Goal: Transaction & Acquisition: Obtain resource

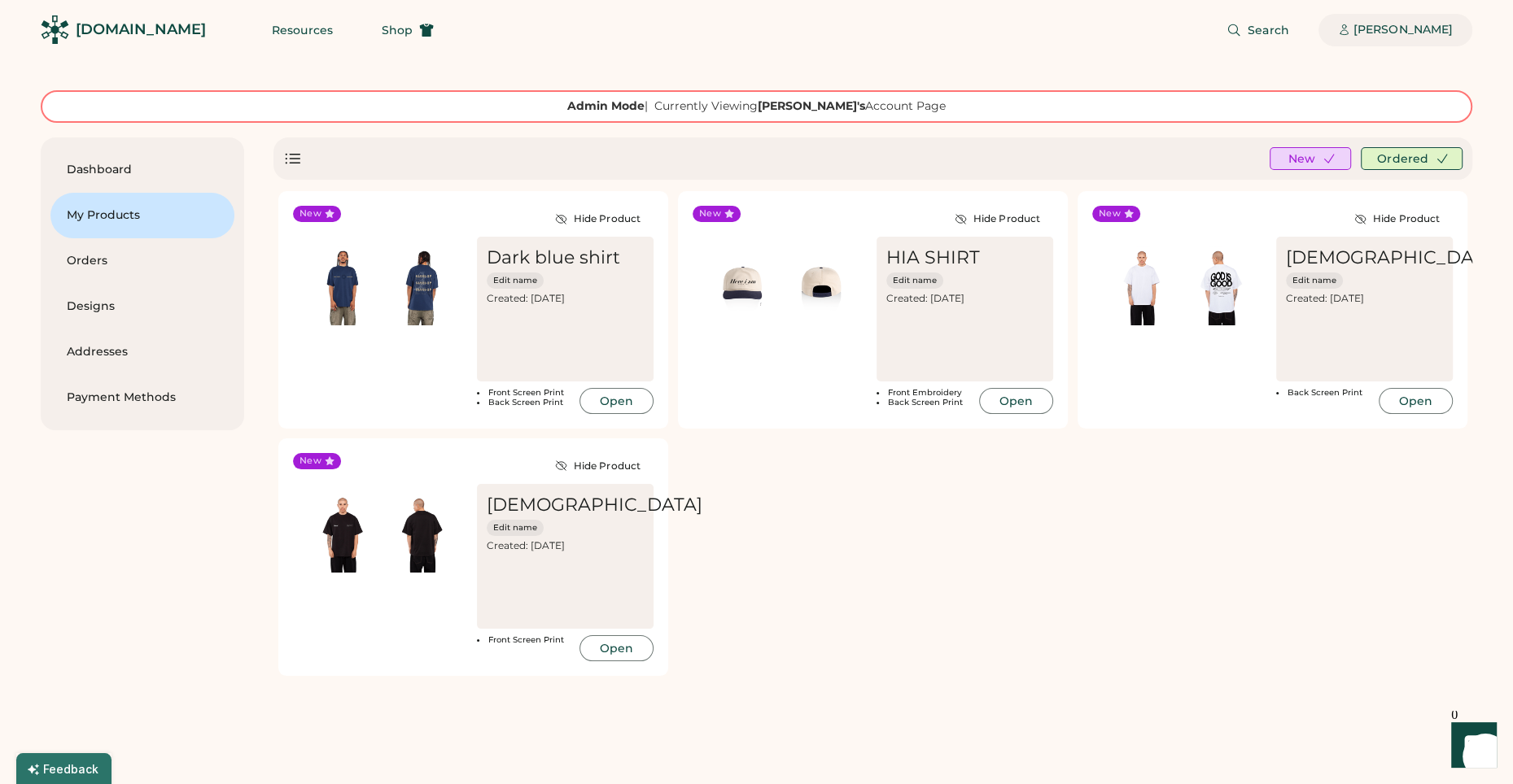
click at [1421, 26] on div "[PERSON_NAME]" at bounding box center [1403, 29] width 99 height 16
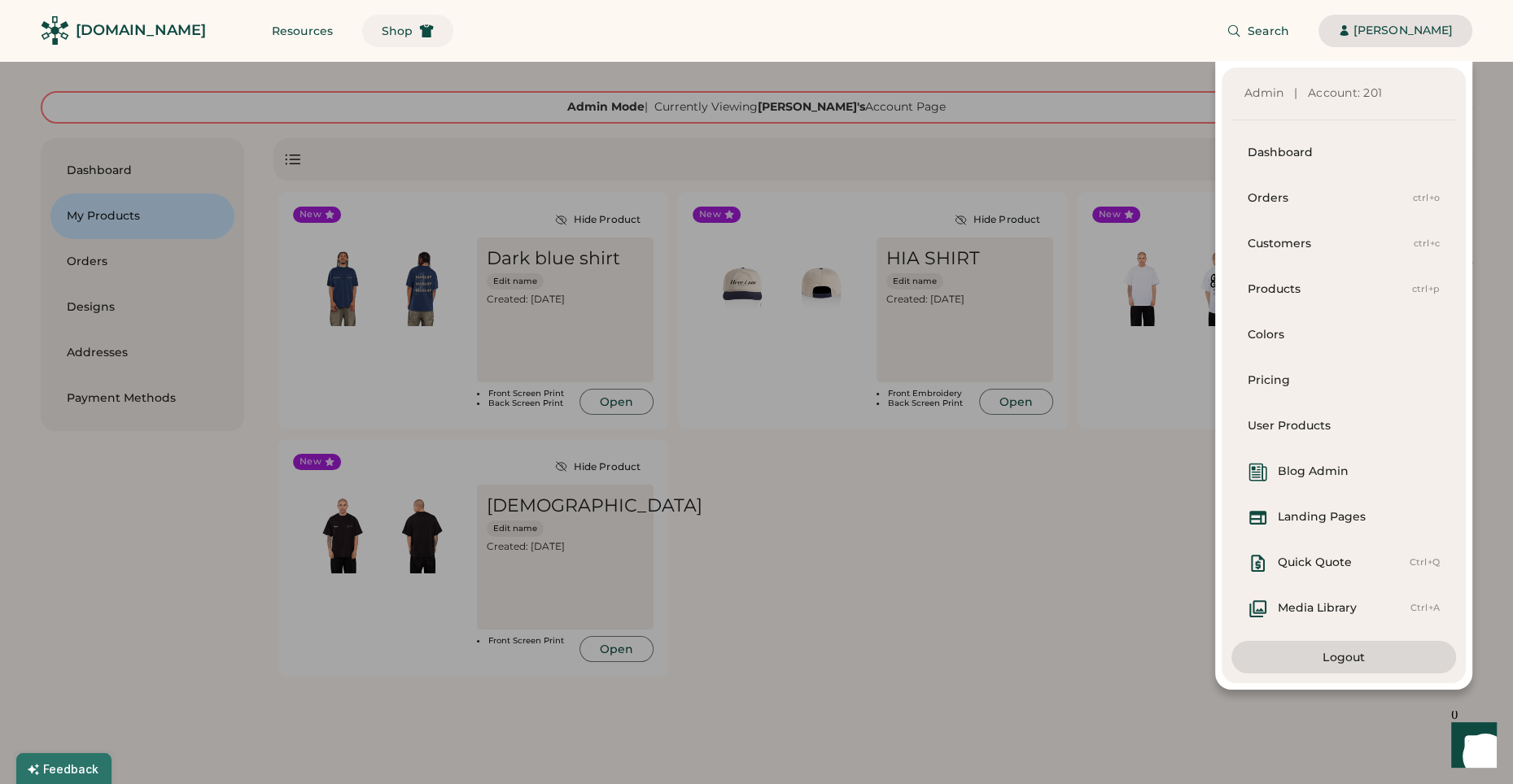
click at [381, 32] on span "Shop" at bounding box center [396, 31] width 31 height 11
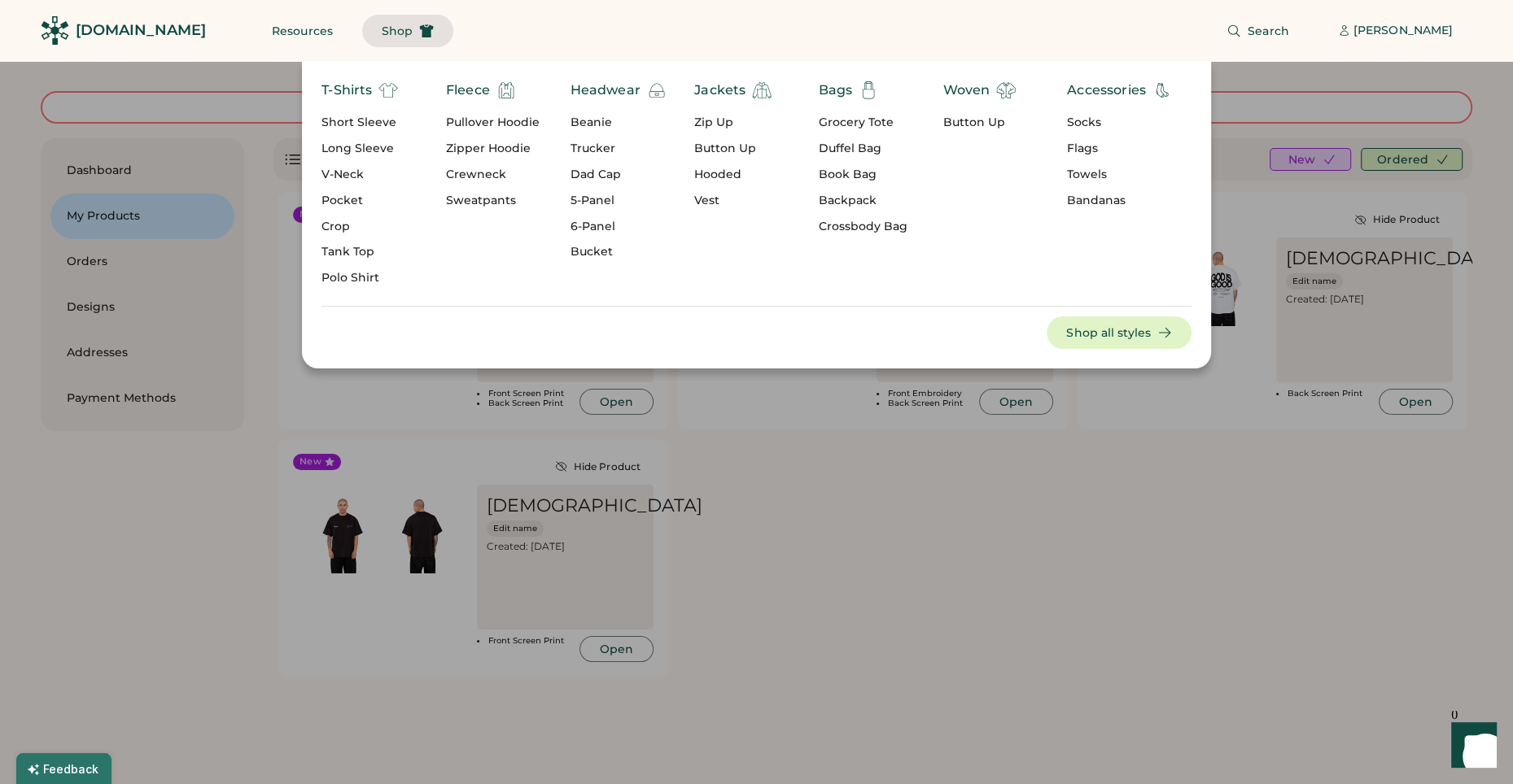
click at [612, 92] on div "Headwear" at bounding box center [605, 90] width 70 height 20
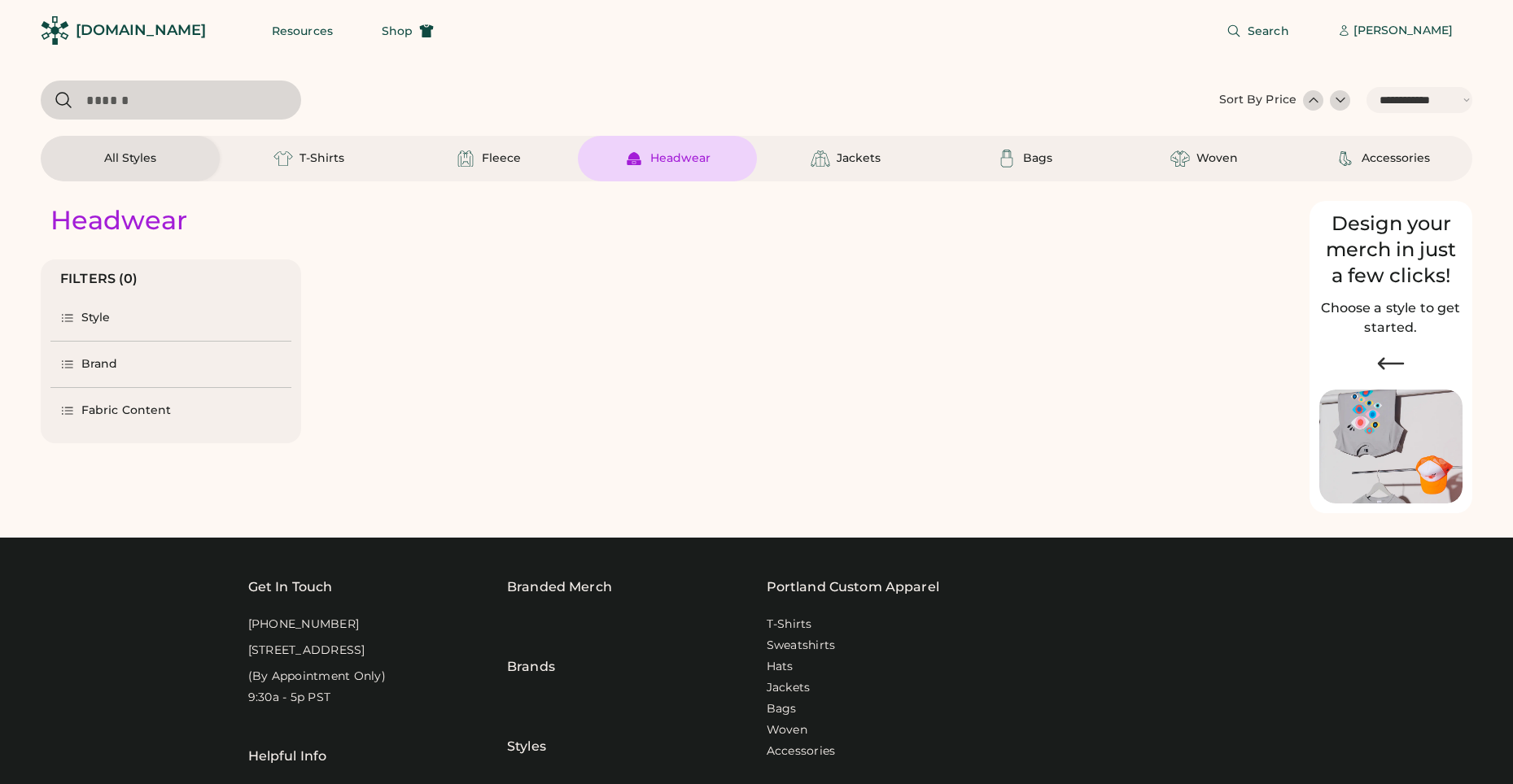
select select "*****"
select select "*"
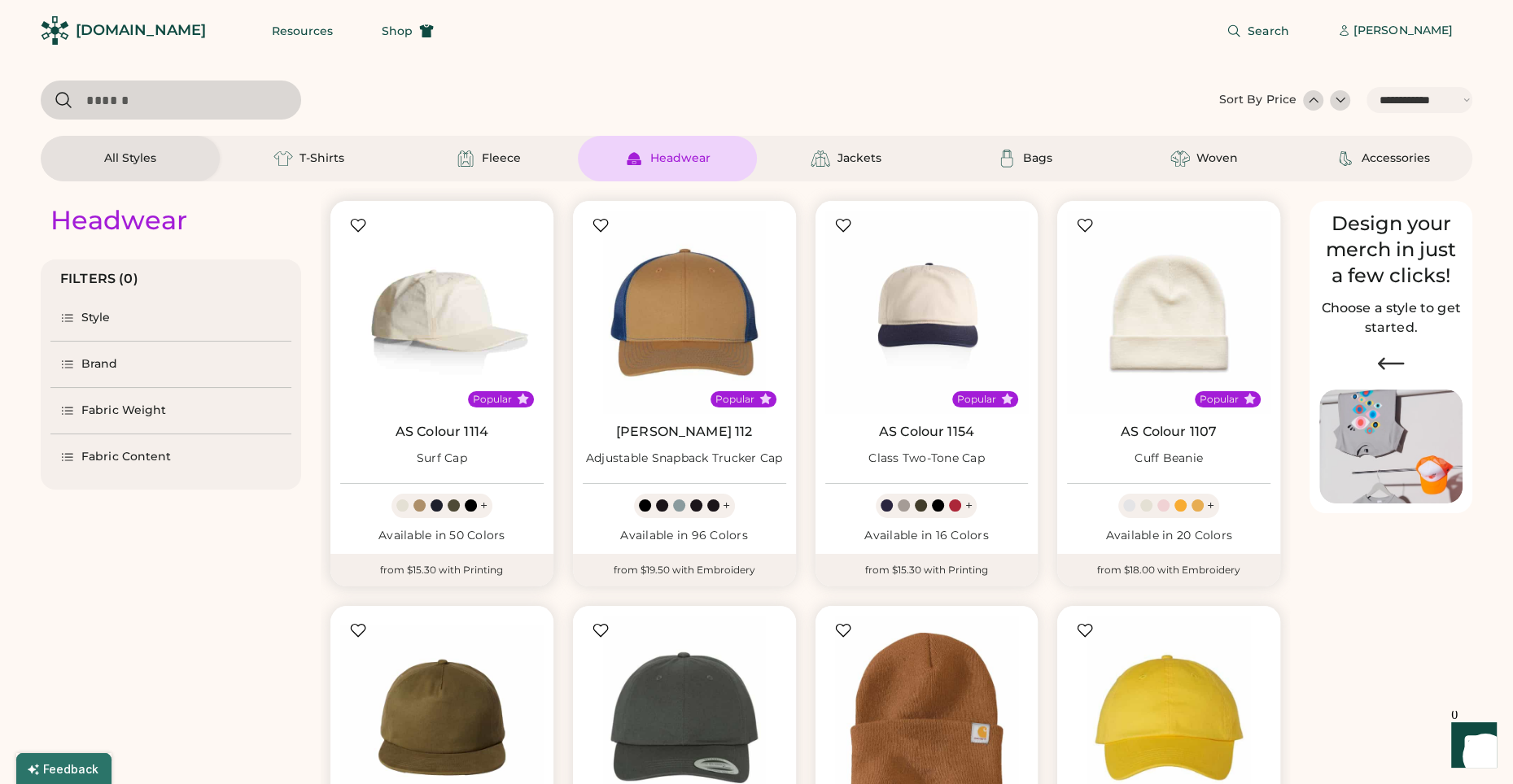
click at [465, 311] on img at bounding box center [442, 312] width 204 height 204
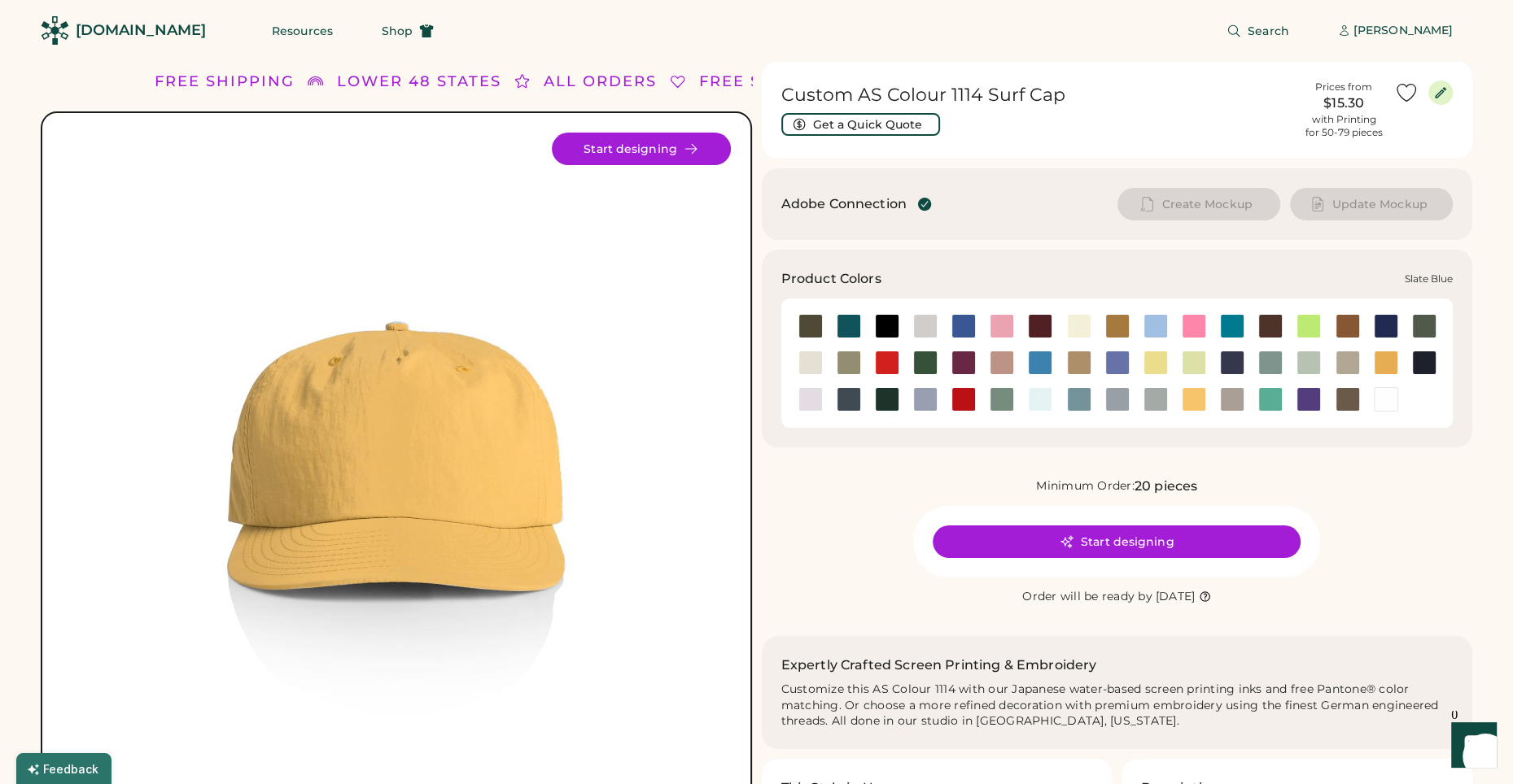
click at [1081, 399] on div at bounding box center [1079, 399] width 25 height 25
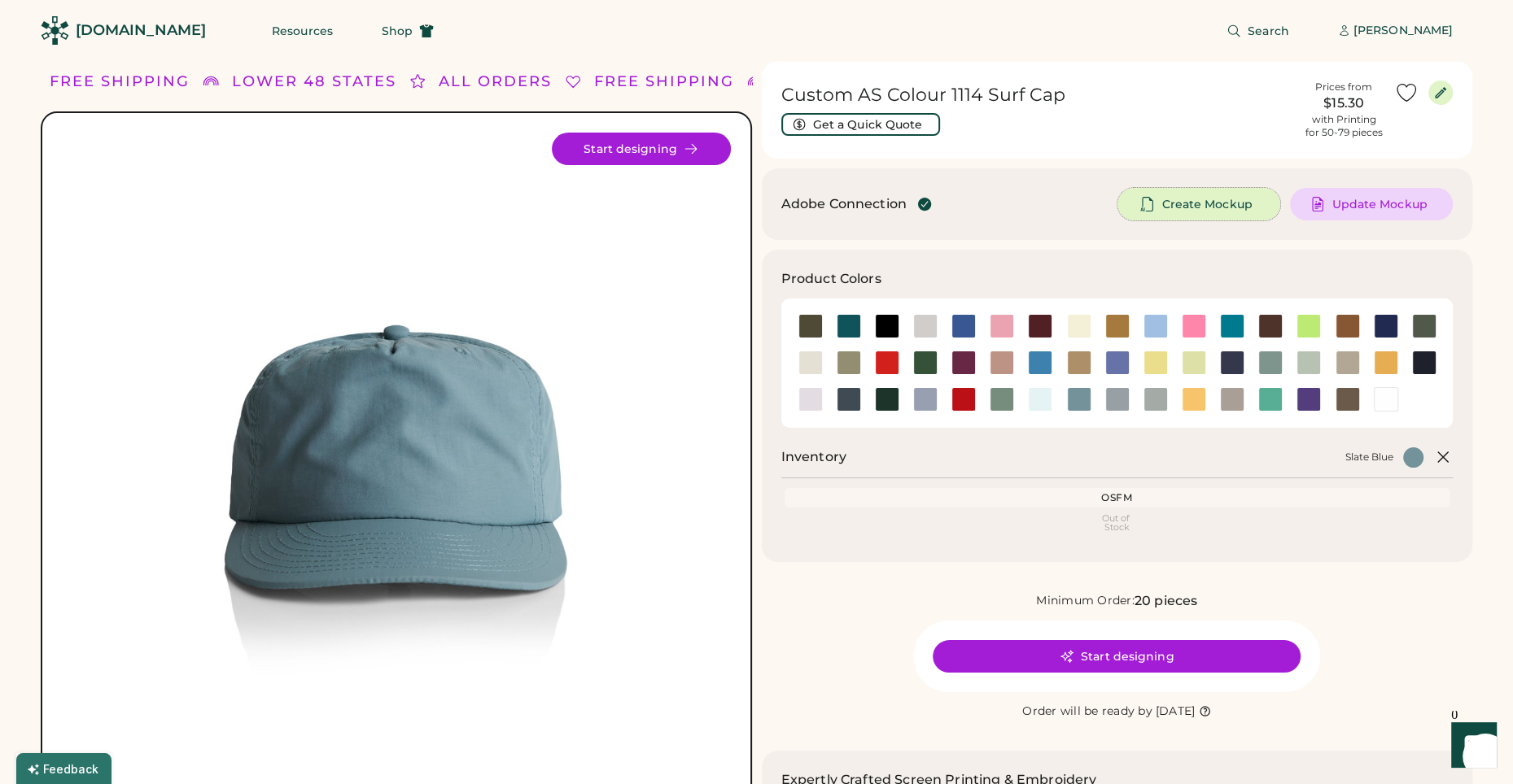
click at [1202, 207] on span "Create Mockup" at bounding box center [1206, 204] width 91 height 11
click at [1421, 26] on div "[PERSON_NAME]" at bounding box center [1403, 30] width 99 height 16
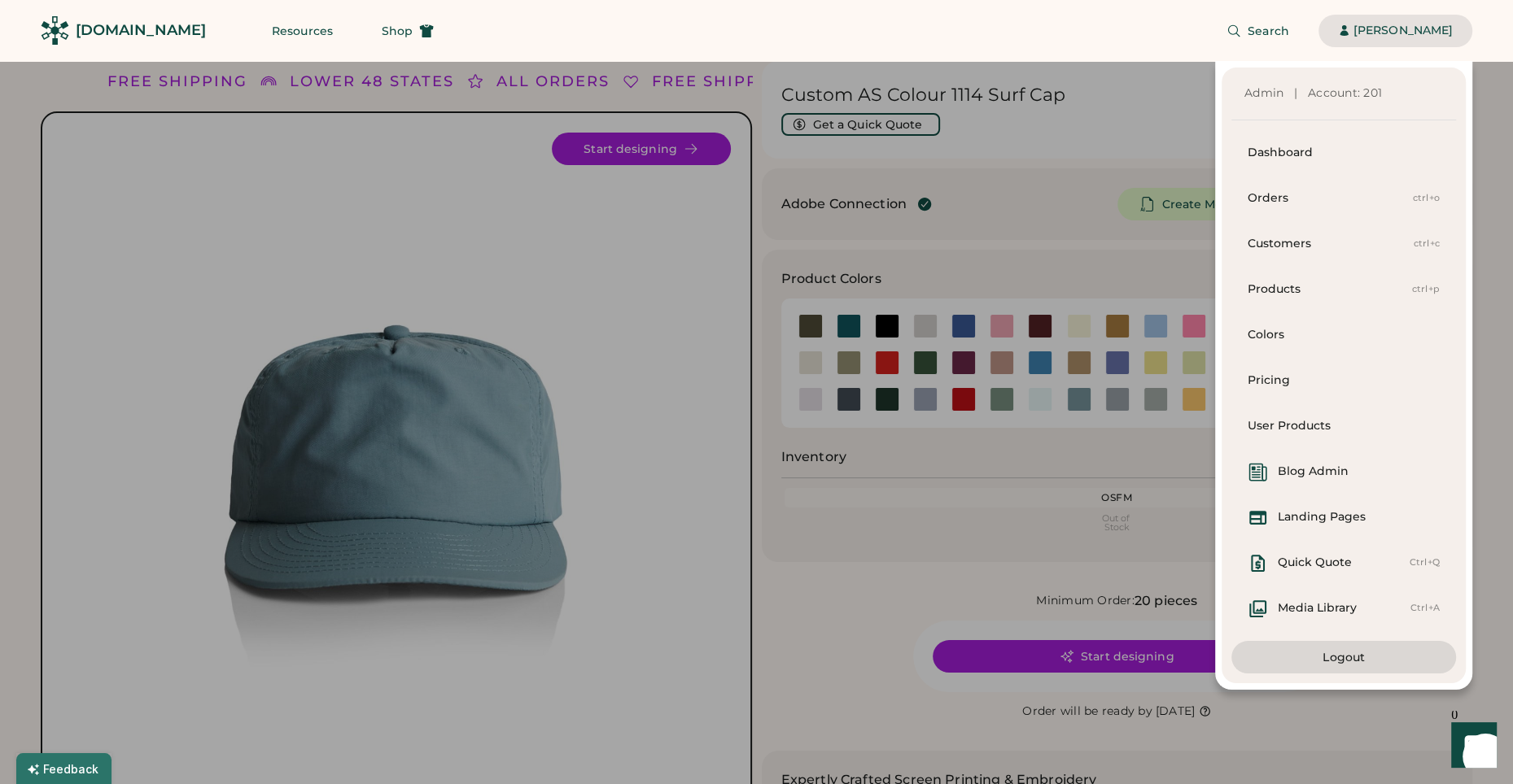
drag, startPoint x: 649, startPoint y: 28, endPoint x: 990, endPoint y: 42, distance: 341.3
click at [658, 28] on div "Search Dorothy Siemens" at bounding box center [963, 30] width 1019 height 61
click at [1252, 39] on button "Search" at bounding box center [1258, 31] width 102 height 32
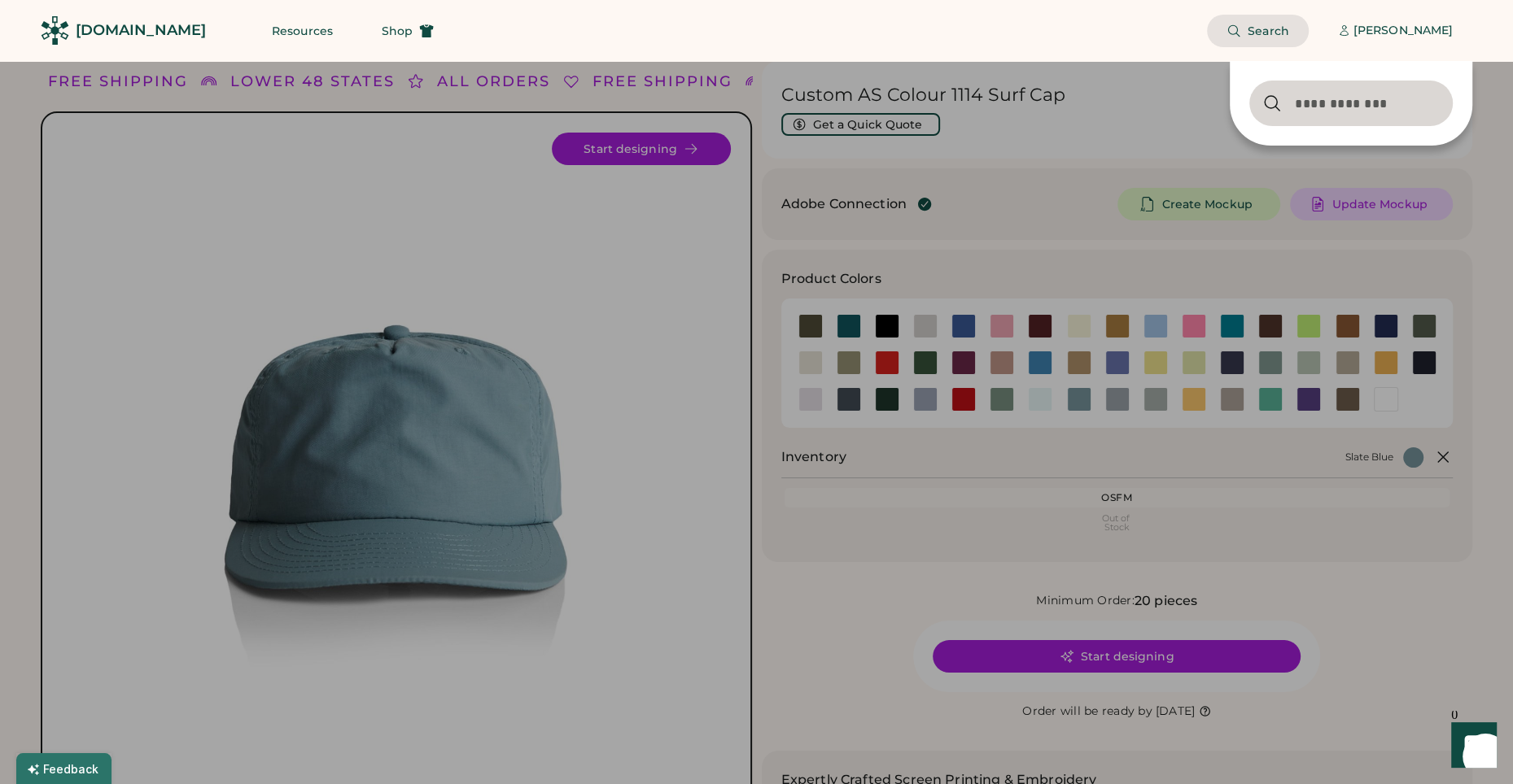
click at [1330, 106] on input "input" at bounding box center [1352, 103] width 204 height 45
click at [1308, 95] on input "input" at bounding box center [1352, 103] width 204 height 45
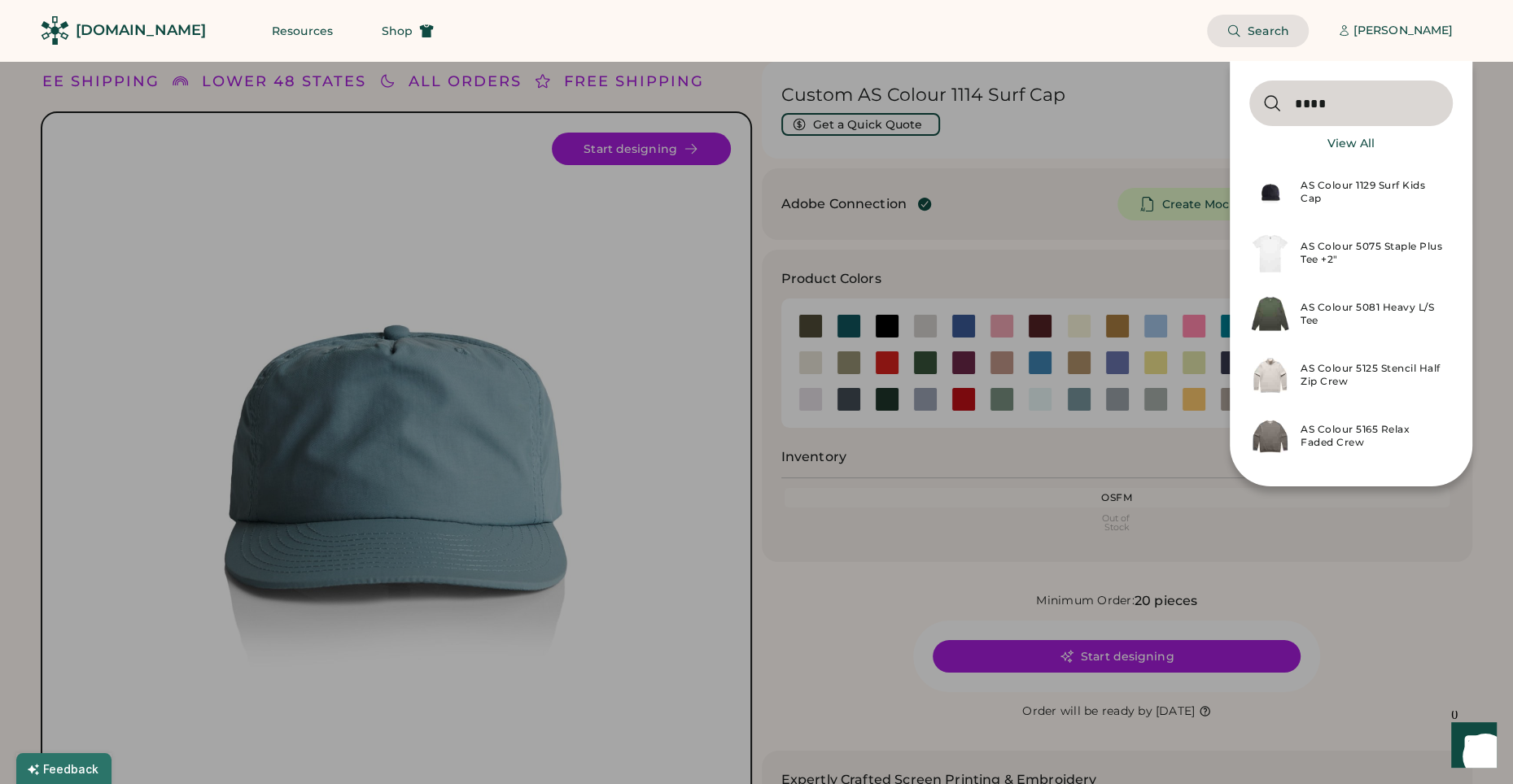
click at [1335, 104] on input "input" at bounding box center [1352, 103] width 204 height 45
click at [1330, 105] on input "input" at bounding box center [1352, 103] width 204 height 45
drag, startPoint x: 1330, startPoint y: 105, endPoint x: 1191, endPoint y: 96, distance: 139.3
click at [1191, 96] on body "FREE SHIPPING LOWER 48 STATES ALL ORDERS FREE SHIPPING LOWER 48 STATES ALL ORDE…" at bounding box center [756, 392] width 1513 height 784
drag, startPoint x: 1148, startPoint y: 98, endPoint x: 1185, endPoint y: 93, distance: 37.3
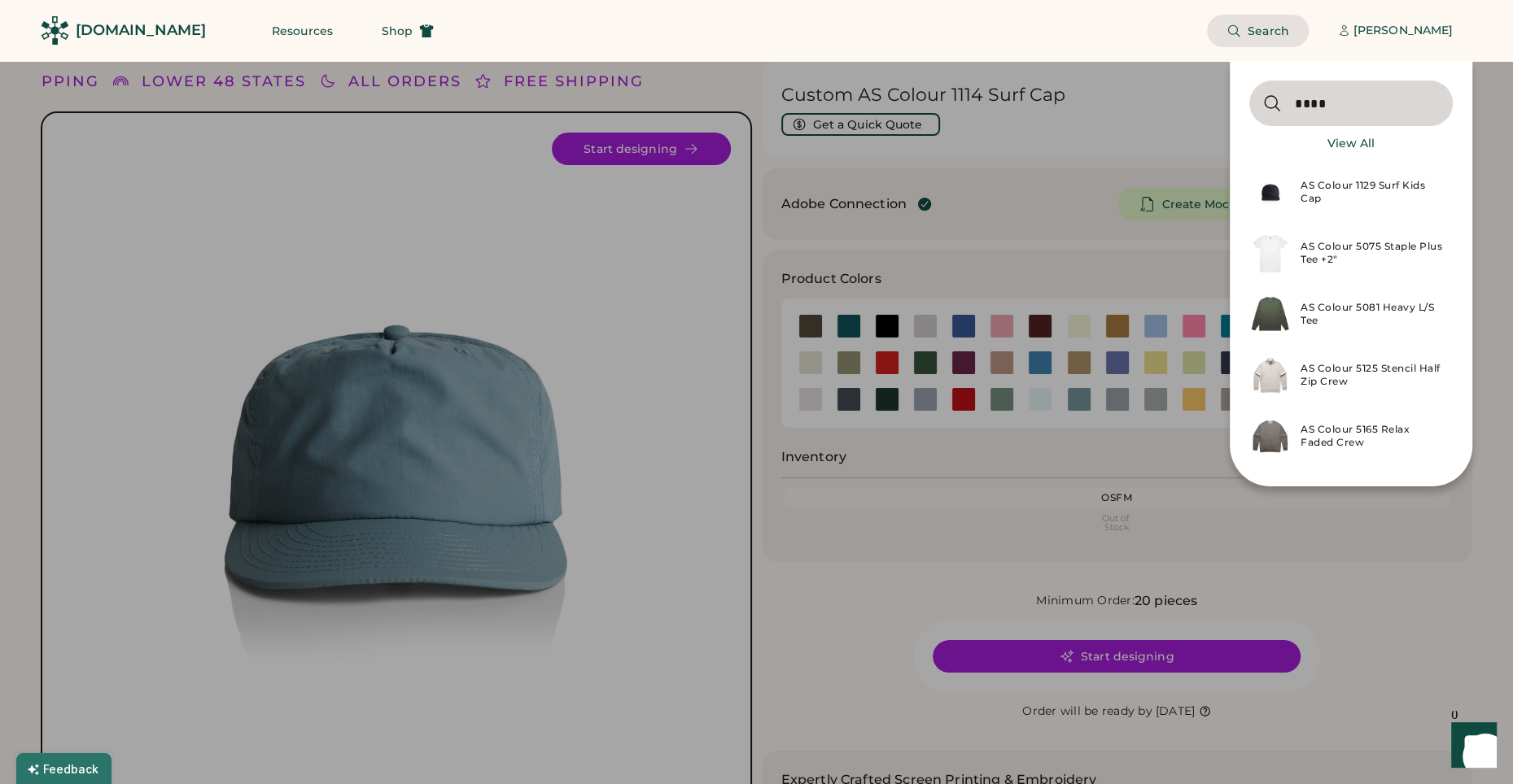
click at [1151, 97] on div at bounding box center [756, 392] width 1513 height 784
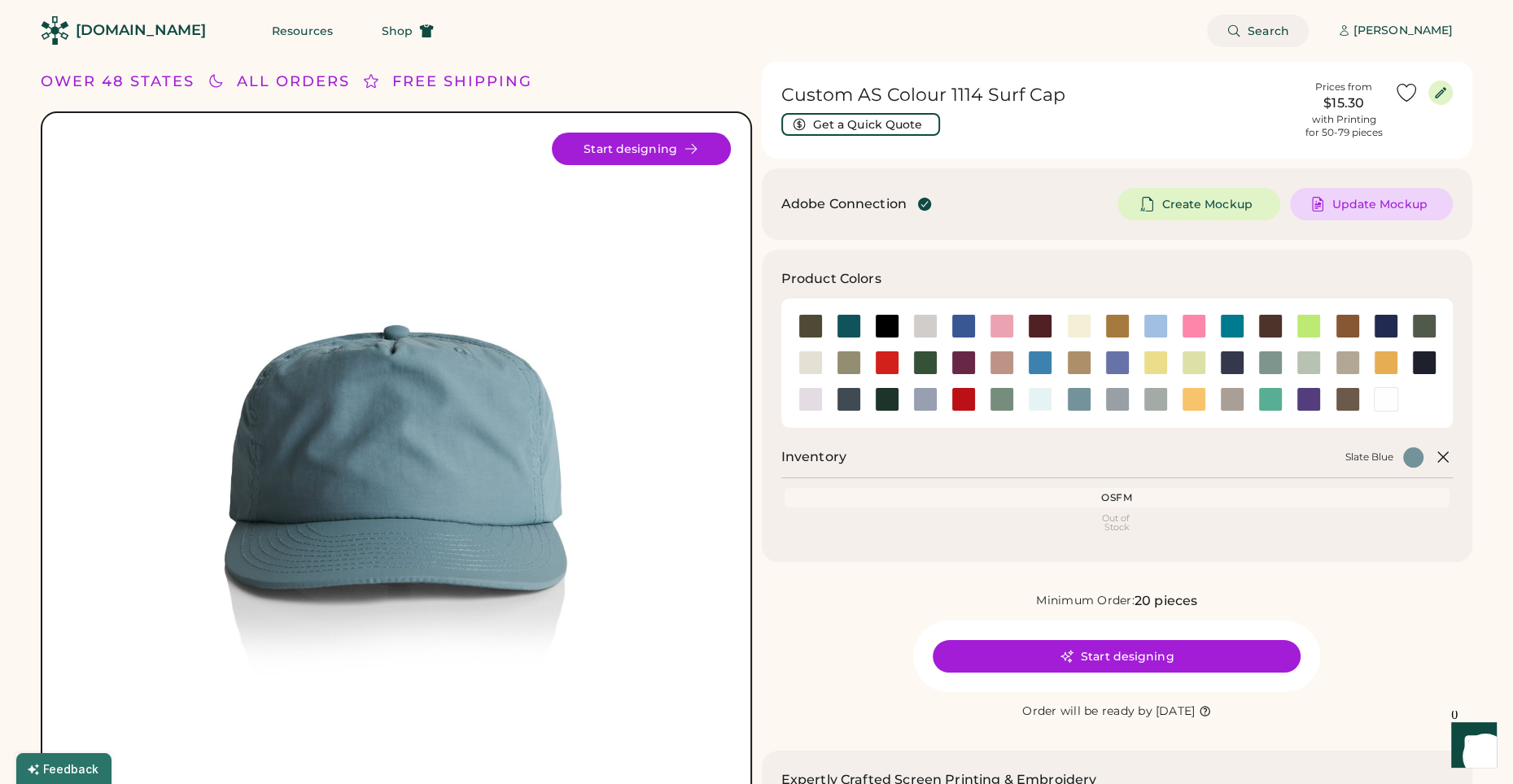
click at [1269, 25] on span "Search" at bounding box center [1269, 31] width 42 height 11
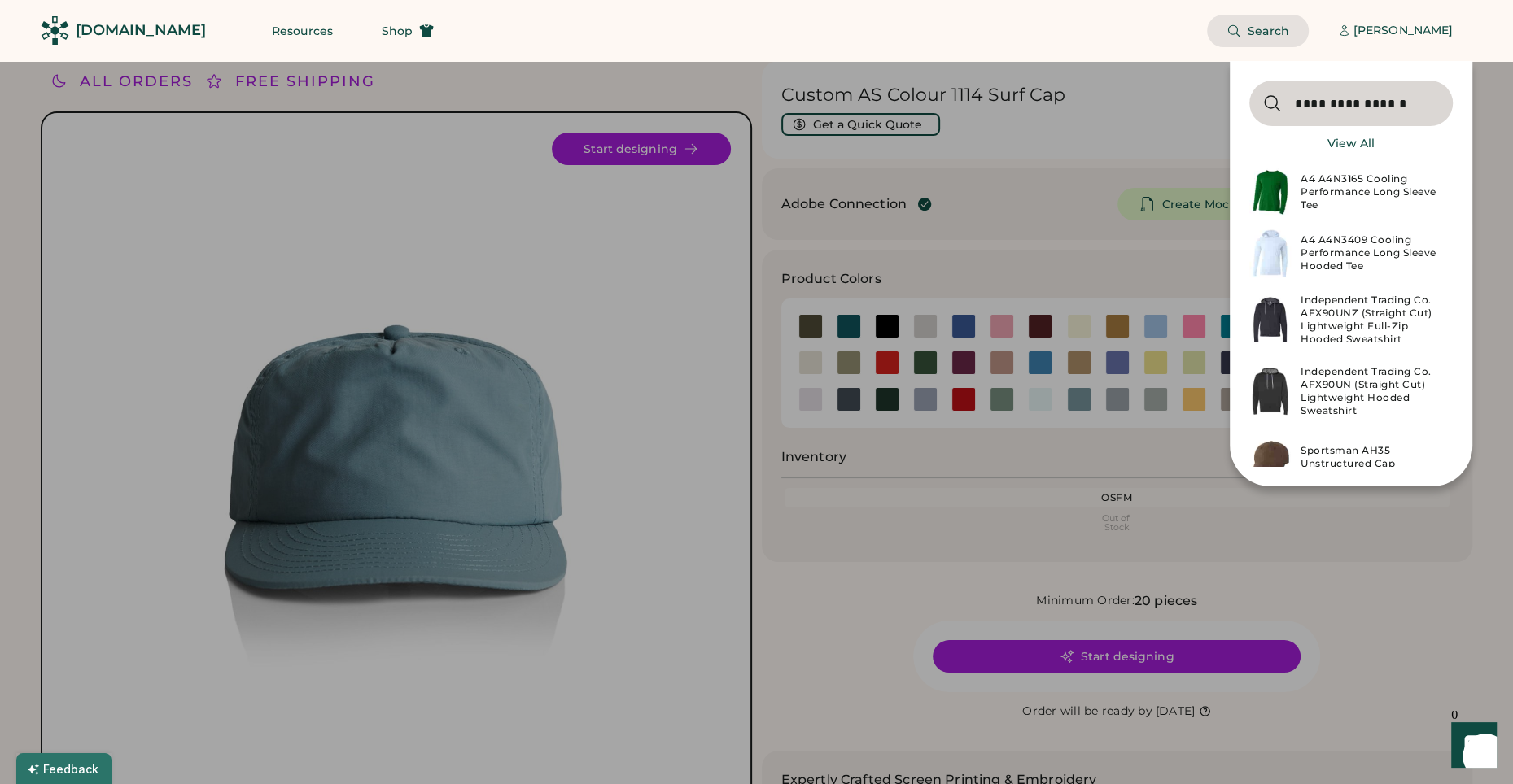
type input "**********"
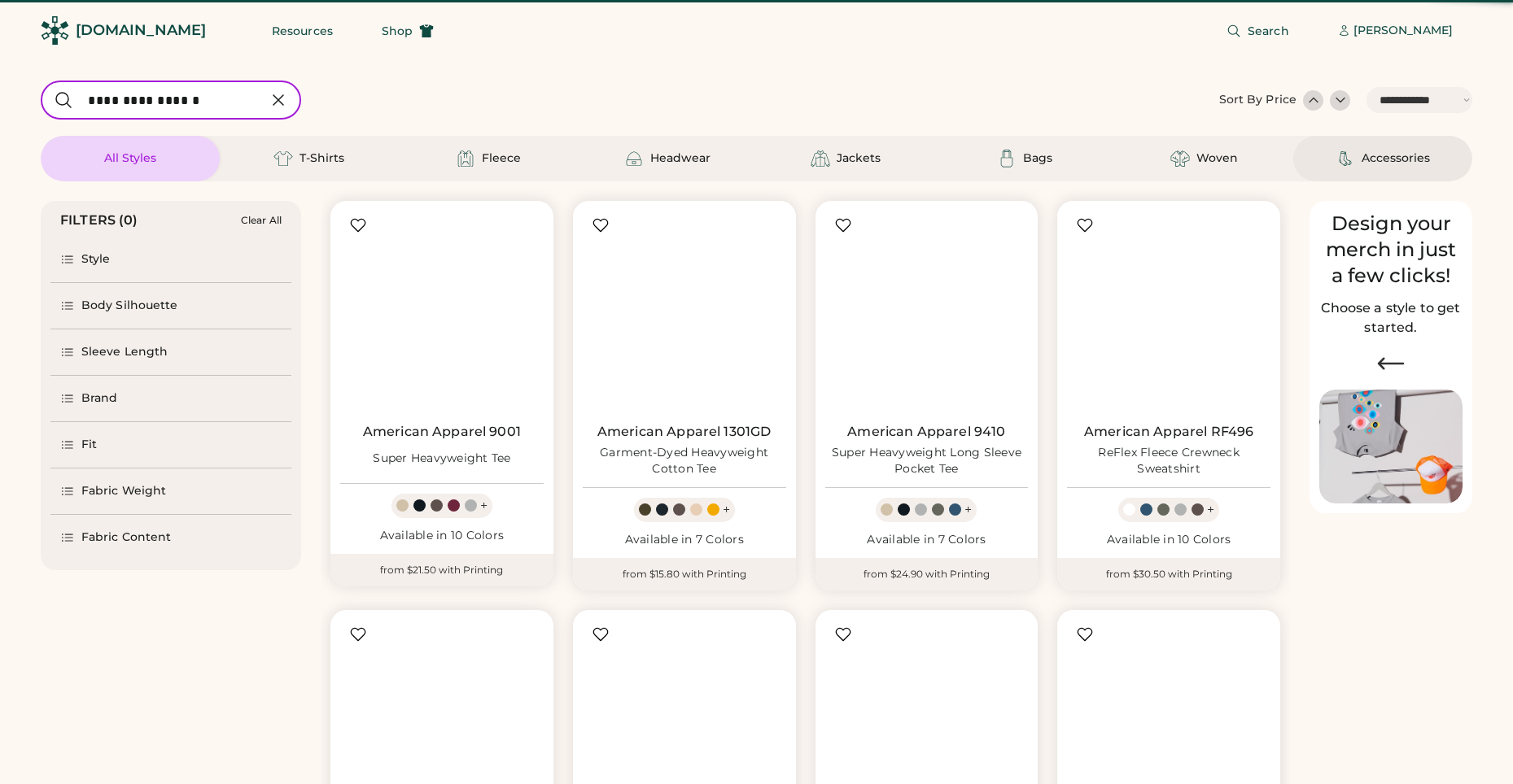
select select "*****"
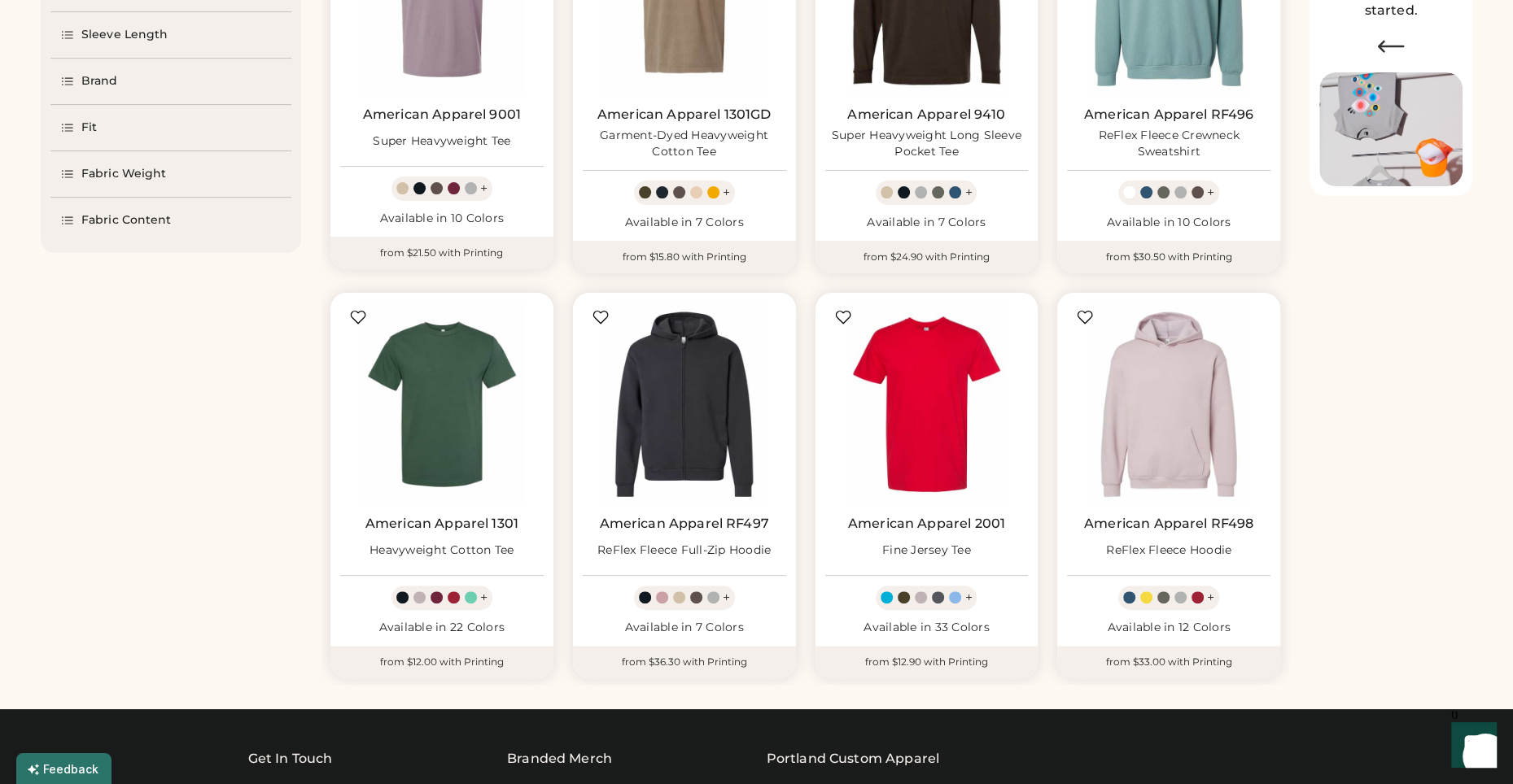
scroll to position [319, 0]
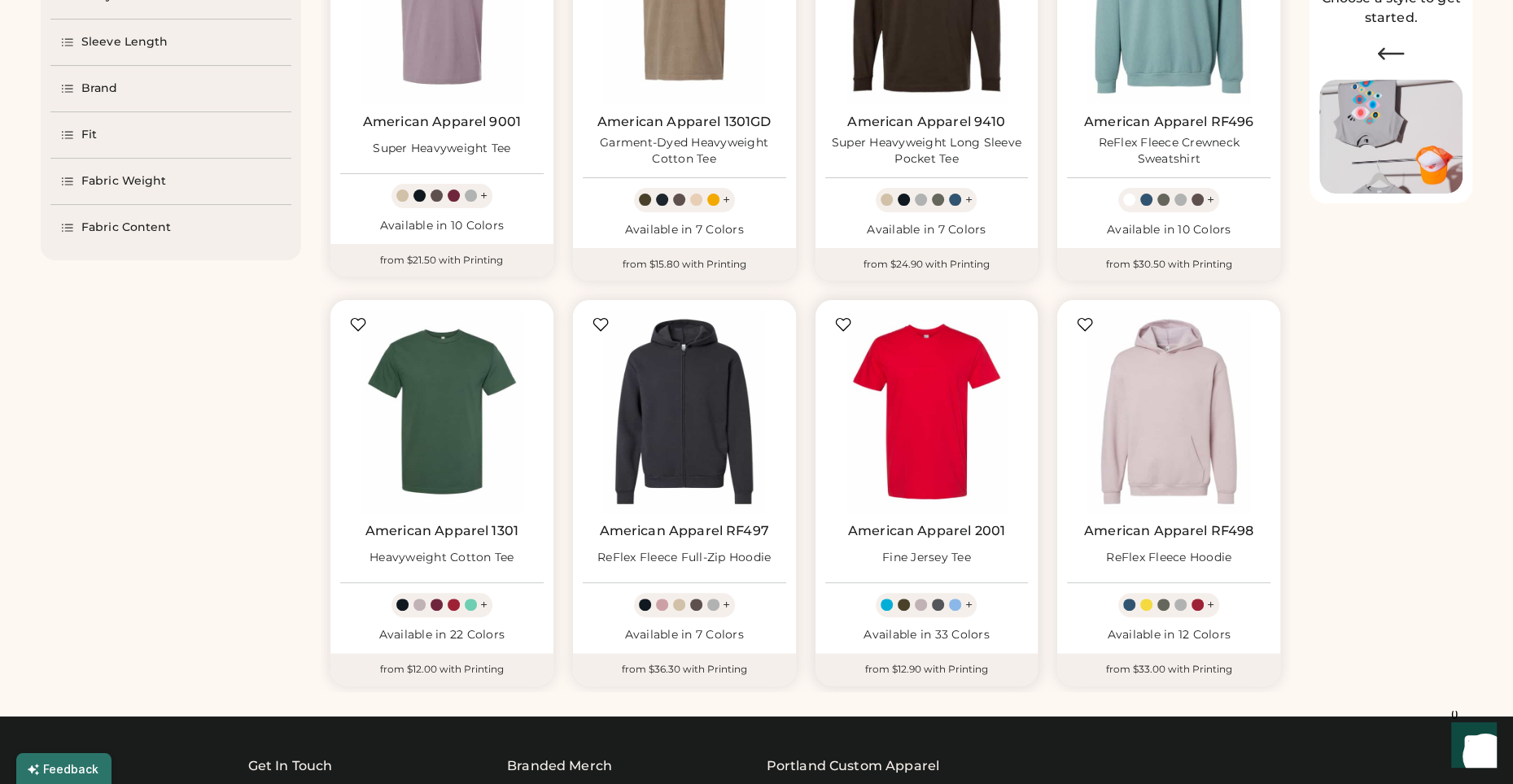
click at [938, 381] on img at bounding box center [927, 412] width 204 height 204
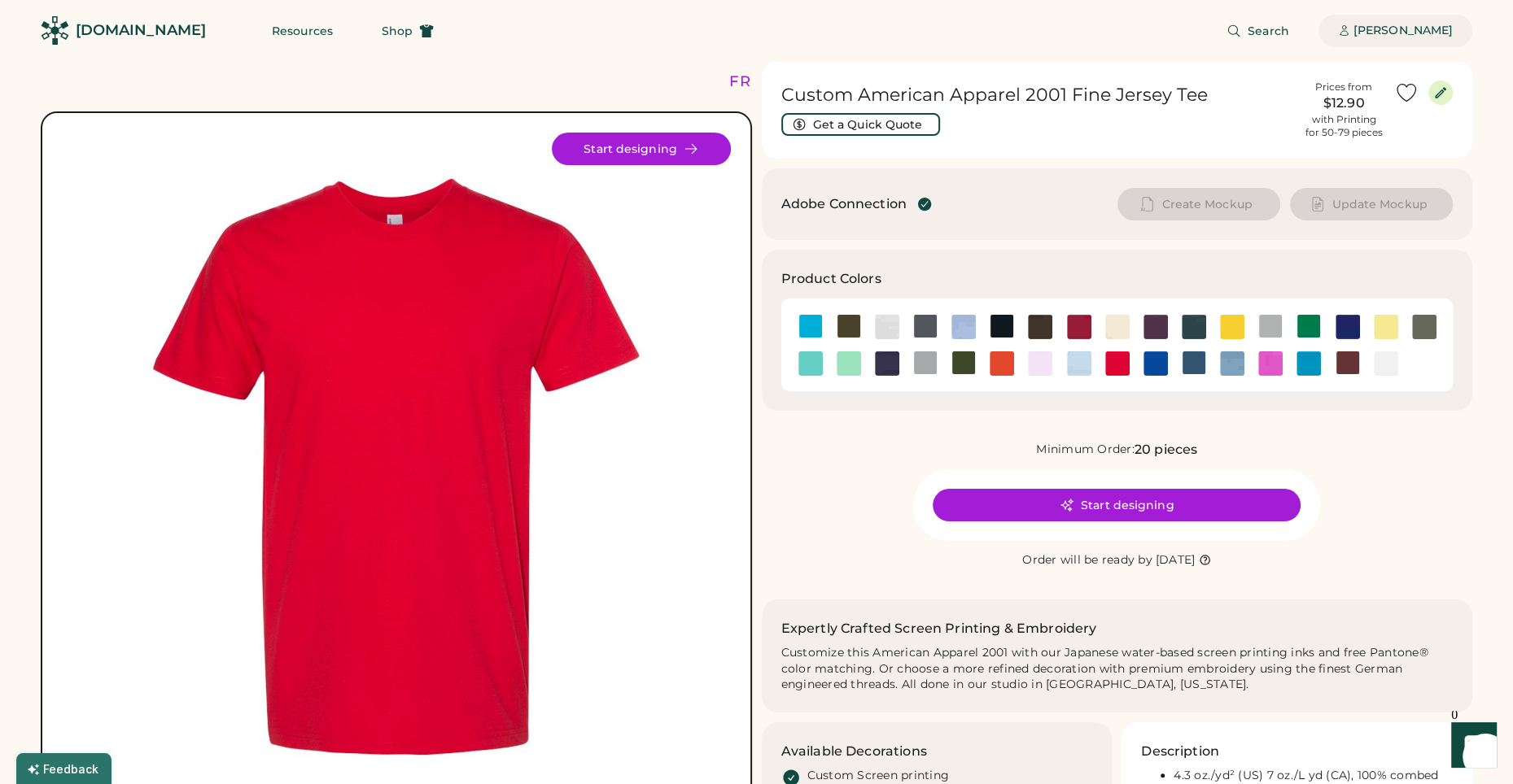
click at [1405, 39] on div "[PERSON_NAME]" at bounding box center [1403, 30] width 99 height 16
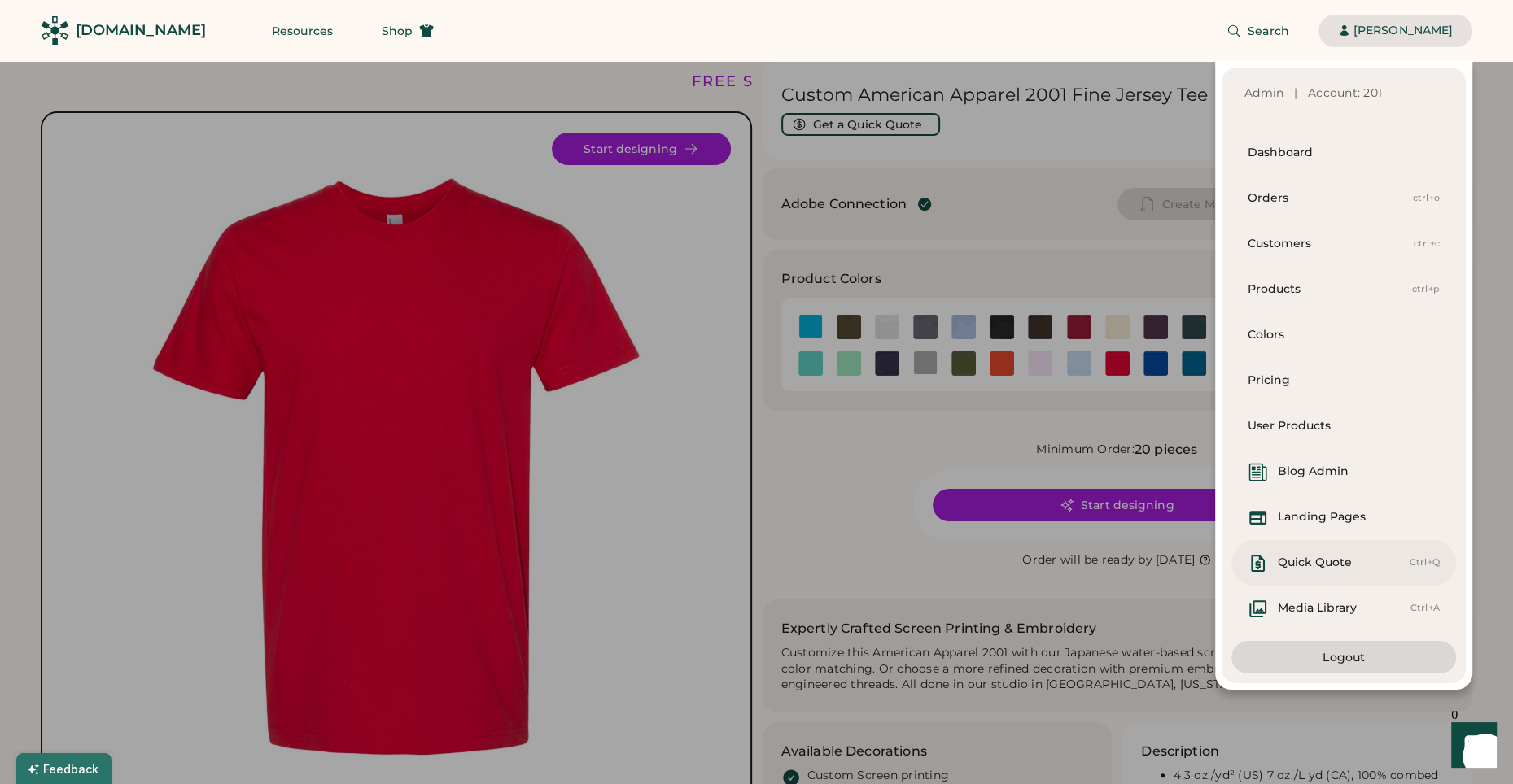
click at [1336, 561] on div "Quick Quote" at bounding box center [1315, 562] width 74 height 16
select select "*******"
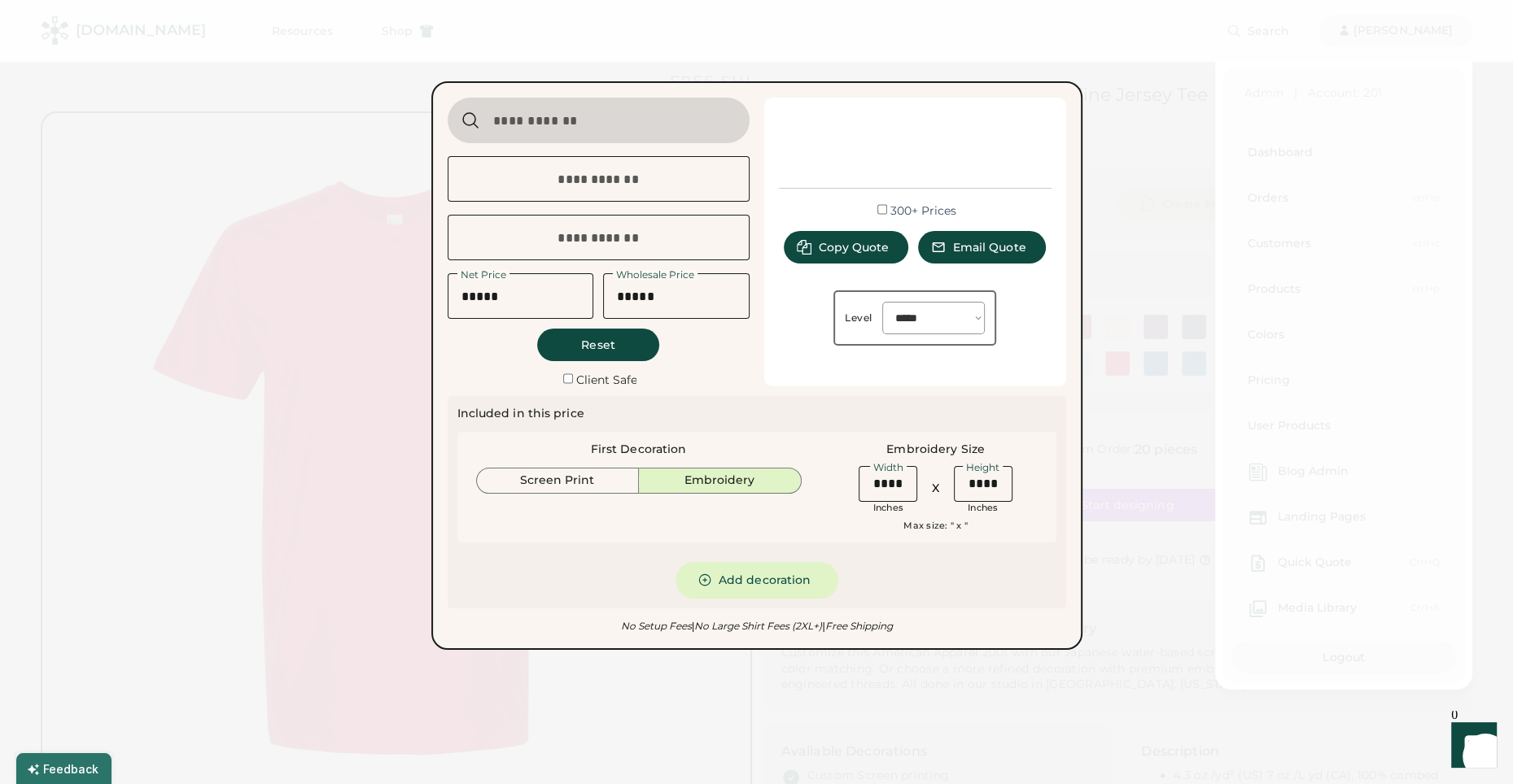
type input "**********"
type input "*****"
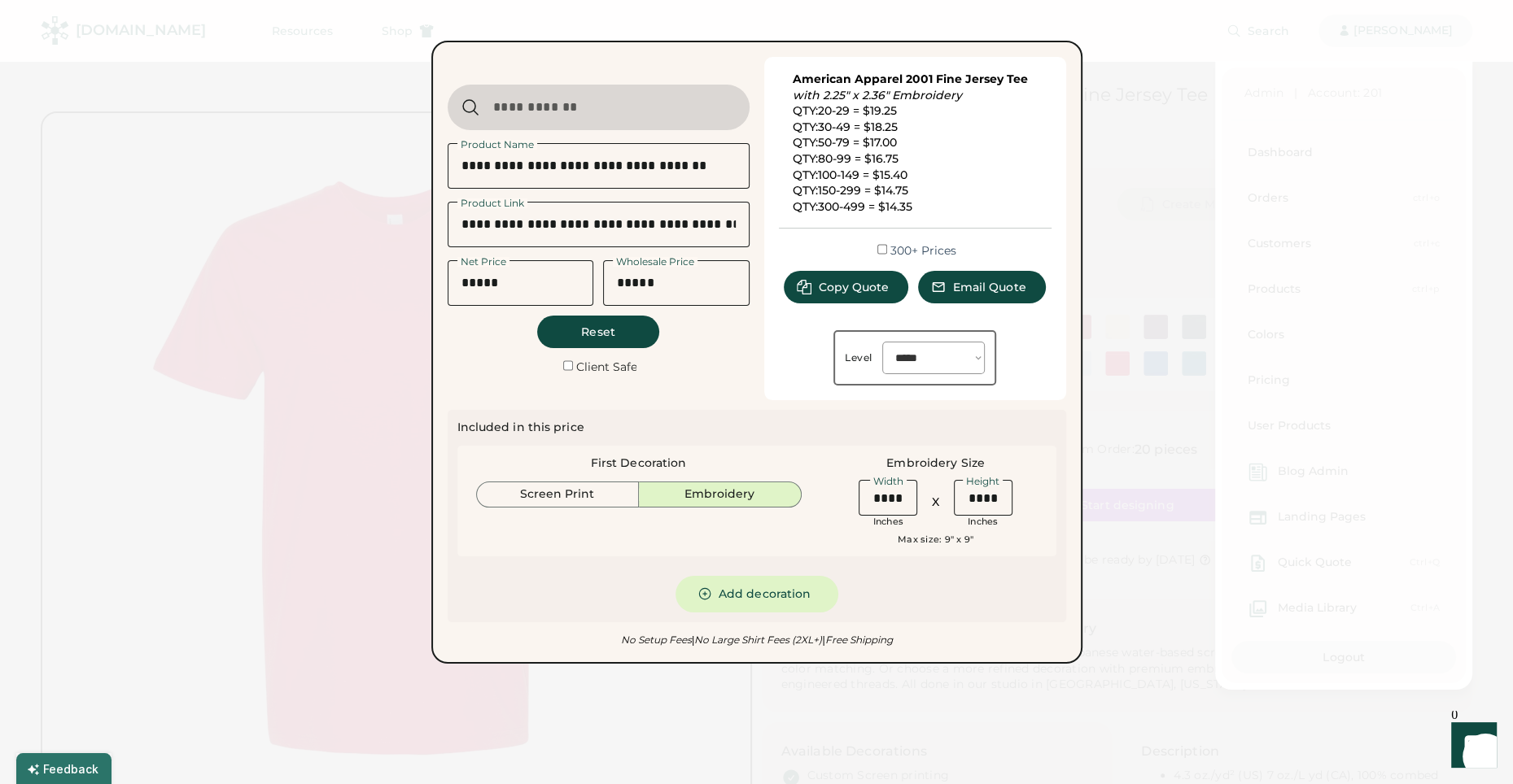
click at [606, 367] on label "Client Safe" at bounding box center [606, 367] width 61 height 15
click at [505, 363] on div "Product Name Product Link Net Price Wholesale Price Reset Client Safe" at bounding box center [598, 228] width 302 height 343
click at [390, 92] on div at bounding box center [756, 392] width 1513 height 784
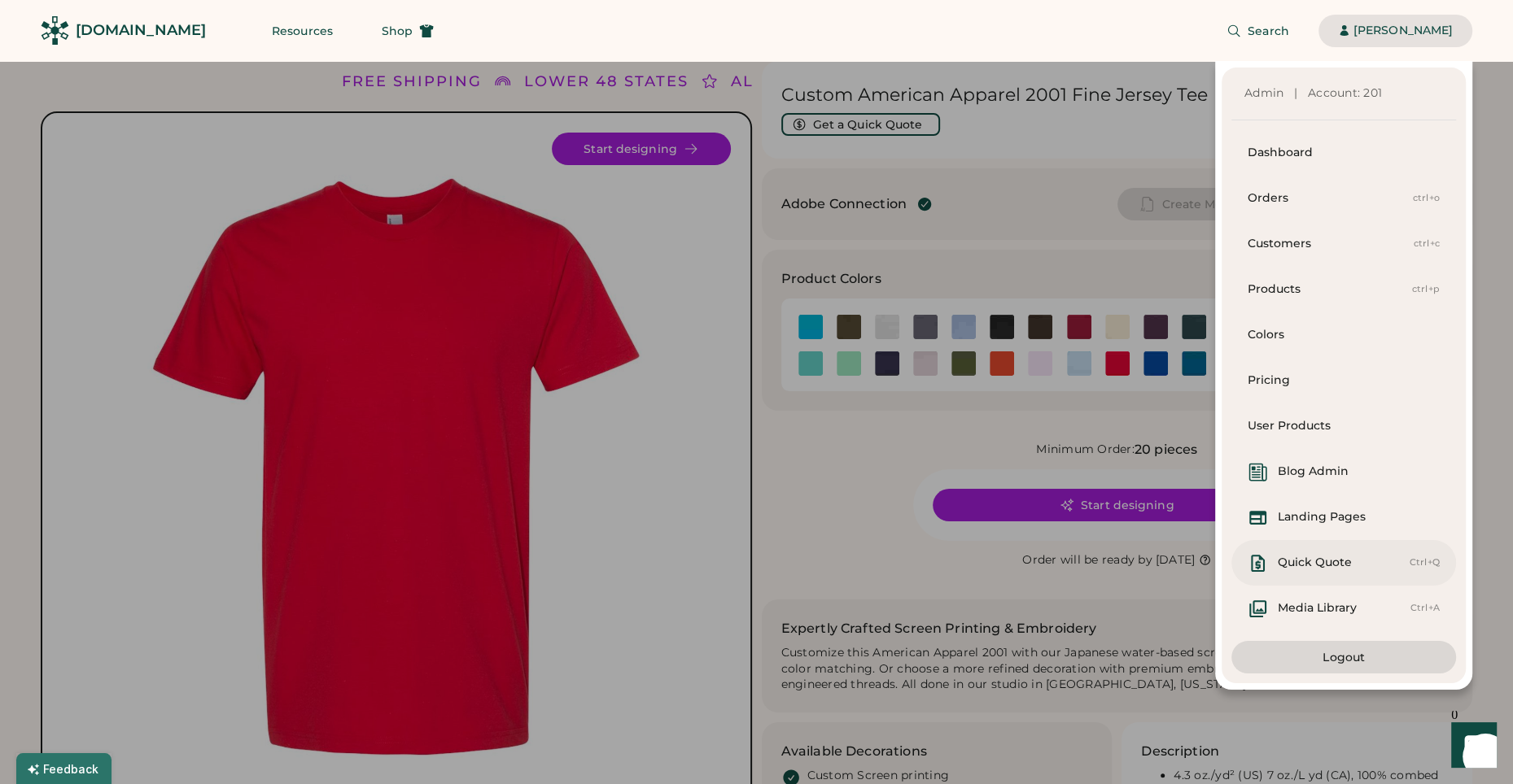
click at [1311, 558] on div "Quick Quote" at bounding box center [1315, 562] width 74 height 16
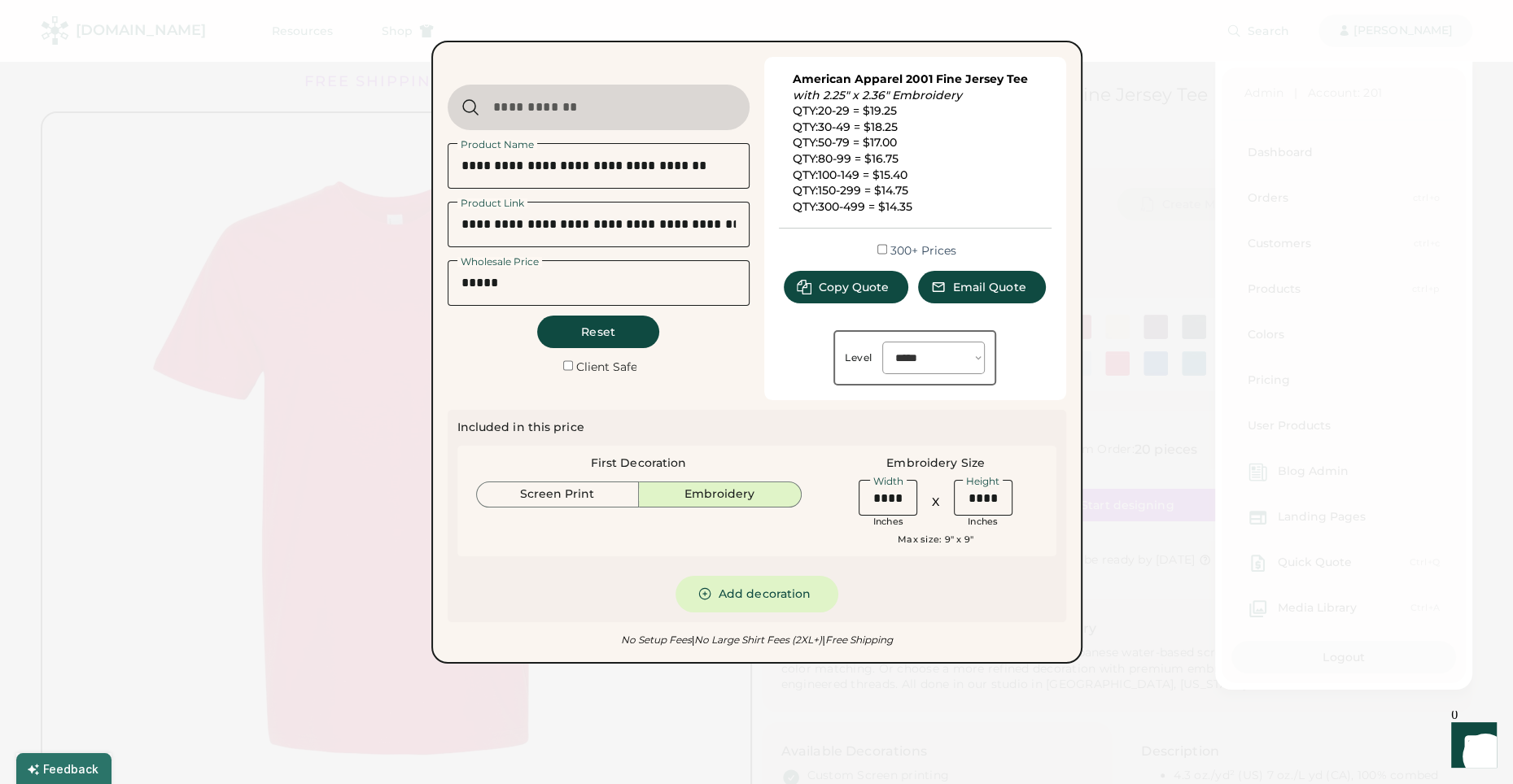
click at [1106, 685] on div at bounding box center [756, 392] width 1513 height 784
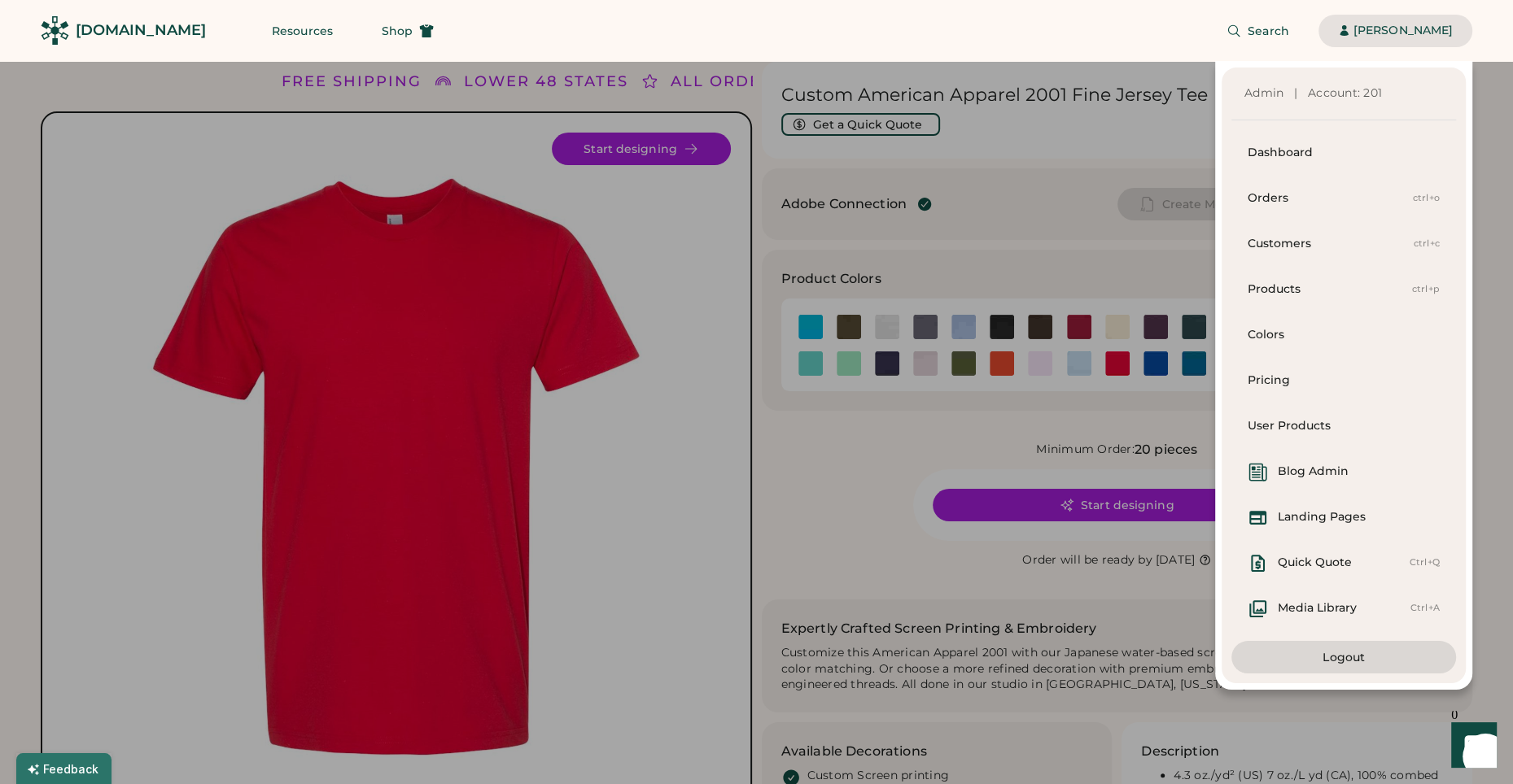
click at [1122, 676] on div "Admin | Account: 201 Dashboard Orders ctrl+o Customers ctrl+c Products ctrl+p C…" at bounding box center [736, 375] width 1472 height 629
click at [960, 591] on div "Admin | Account: 201 Dashboard Orders ctrl+o Customers ctrl+c Products ctrl+p C…" at bounding box center [736, 375] width 1472 height 629
click at [868, 122] on div "Admin | Account: 201 Dashboard Orders ctrl+o Customers ctrl+c Products ctrl+p C…" at bounding box center [736, 375] width 1472 height 629
drag, startPoint x: 1056, startPoint y: 192, endPoint x: 932, endPoint y: 130, distance: 138.6
click at [1051, 186] on div "Admin | Account: 201 Dashboard Orders ctrl+o Customers ctrl+c Products ctrl+p C…" at bounding box center [736, 375] width 1472 height 629
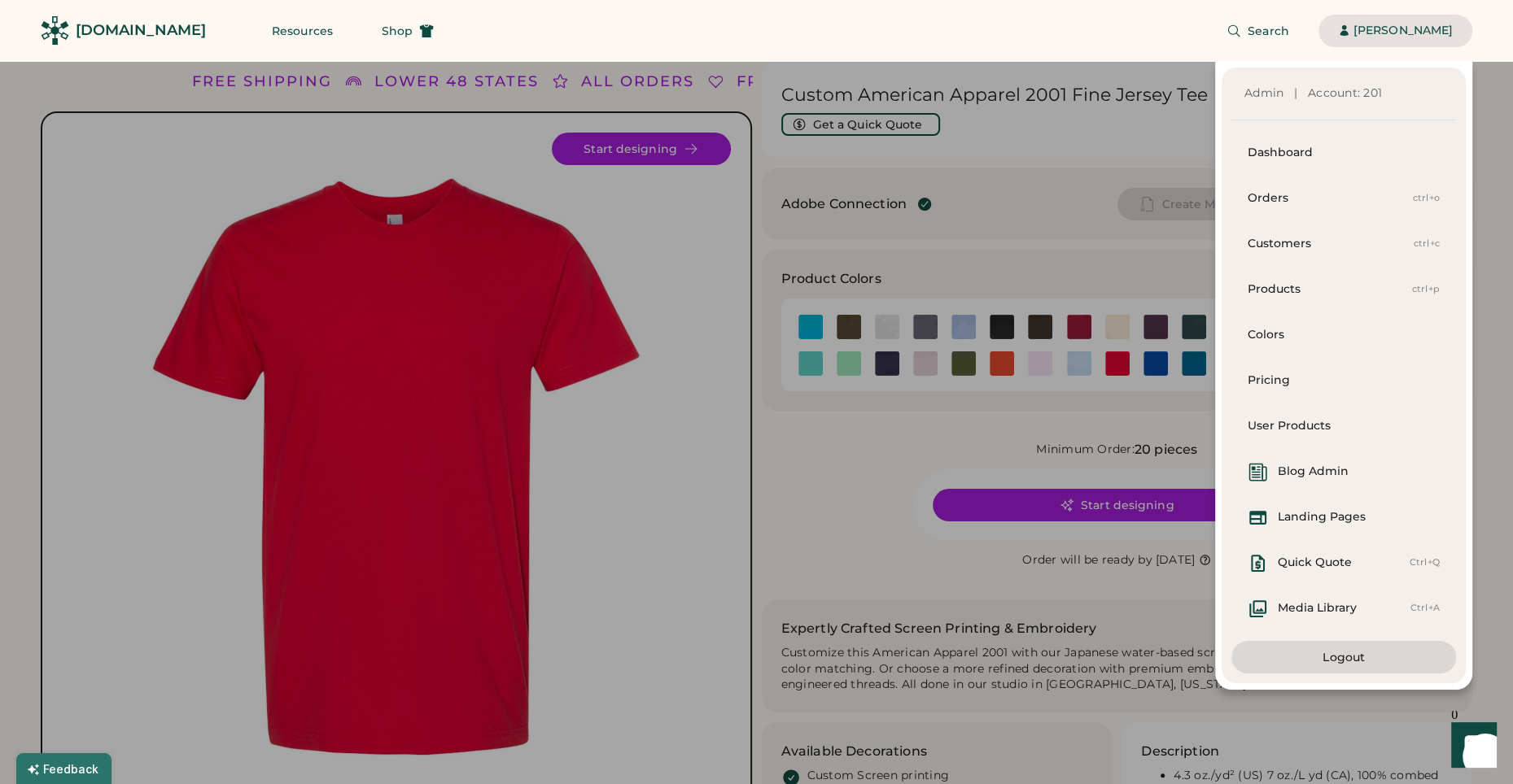
click at [906, 121] on div "Admin | Account: 201 Dashboard Orders ctrl+o Customers ctrl+c Products ctrl+p C…" at bounding box center [736, 375] width 1472 height 629
click at [820, 54] on div "Search Dorothy Siemens" at bounding box center [963, 30] width 1019 height 61
click at [1200, 29] on div "Search Dorothy Siemens" at bounding box center [963, 30] width 1019 height 61
drag, startPoint x: 1268, startPoint y: 32, endPoint x: 1197, endPoint y: 50, distance: 73.2
click at [1261, 34] on span "Search" at bounding box center [1269, 31] width 42 height 11
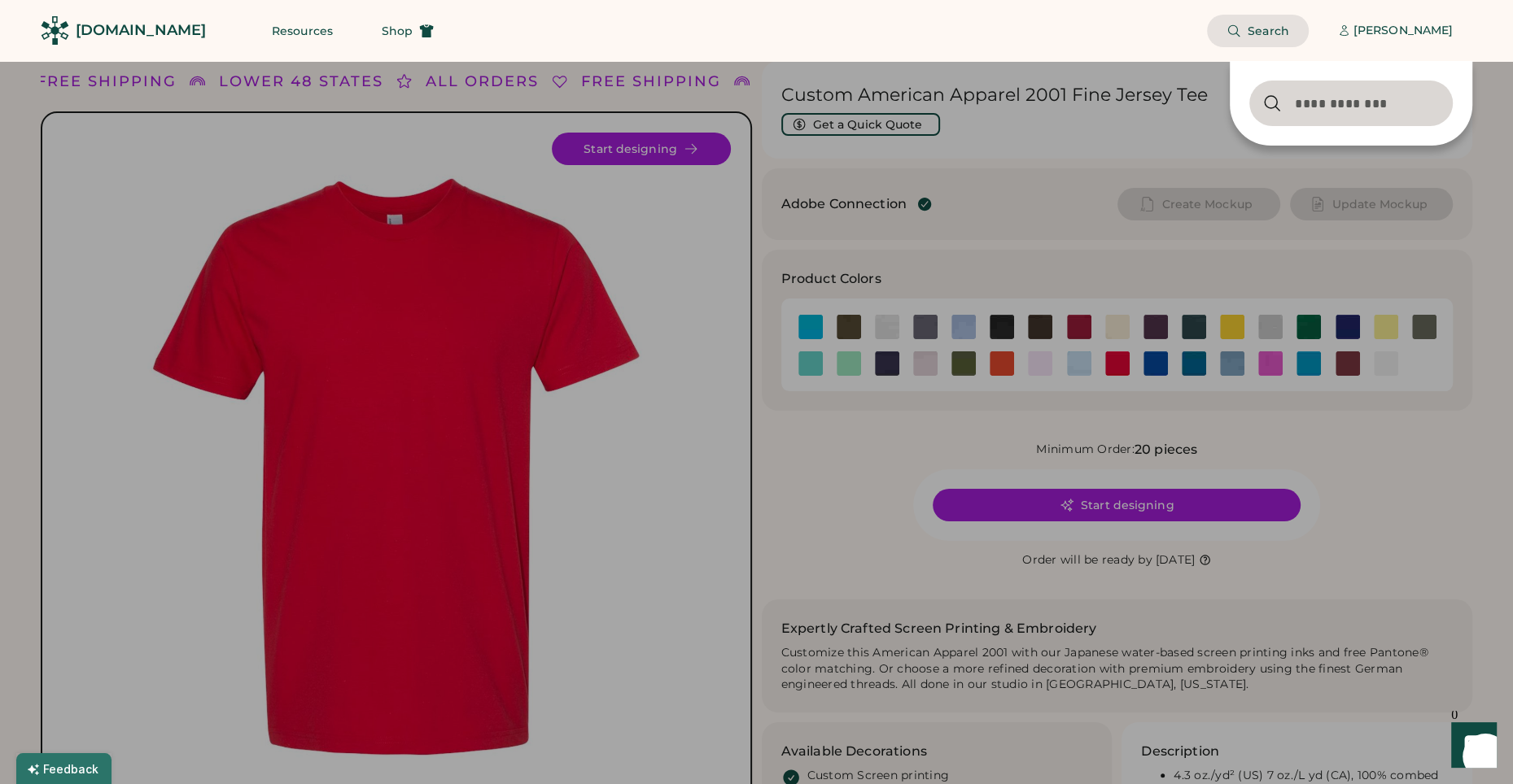
click at [898, 125] on div at bounding box center [756, 392] width 1513 height 784
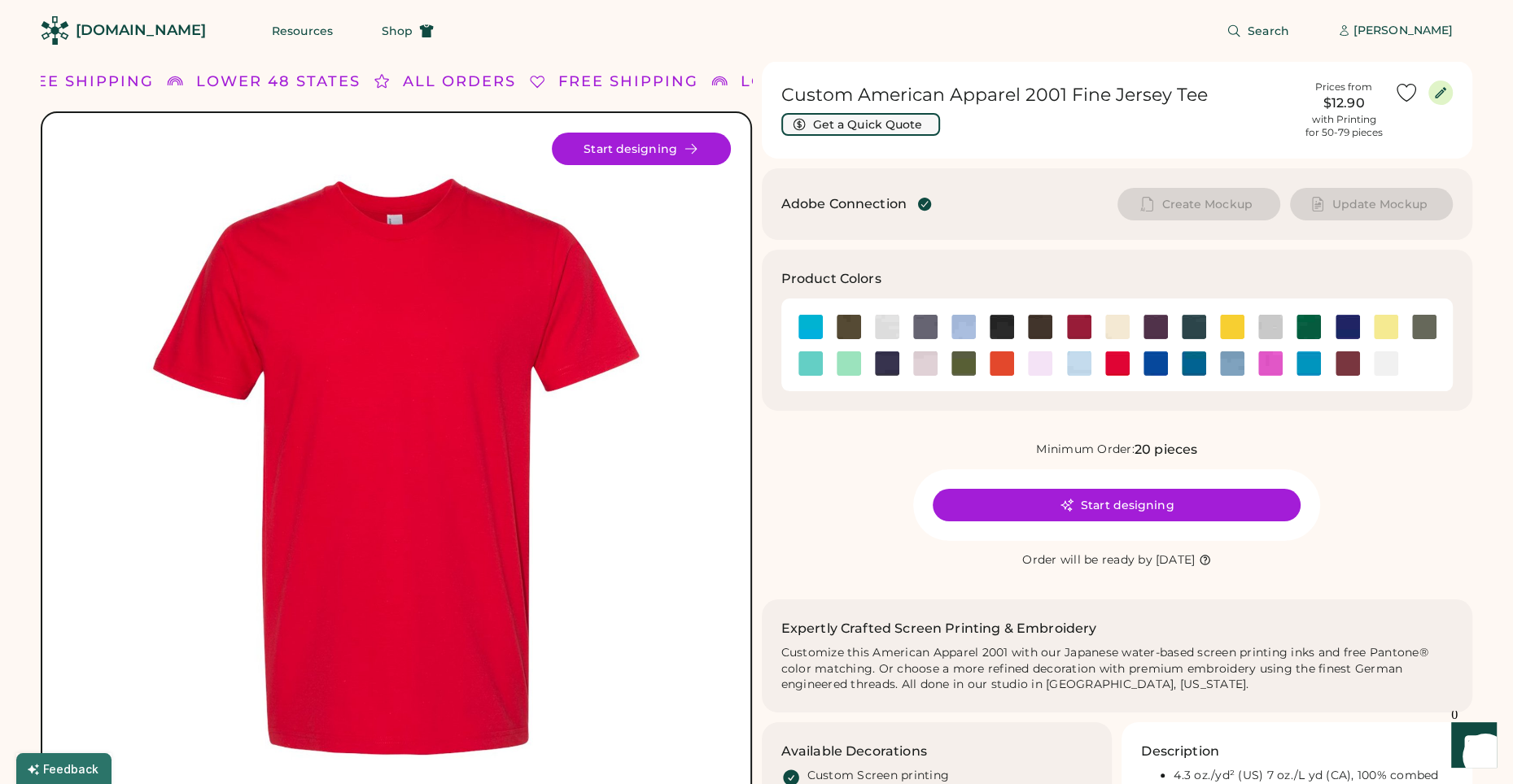
click at [899, 125] on button "Get a Quick Quote" at bounding box center [861, 125] width 159 height 23
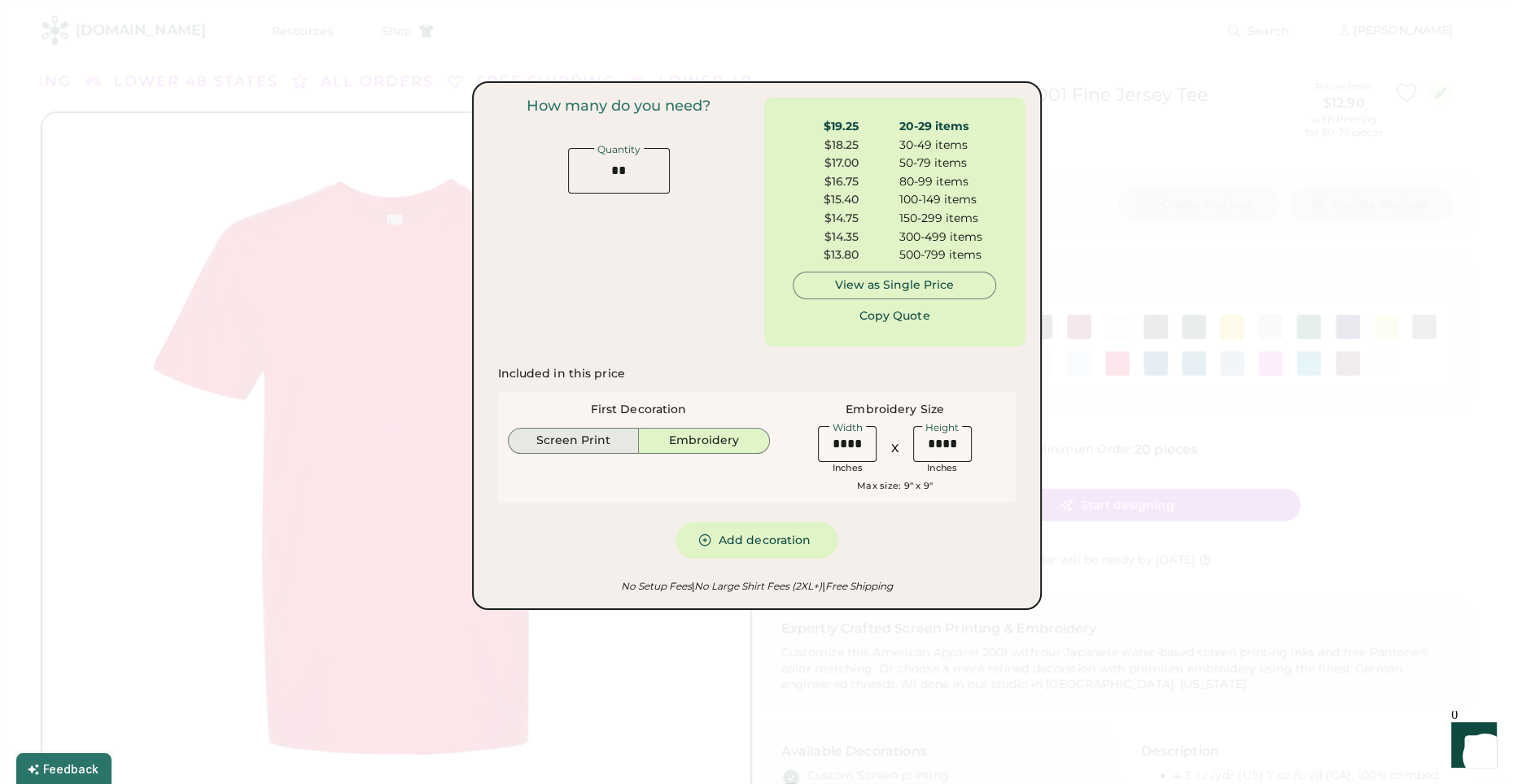
click at [580, 444] on button "Screen Print" at bounding box center [574, 442] width 132 height 26
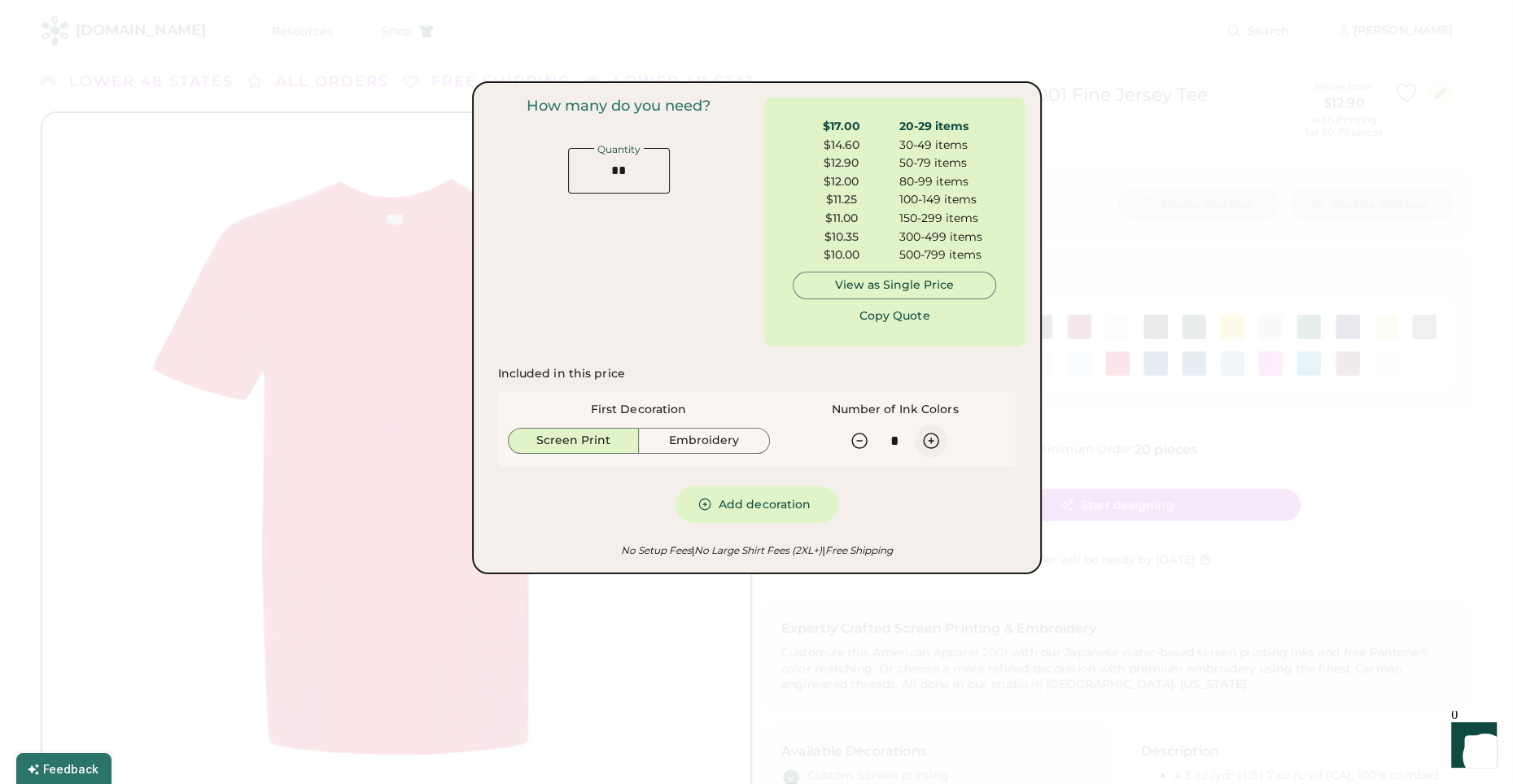
click at [931, 442] on icon at bounding box center [931, 441] width 20 height 20
type input "*"
click at [742, 506] on button "Add decoration" at bounding box center [757, 505] width 162 height 37
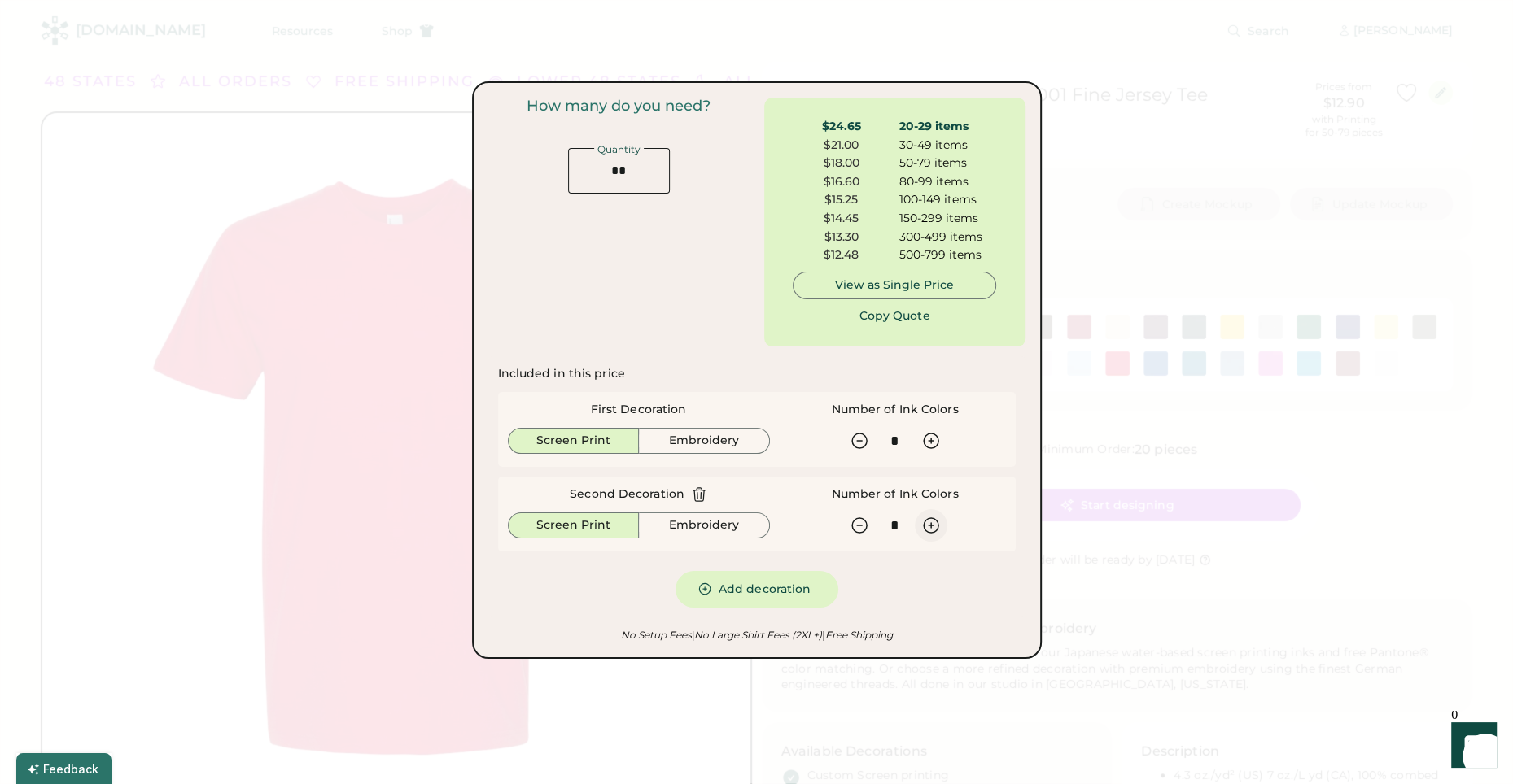
click at [928, 528] on icon at bounding box center [931, 525] width 20 height 20
type input "*"
click at [856, 441] on icon at bounding box center [859, 441] width 20 height 20
click at [927, 442] on icon at bounding box center [931, 441] width 20 height 20
type input "*"
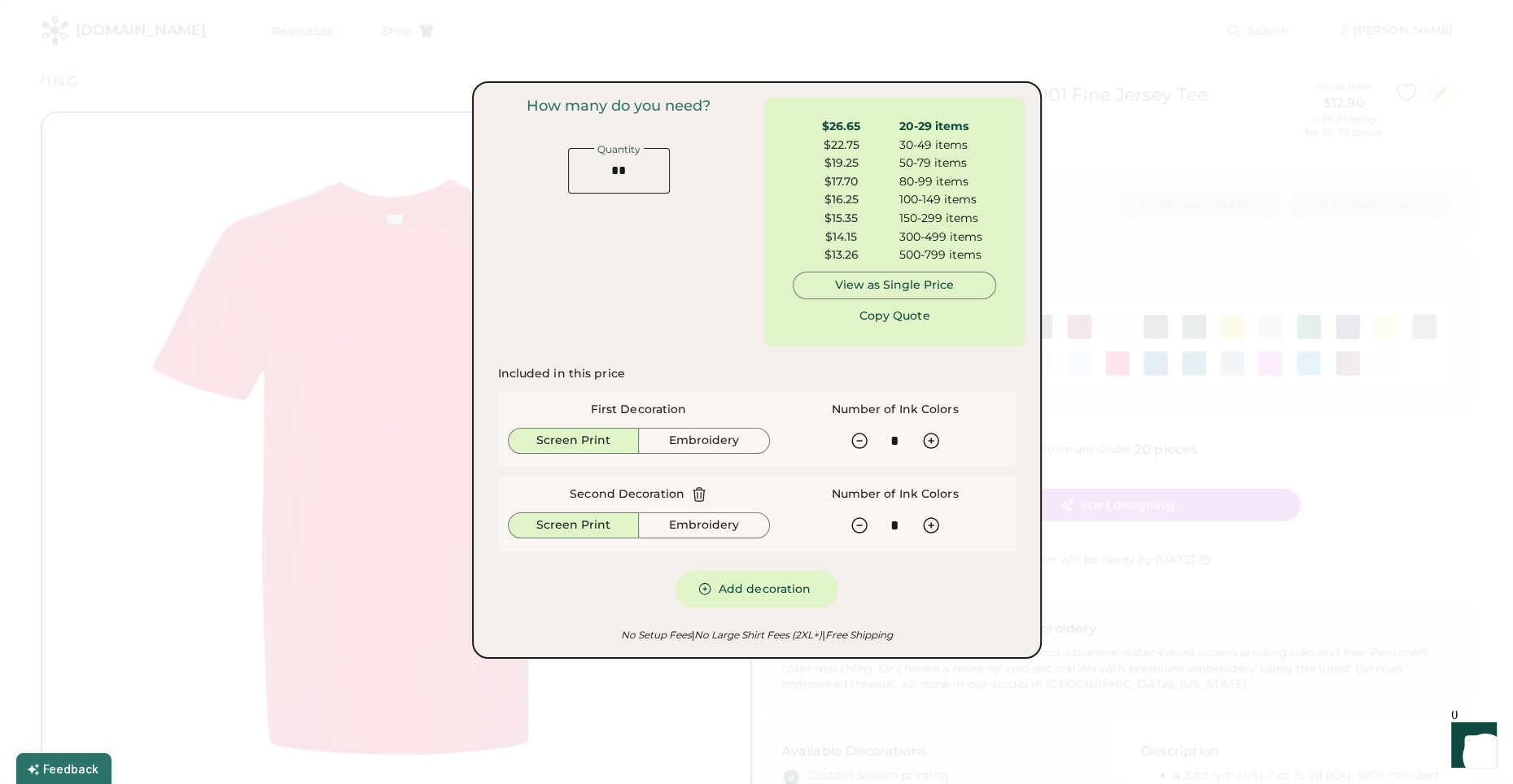
click at [1297, 434] on div at bounding box center [756, 392] width 1513 height 784
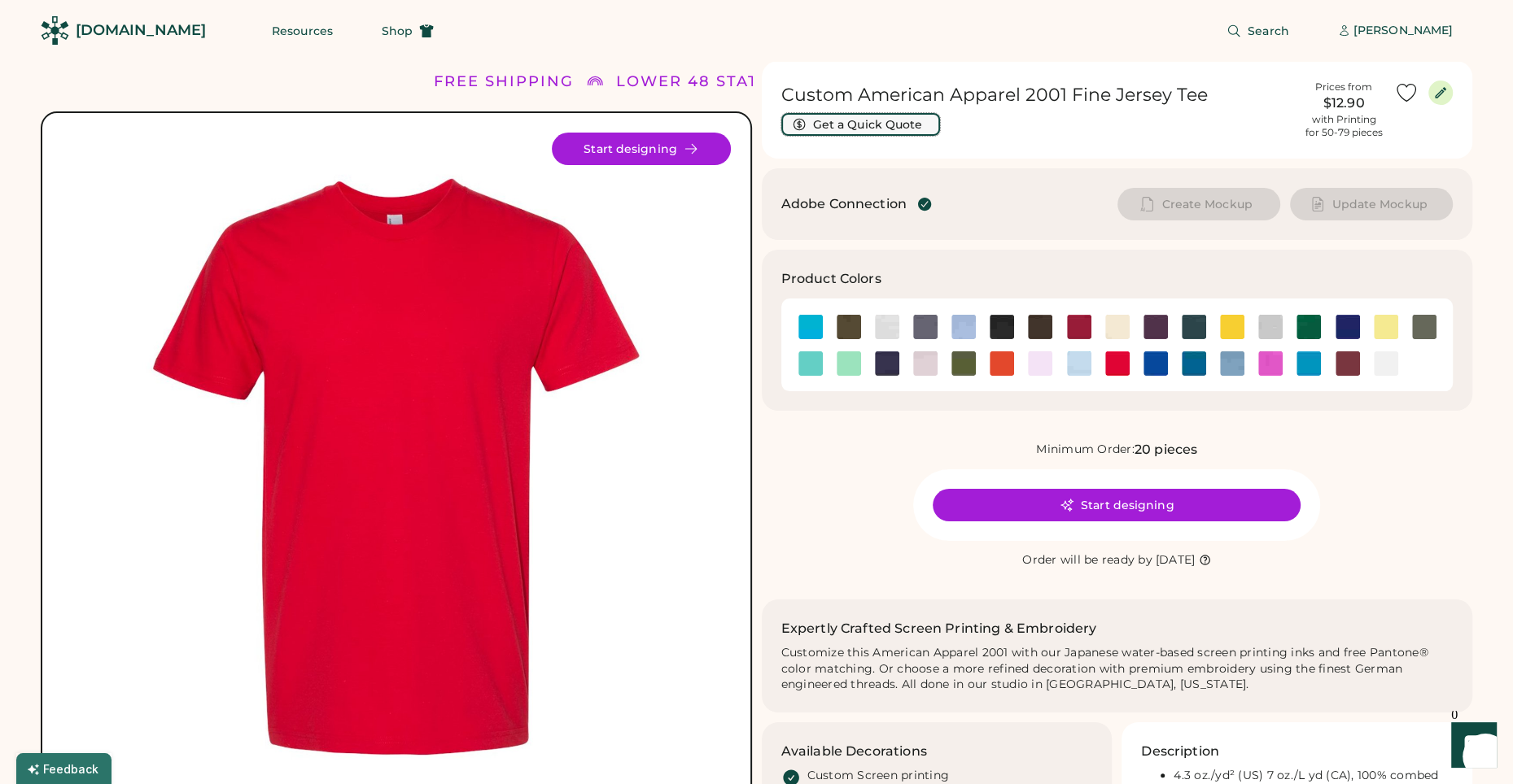
click at [832, 130] on button "Get a Quick Quote" at bounding box center [861, 125] width 159 height 23
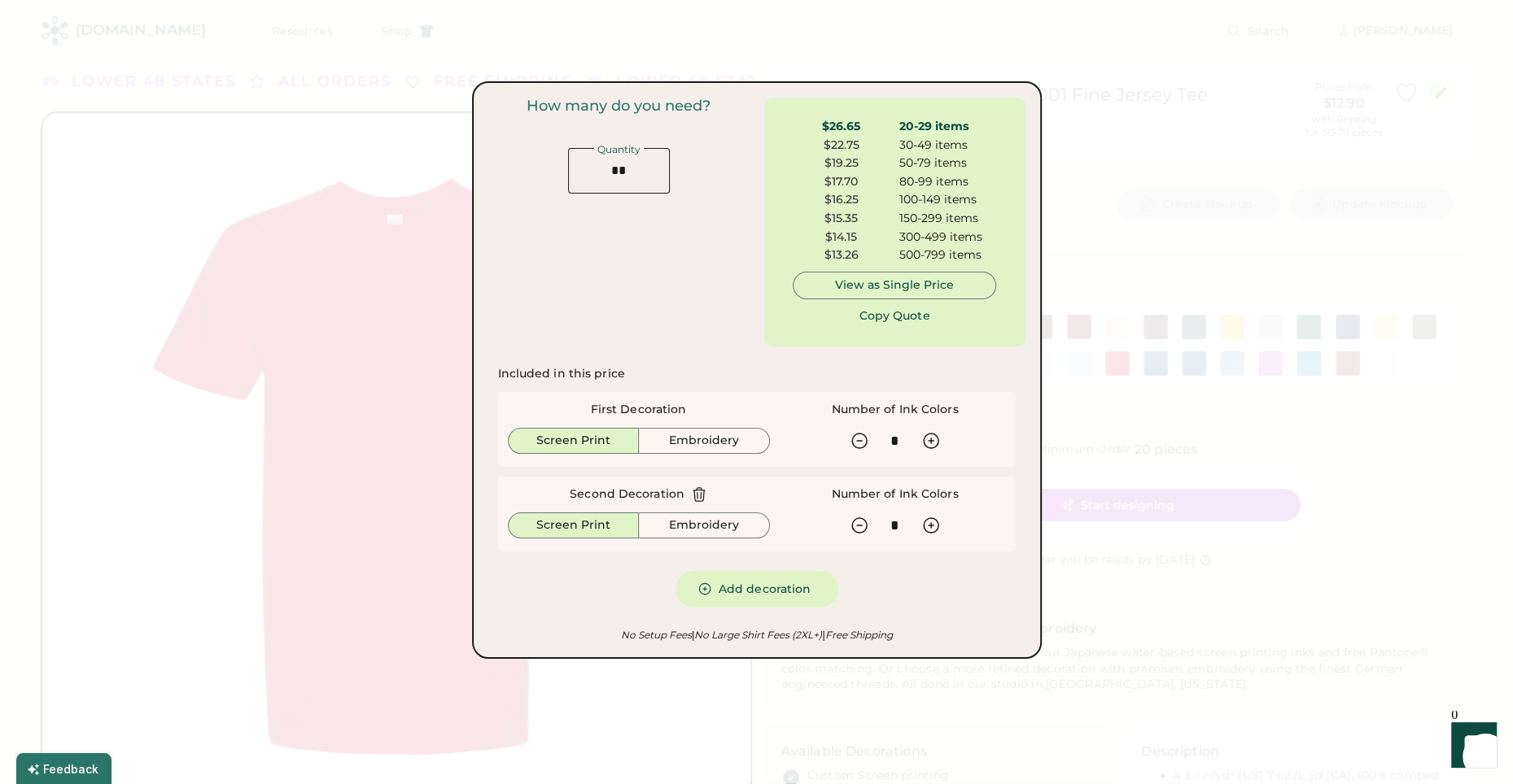
click at [1098, 435] on div at bounding box center [756, 392] width 1513 height 784
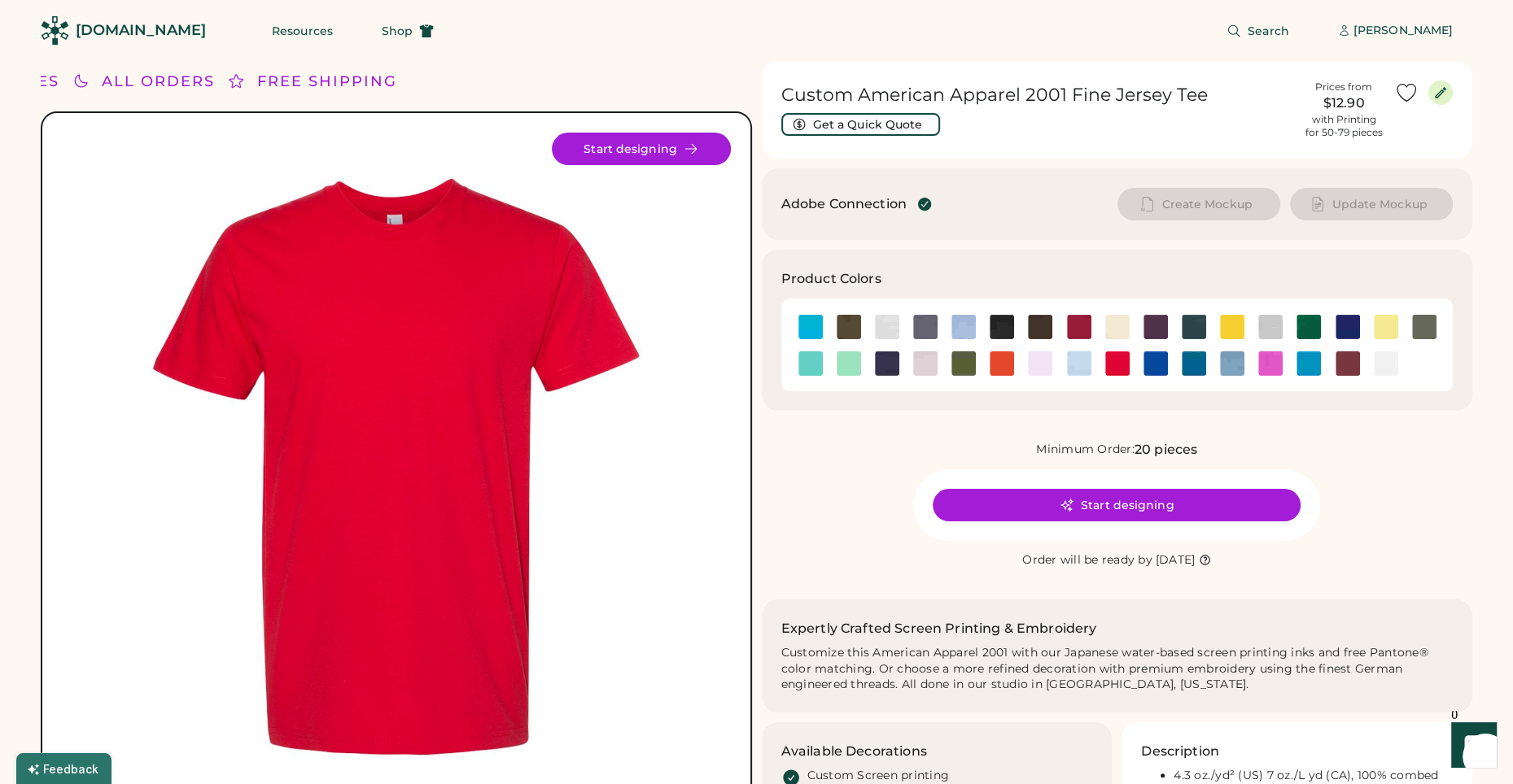
click at [1132, 186] on div "Adobe Connection Create Mockup Update Mockup" at bounding box center [1118, 204] width 712 height 72
click at [1151, 510] on button "Start designing" at bounding box center [1117, 505] width 368 height 32
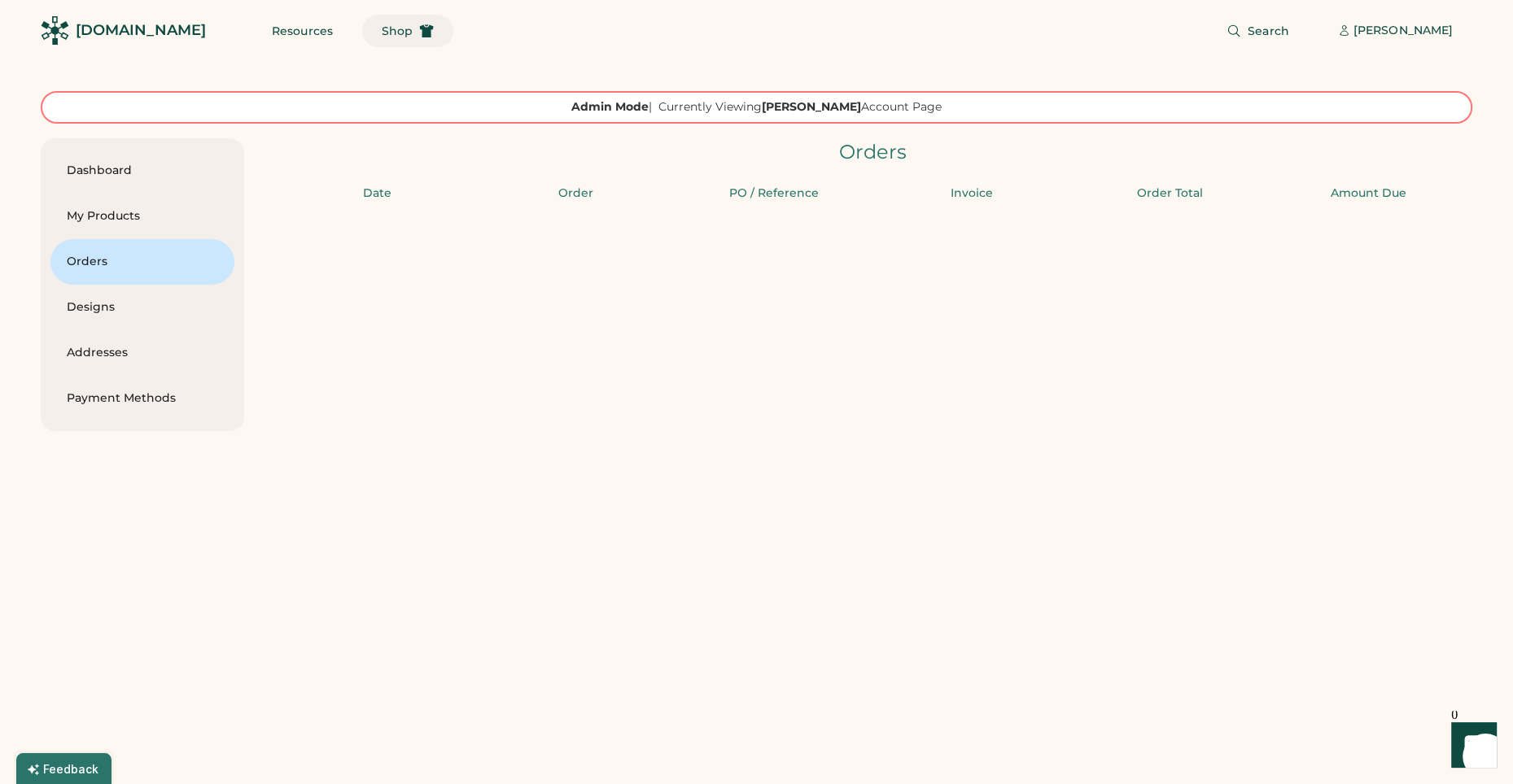
click at [381, 25] on span "Shop" at bounding box center [396, 31] width 31 height 11
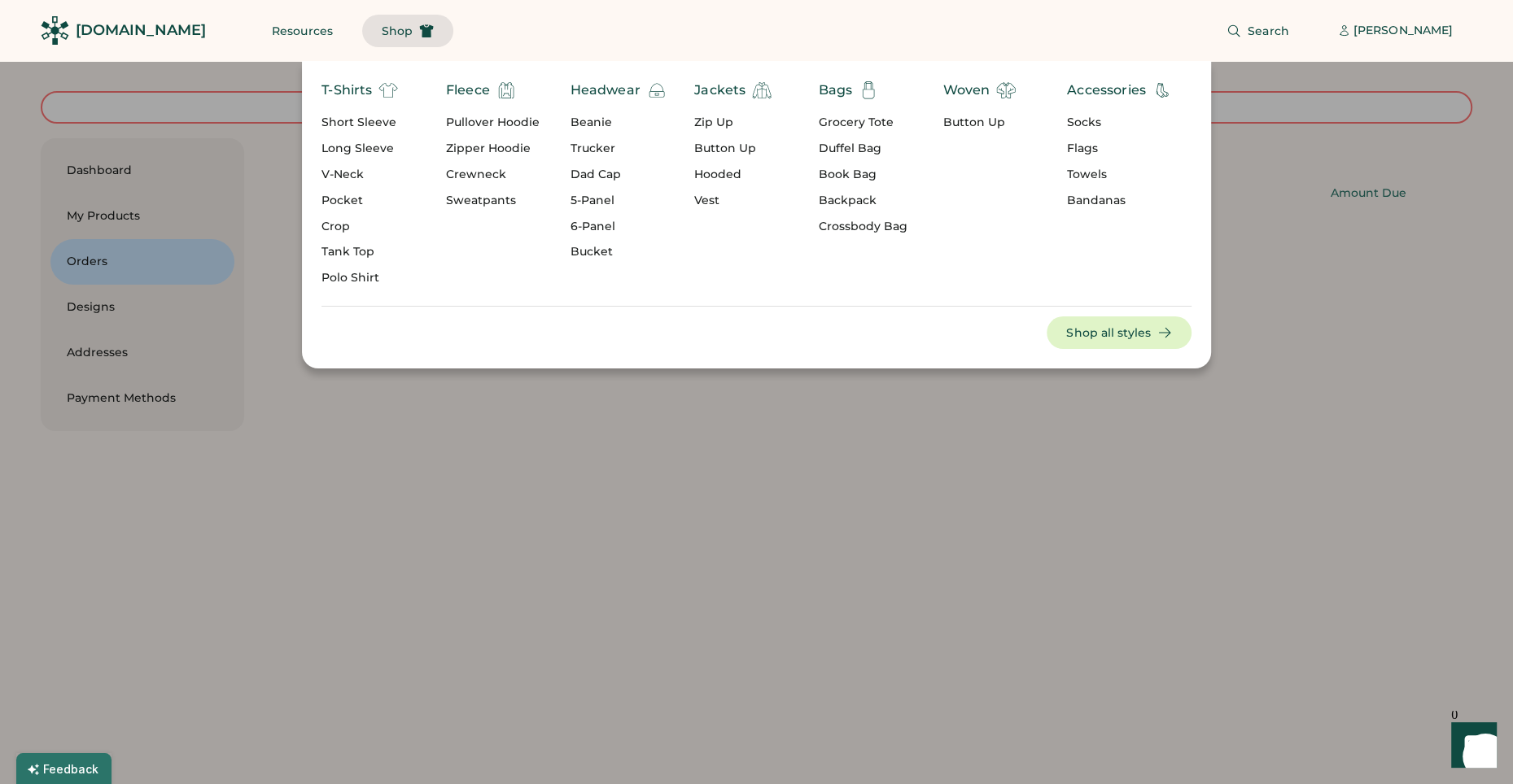
click at [363, 123] on div "Short Sleeve" at bounding box center [360, 123] width 76 height 16
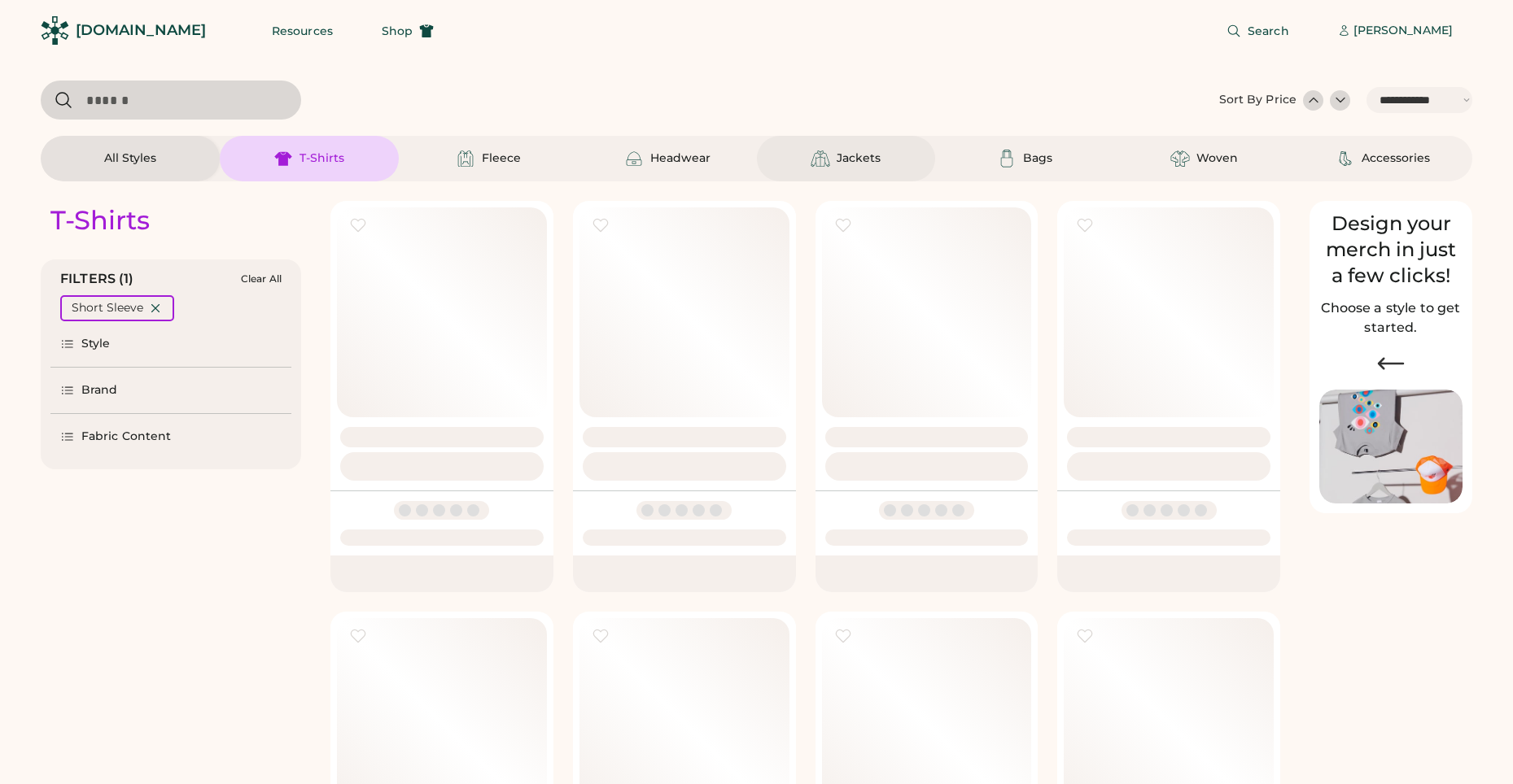
select select "*****"
select select "*"
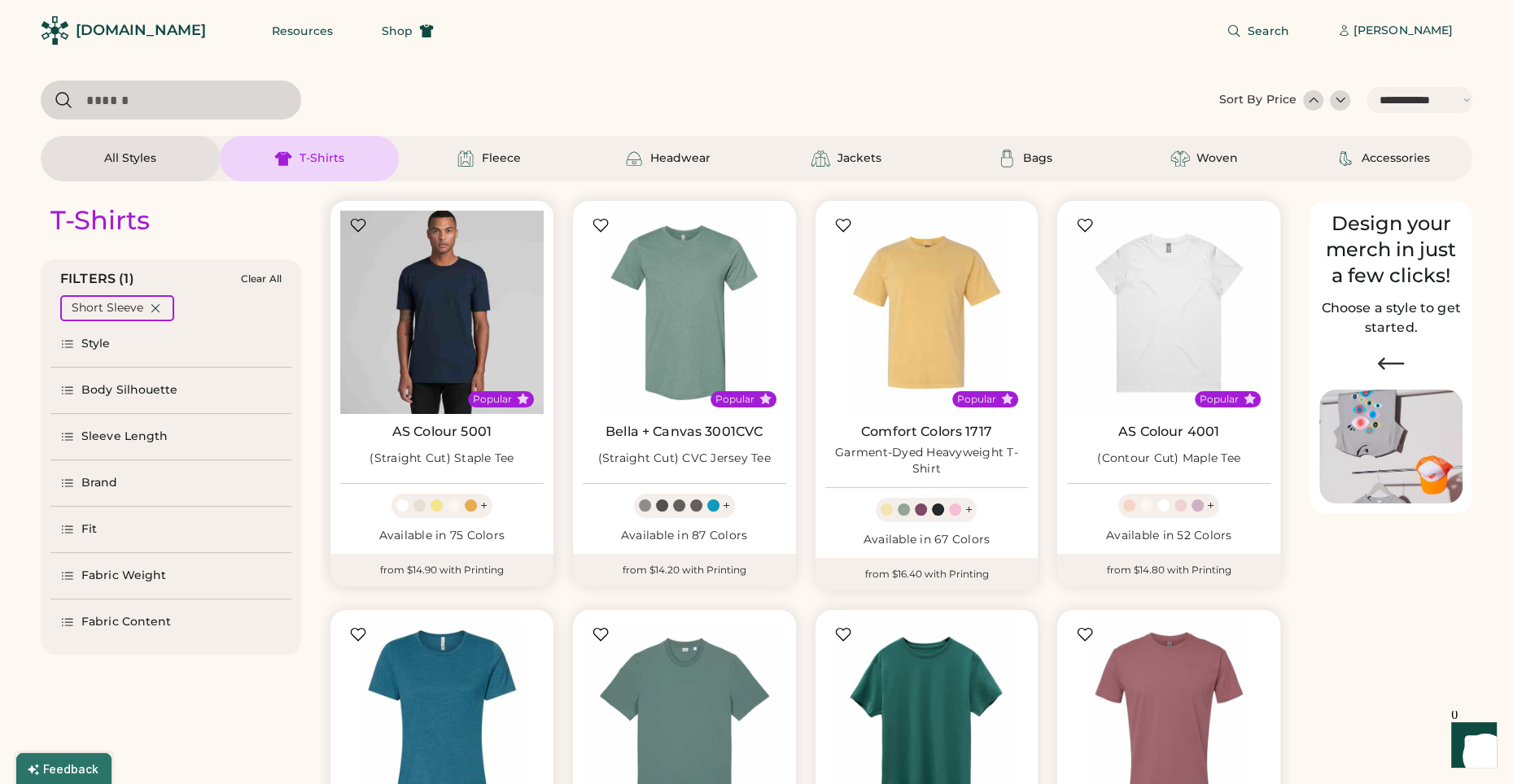
click at [461, 309] on img at bounding box center [442, 312] width 204 height 204
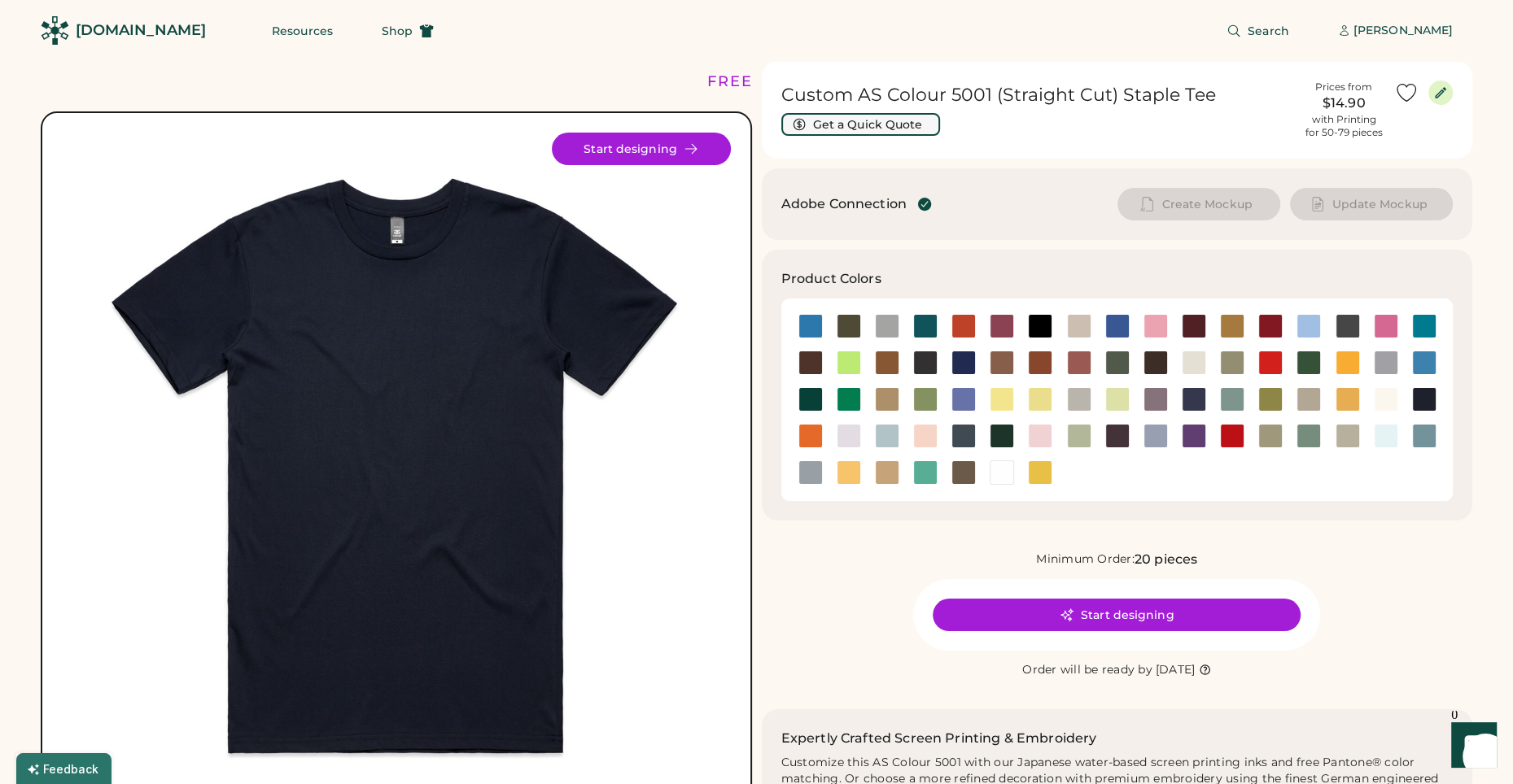
click at [889, 125] on button "Get a Quick Quote" at bounding box center [861, 125] width 159 height 23
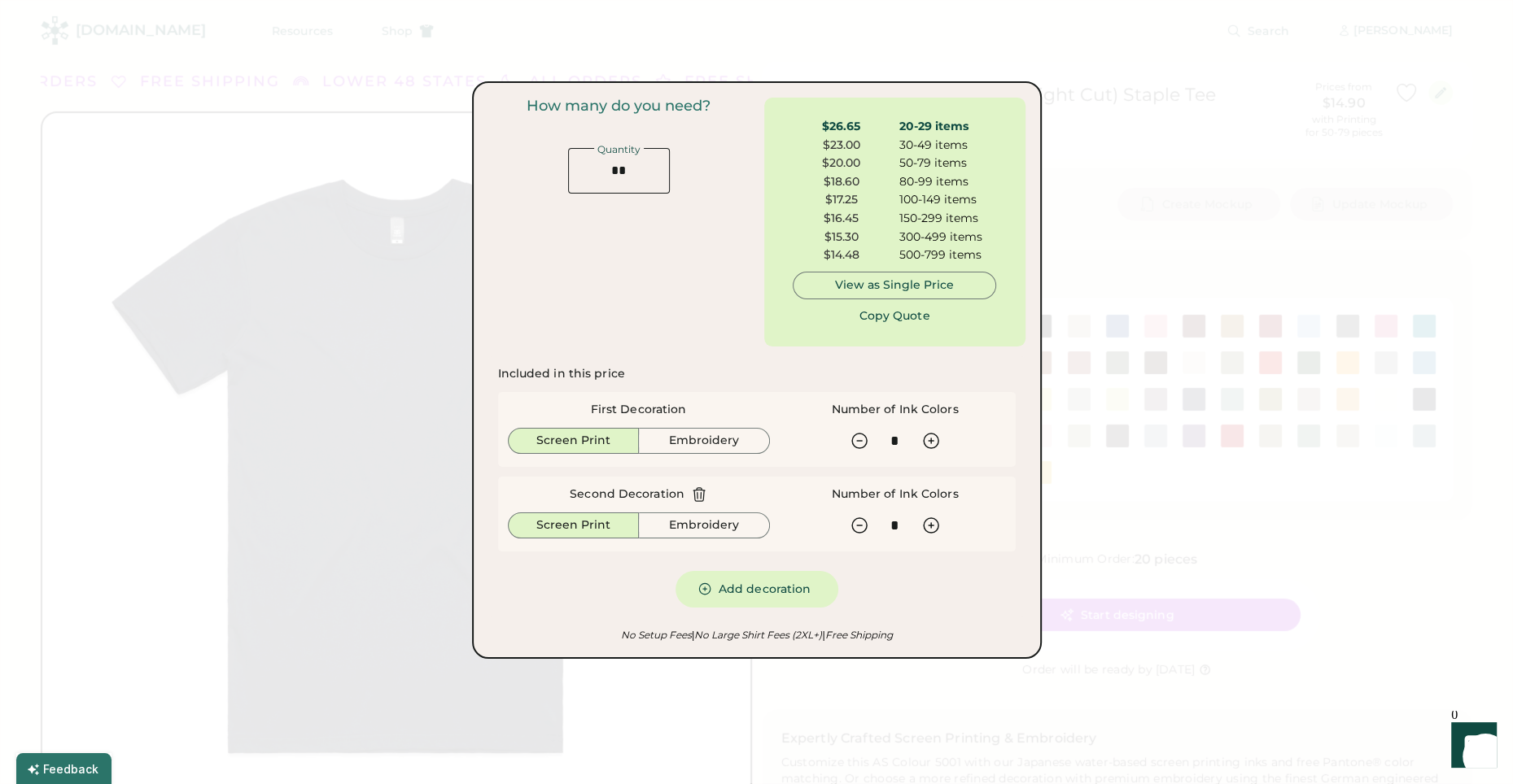
type input "*"
click at [1094, 160] on div at bounding box center [756, 392] width 1513 height 784
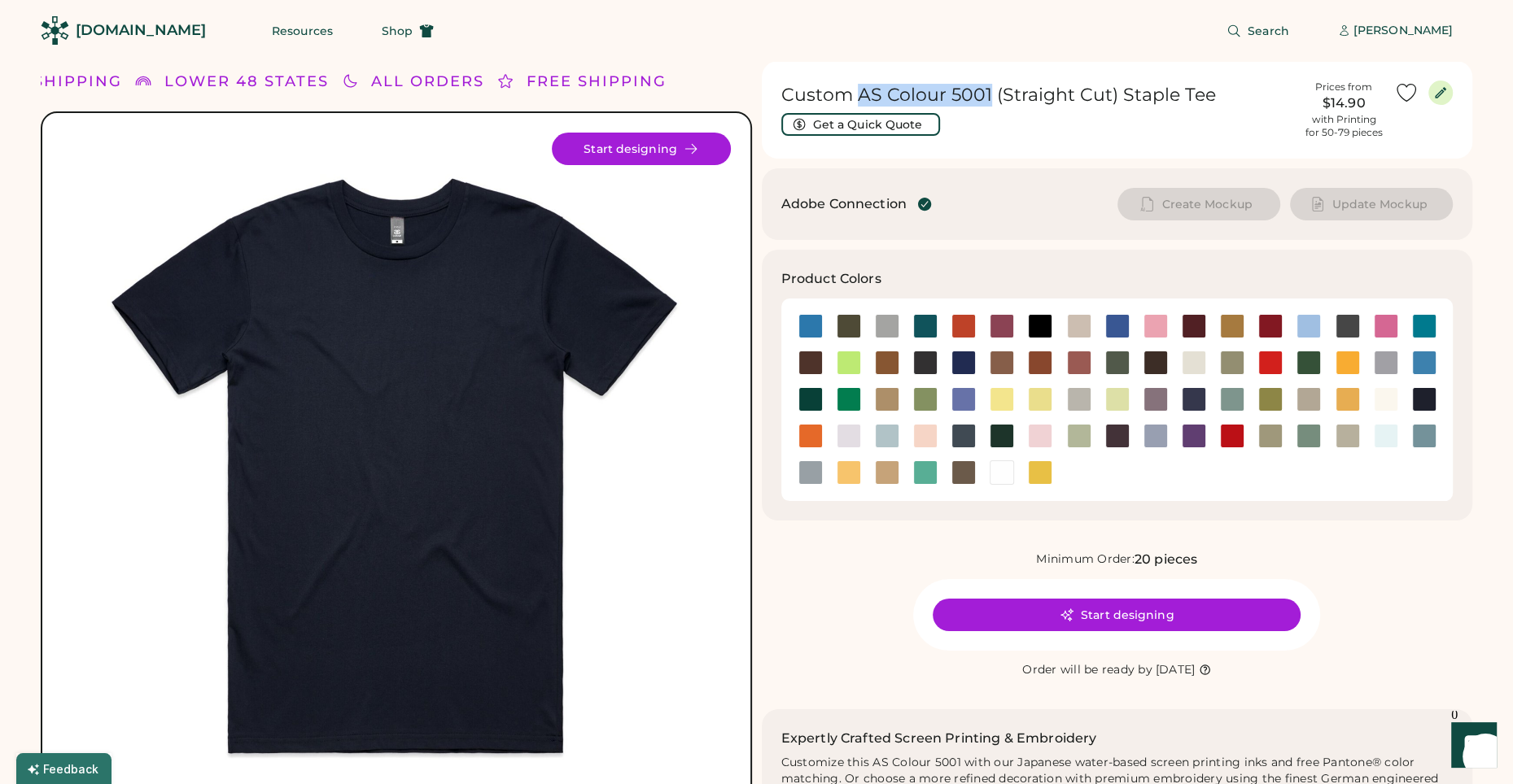
drag, startPoint x: 858, startPoint y: 97, endPoint x: 1015, endPoint y: 121, distance: 158.8
click at [989, 97] on h1 "Custom AS Colour 5001 (Straight Cut) Staple Tee" at bounding box center [1037, 95] width 513 height 23
copy h1 "AS Colour 5001"
click at [1419, 32] on div "[PERSON_NAME]" at bounding box center [1403, 30] width 99 height 16
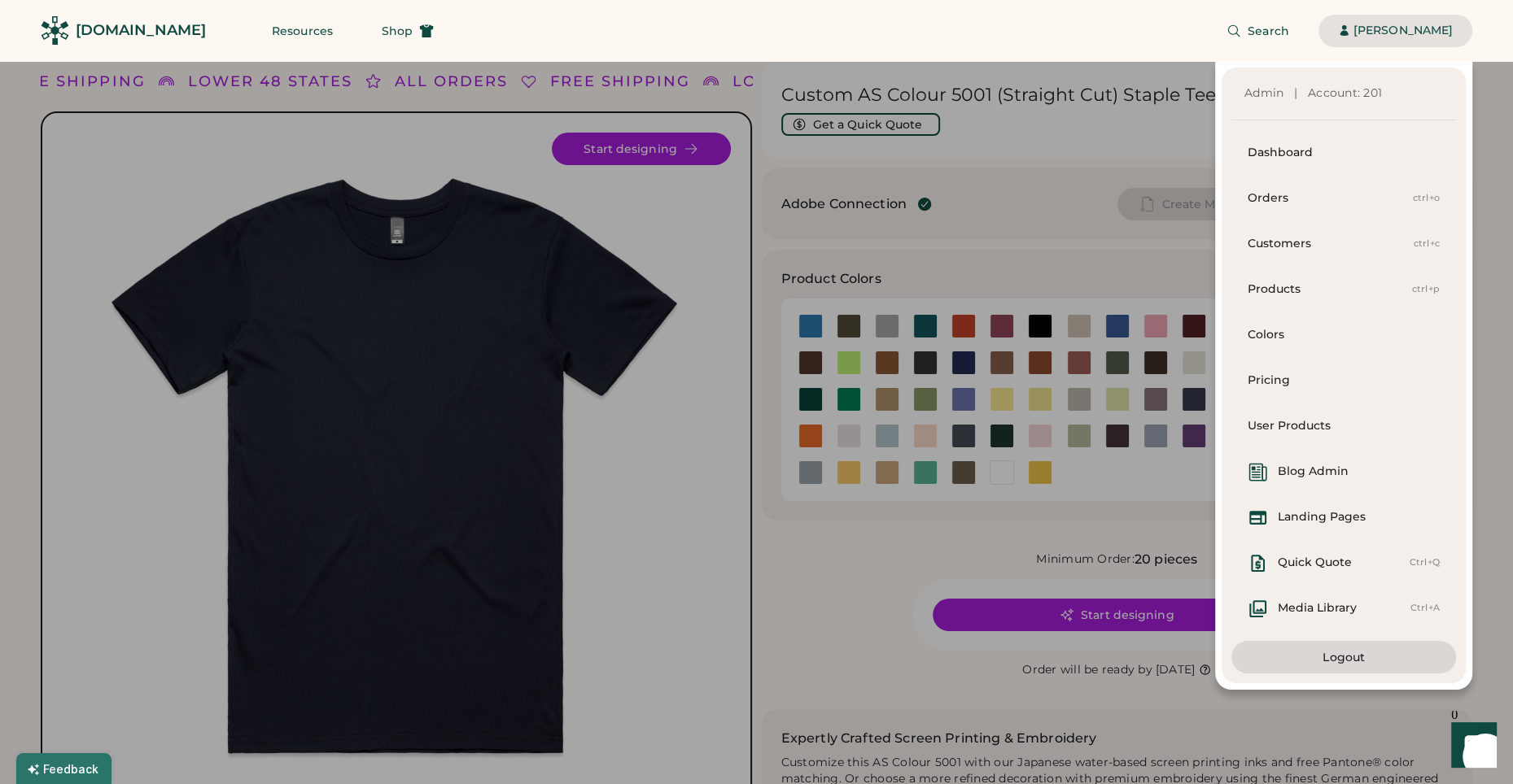
click at [996, 37] on div "Search [PERSON_NAME] | Sign up" at bounding box center [963, 30] width 1019 height 61
click at [1012, 44] on div "Search [PERSON_NAME] | Sign up" at bounding box center [963, 30] width 1019 height 61
click at [878, 153] on div "Admin | Account: 201 Dashboard Orders ctrl+o Customers ctrl+c Products ctrl+p C…" at bounding box center [736, 375] width 1472 height 629
click at [1167, 104] on div "Admin | Account: 201 Dashboard Orders ctrl+o Customers ctrl+c Products ctrl+p C…" at bounding box center [736, 375] width 1472 height 629
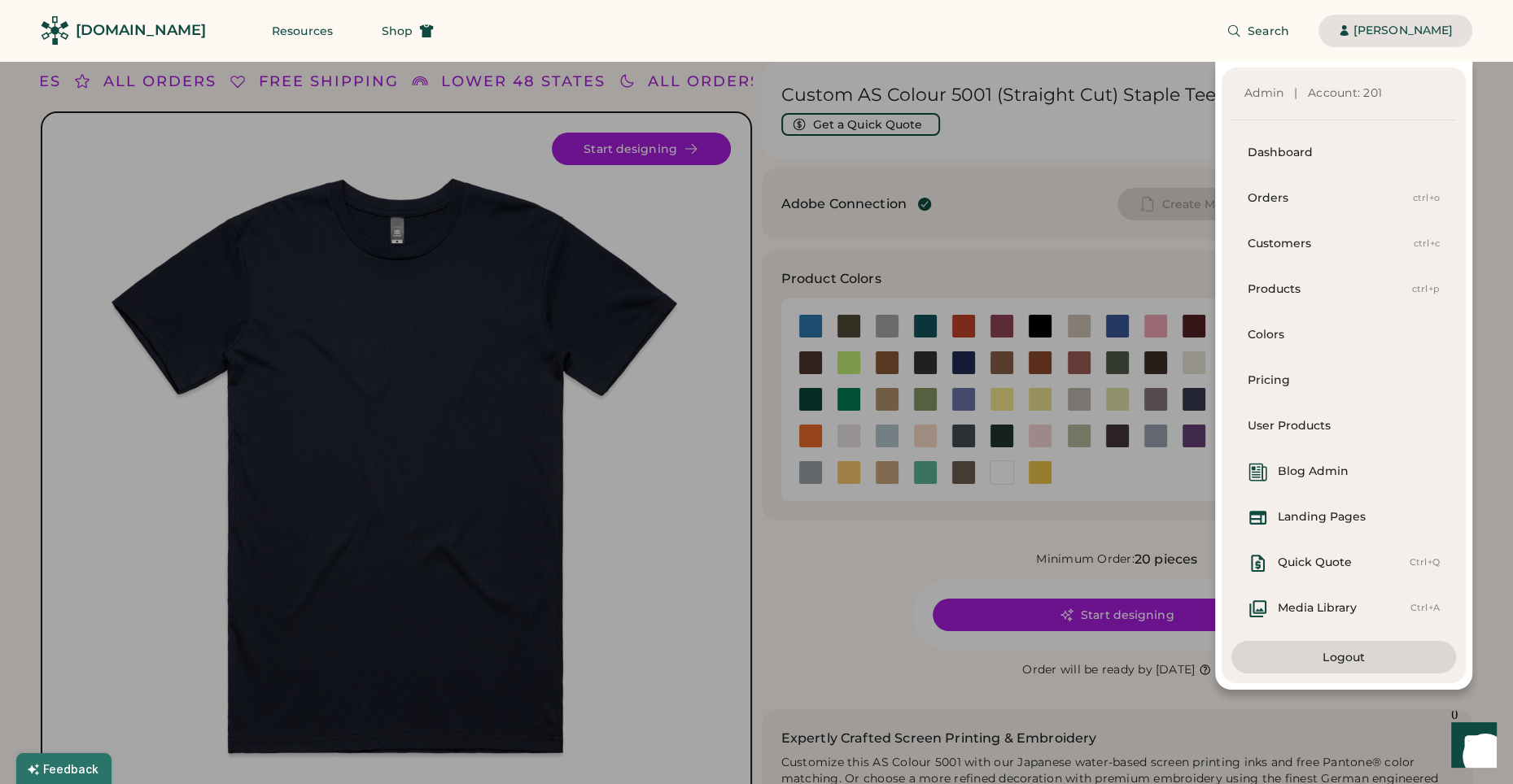
click at [790, 579] on div "Admin | Account: 201 Dashboard Orders ctrl+o Customers ctrl+c Products ctrl+p C…" at bounding box center [736, 375] width 1472 height 629
click at [1262, 34] on span "Search" at bounding box center [1269, 31] width 42 height 11
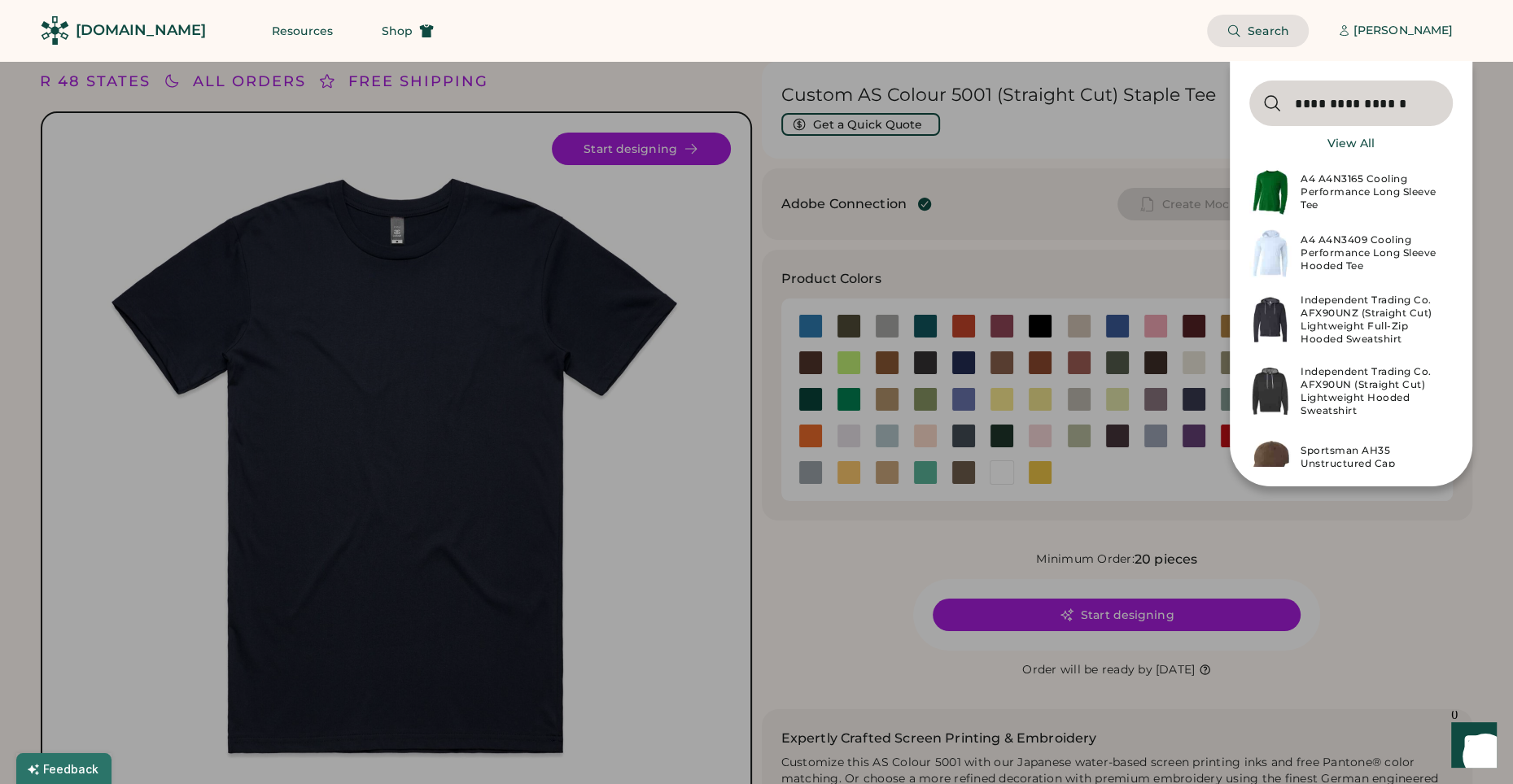
type input "**********"
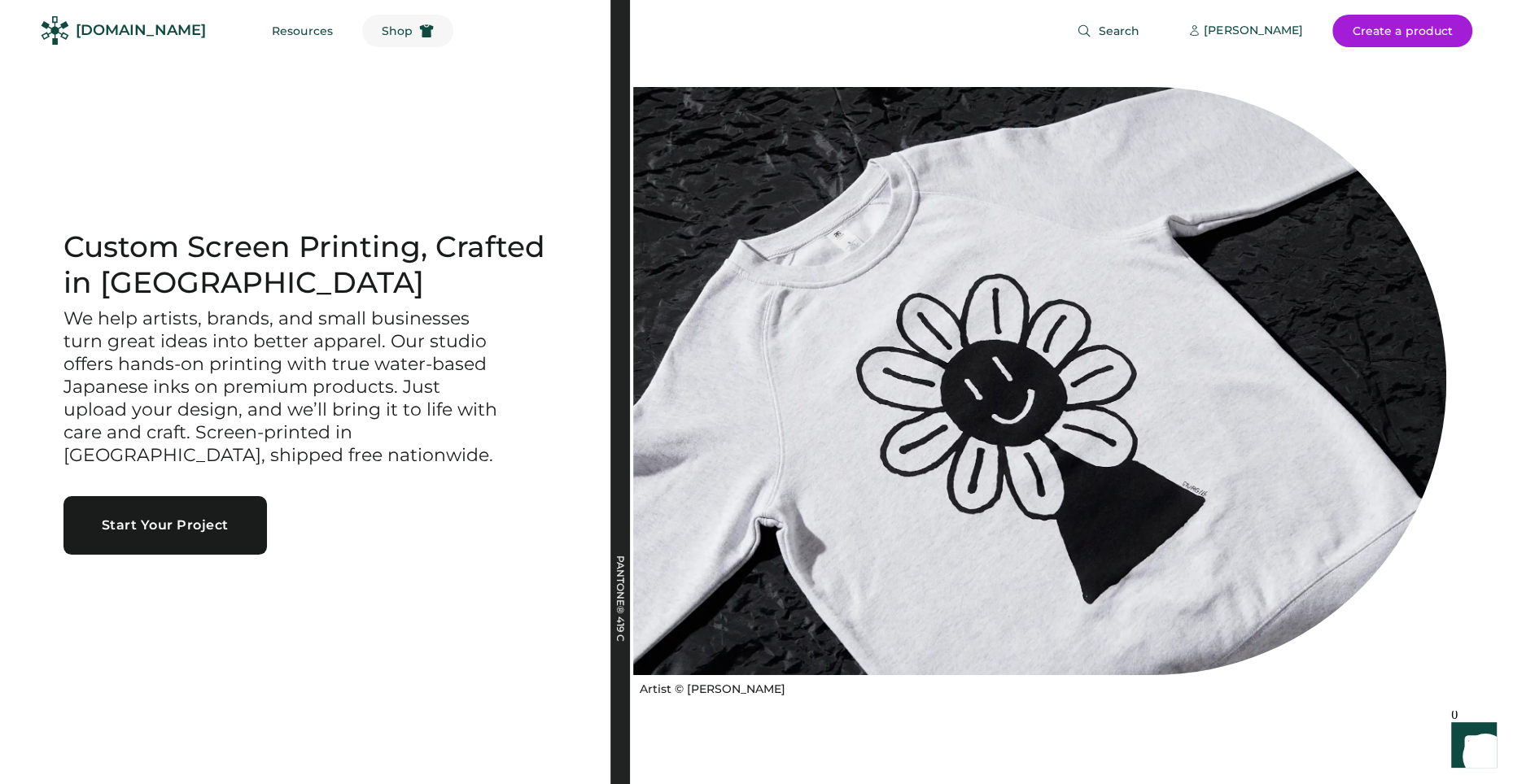
click at [381, 28] on span "Shop" at bounding box center [396, 31] width 31 height 11
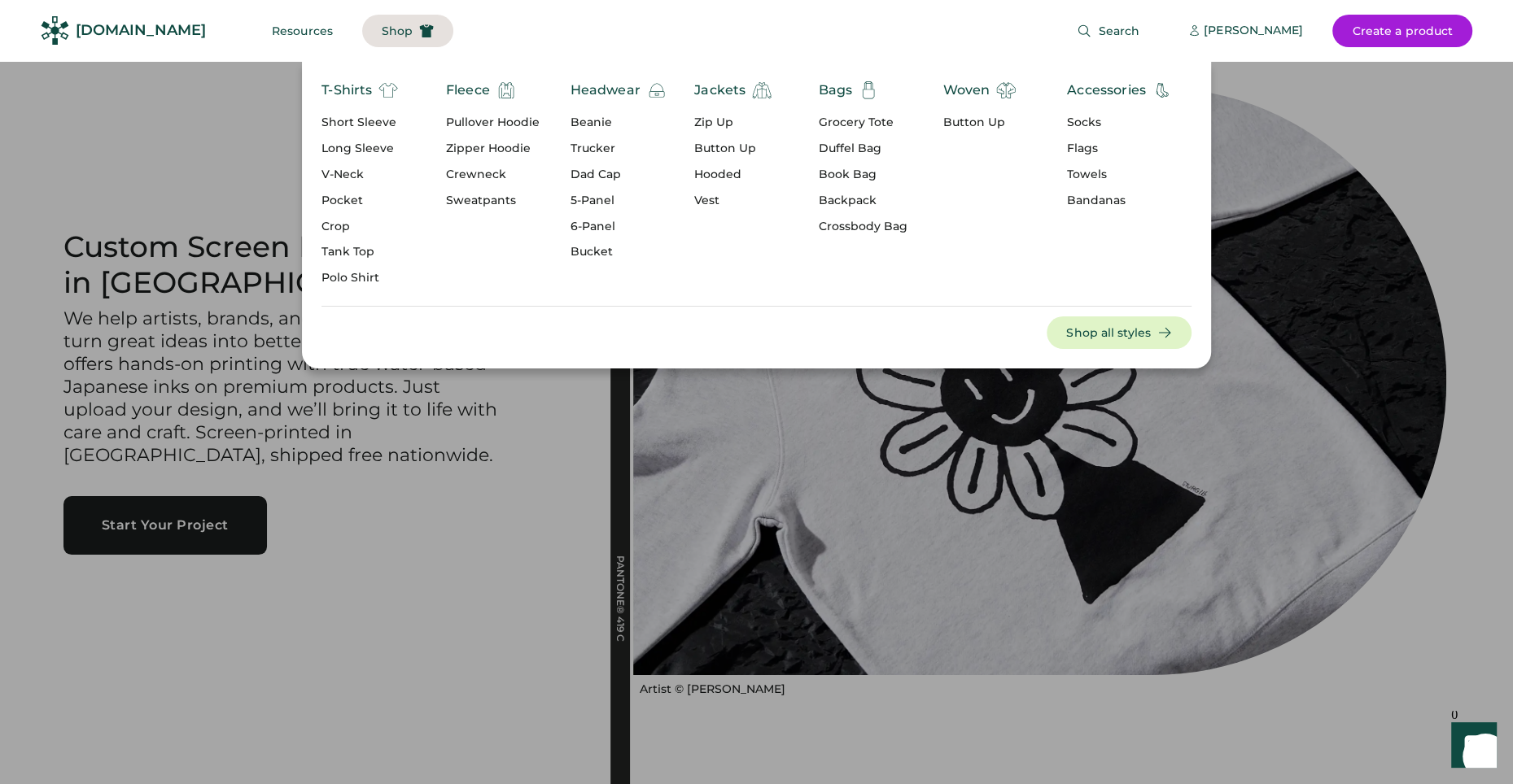
click at [373, 123] on div "Short Sleeve" at bounding box center [360, 123] width 76 height 16
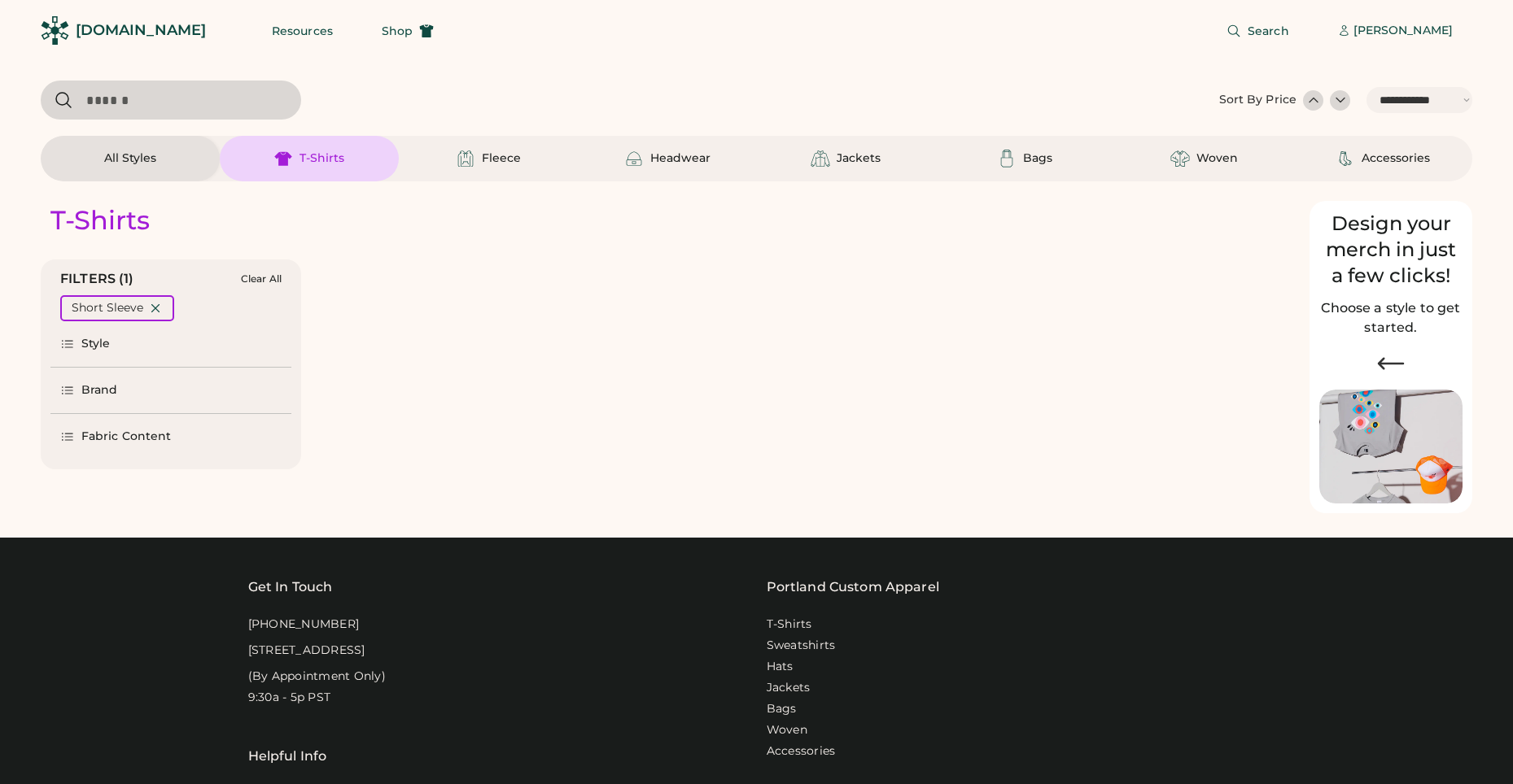
select select "*****"
select select "*"
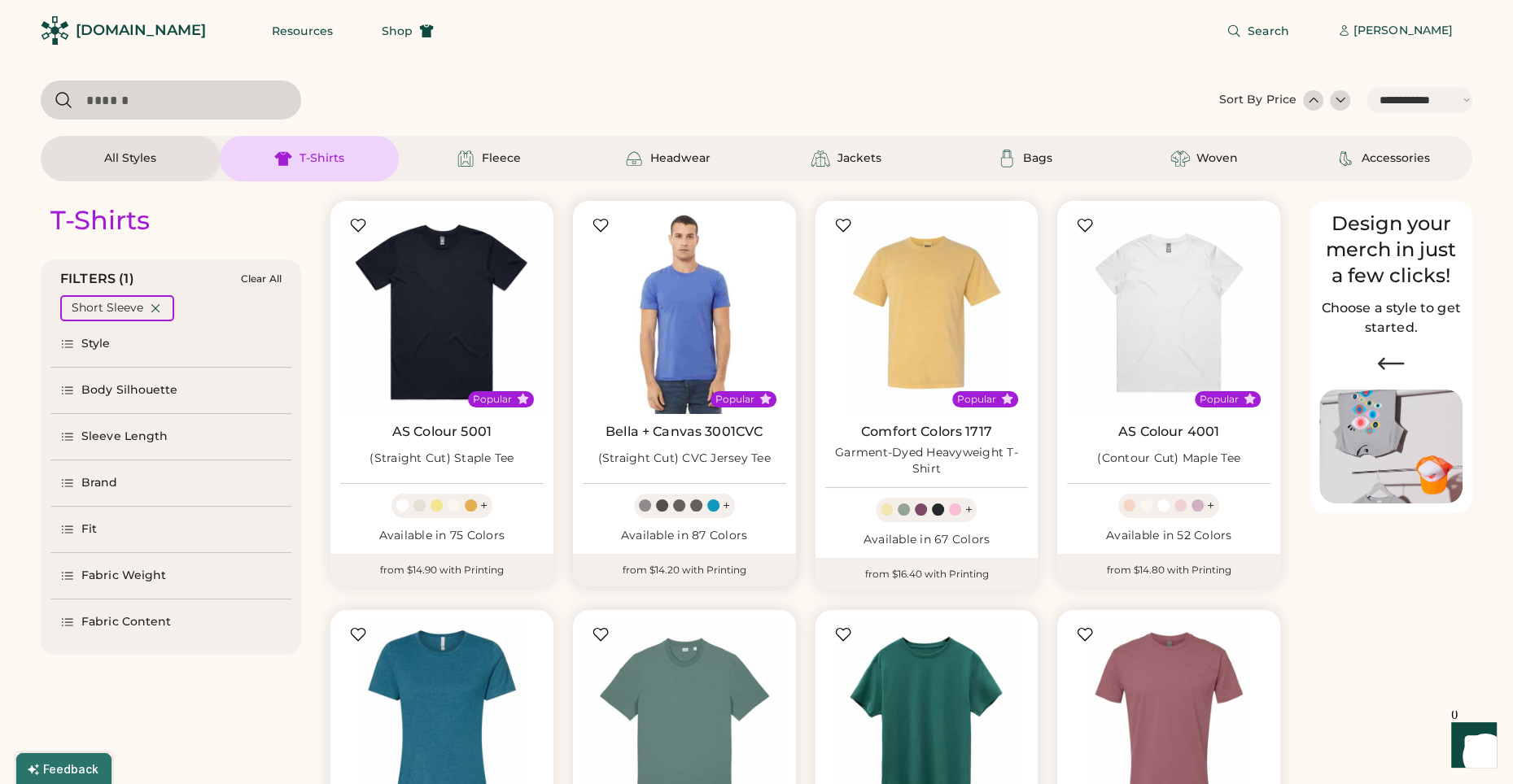
click at [705, 295] on img at bounding box center [684, 312] width 204 height 204
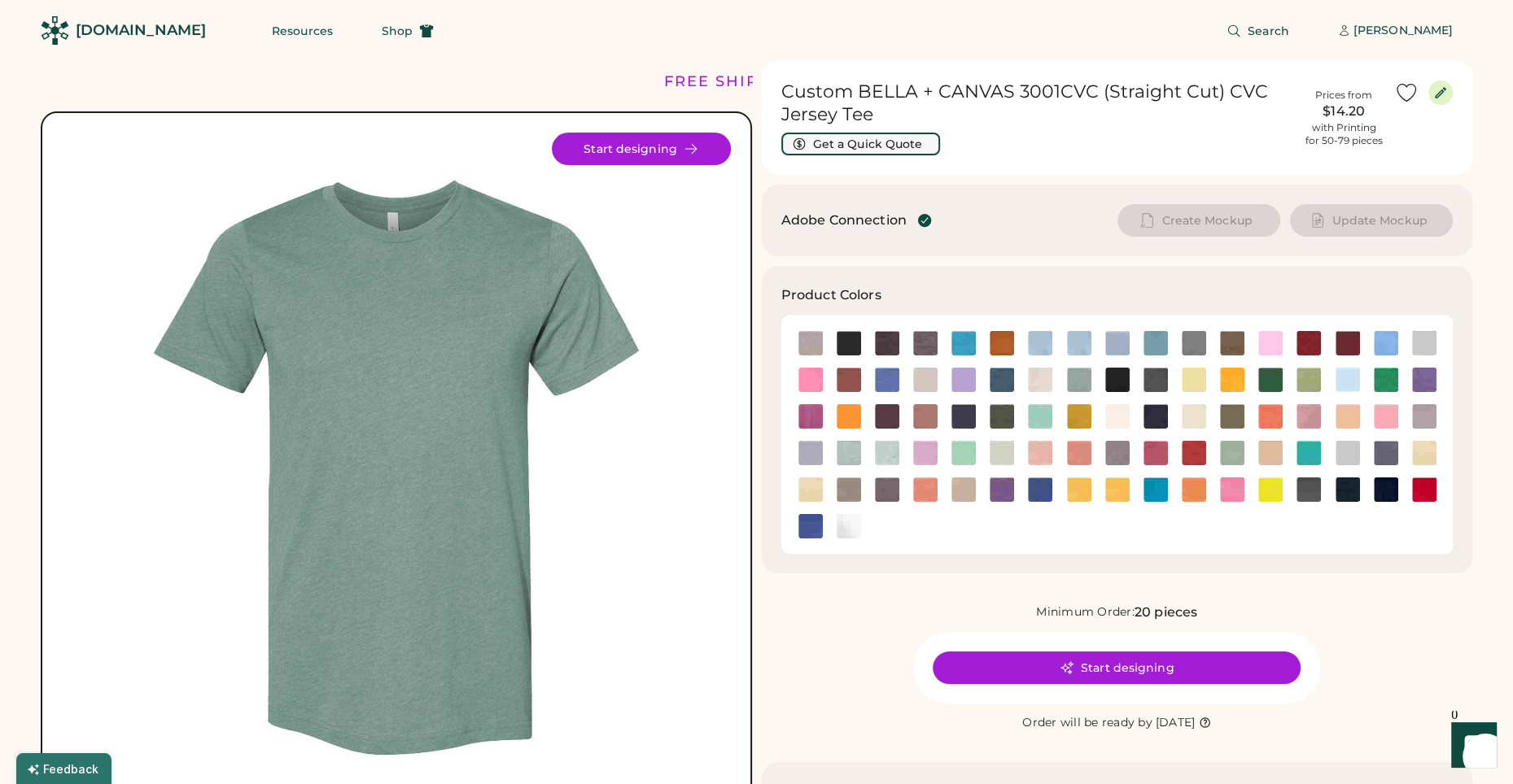
click at [869, 144] on button "Get a Quick Quote" at bounding box center [861, 144] width 159 height 23
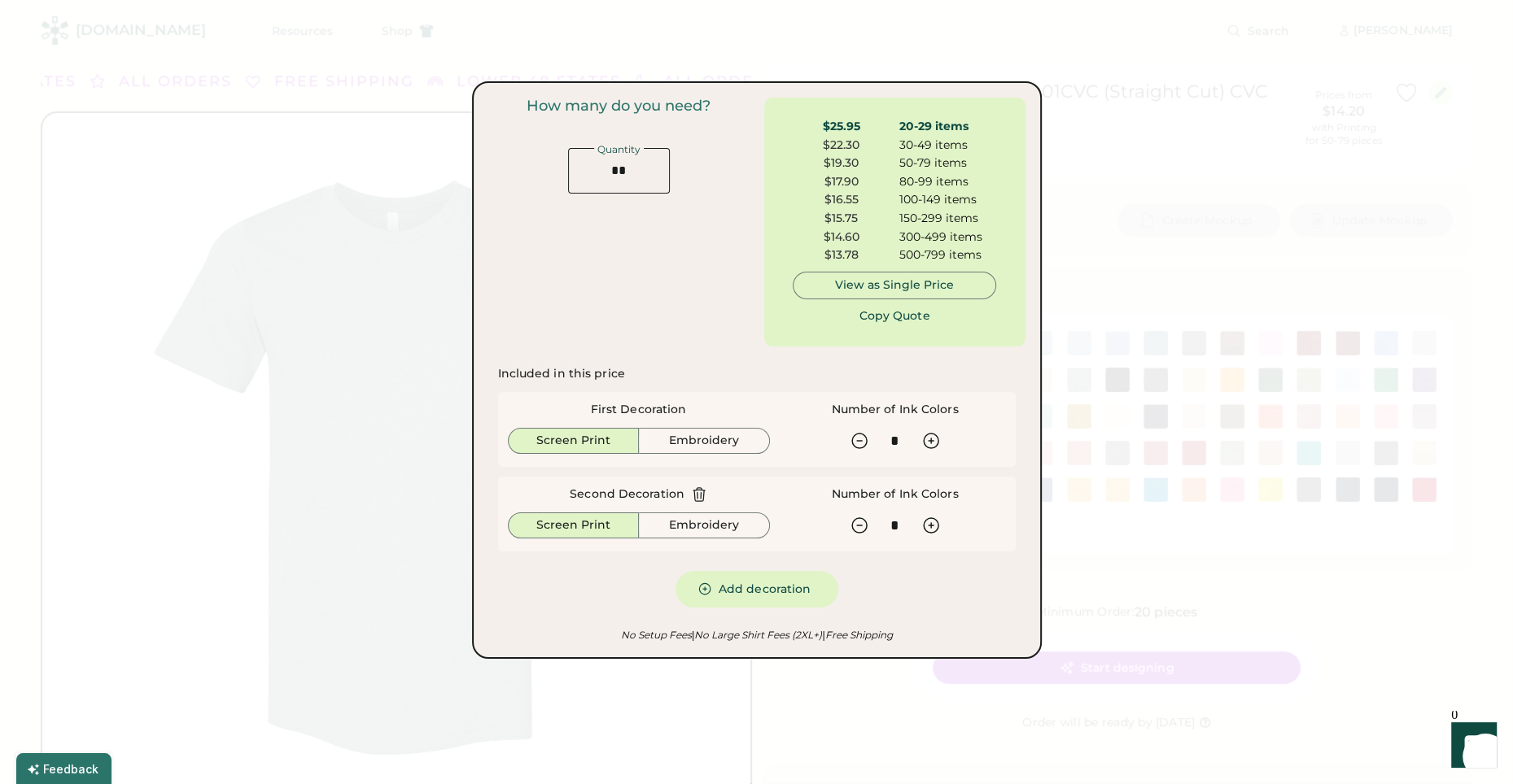
type input "*"
click at [844, 29] on div at bounding box center [756, 392] width 1513 height 784
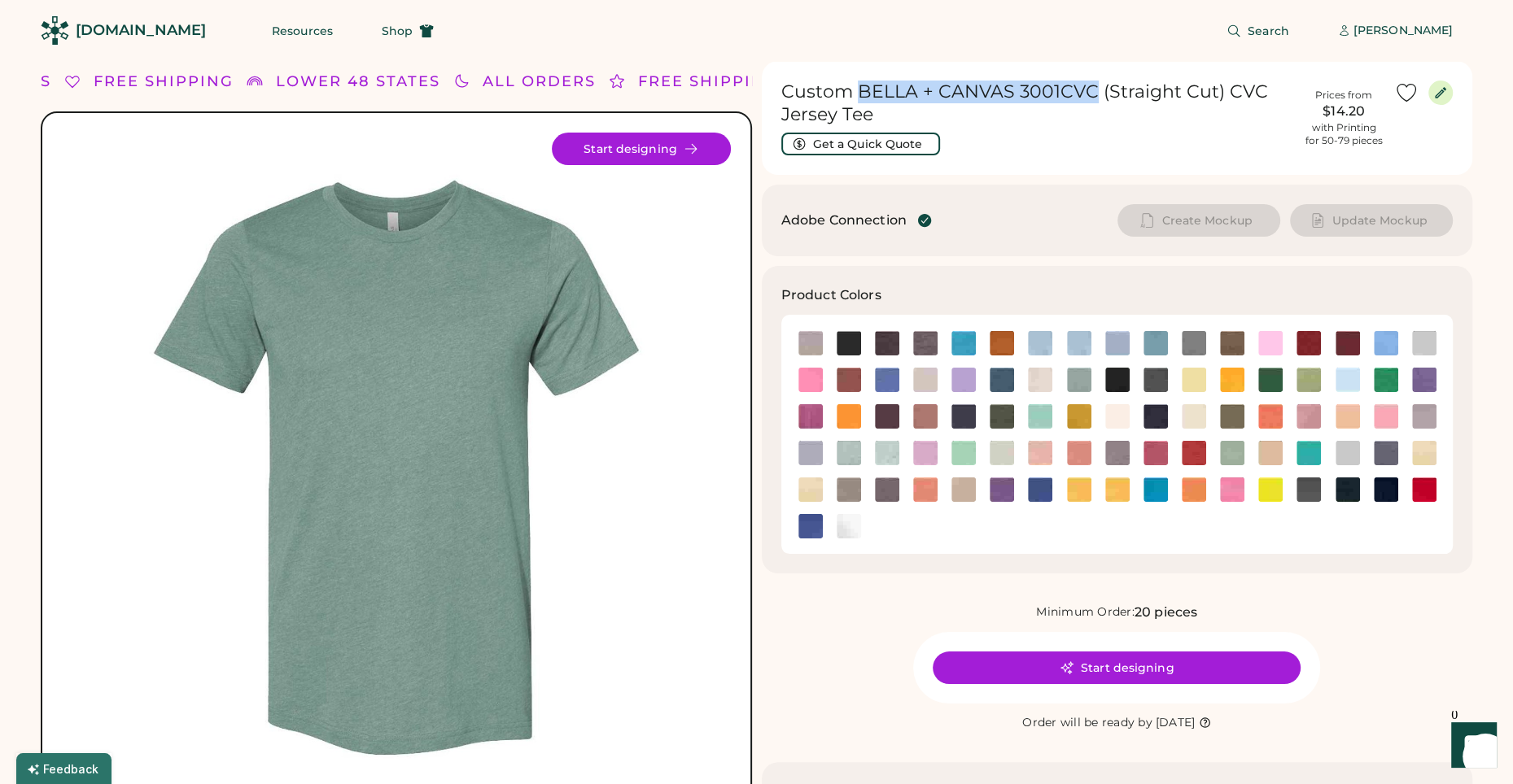
drag, startPoint x: 858, startPoint y: 92, endPoint x: 1091, endPoint y: 89, distance: 233.0
click at [1091, 89] on h1 "Custom BELLA + CANVAS 3001CVC (Straight Cut) CVC Jersey Tee" at bounding box center [1037, 103] width 513 height 45
copy h1 "BELLA + CANVAS 3001CVC"
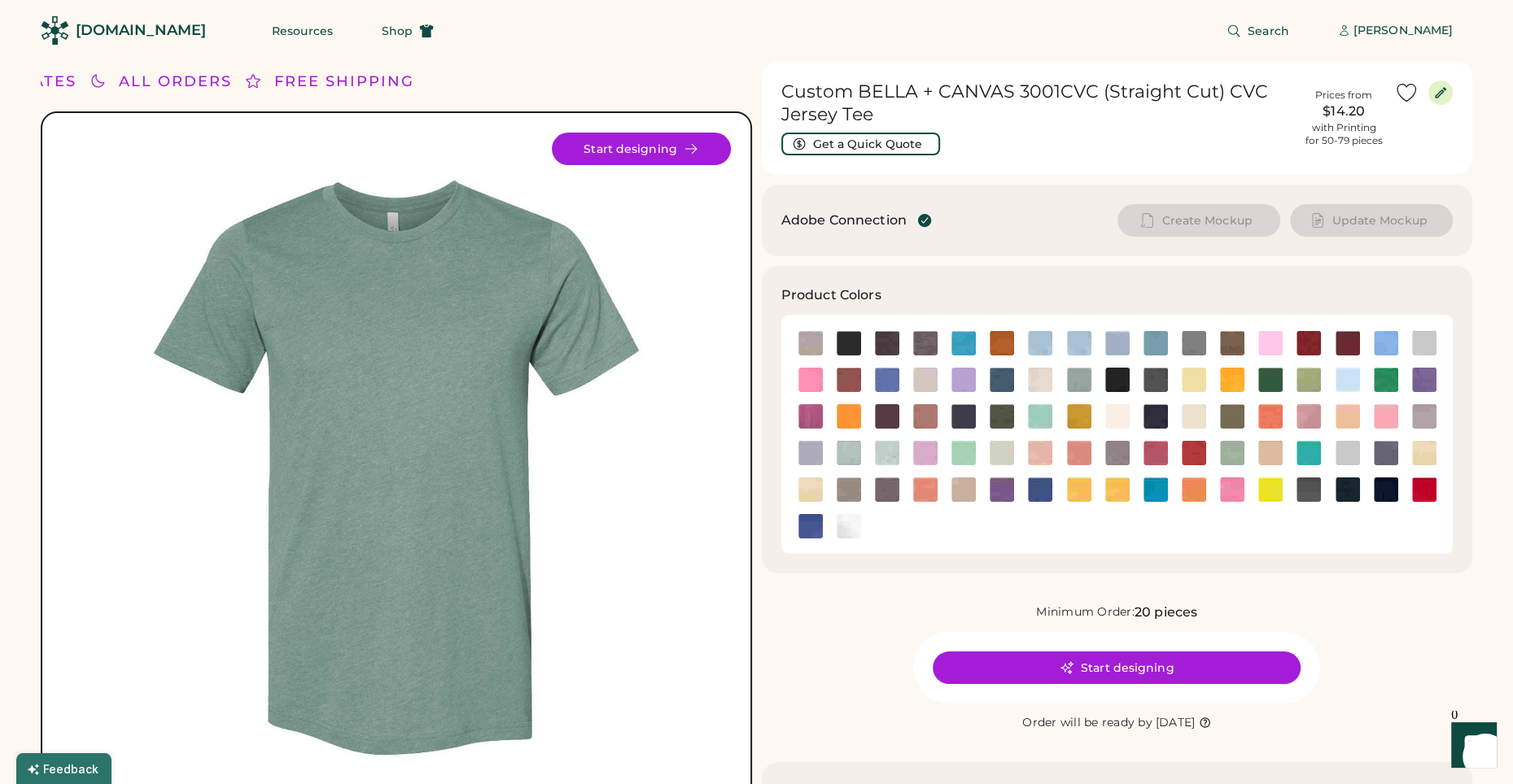
drag, startPoint x: 1031, startPoint y: 102, endPoint x: 1023, endPoint y: 93, distance: 12.0
click at [1030, 100] on h1 "Custom BELLA + CANVAS 3001CVC (Straight Cut) CVC Jersey Tee" at bounding box center [1037, 103] width 513 height 45
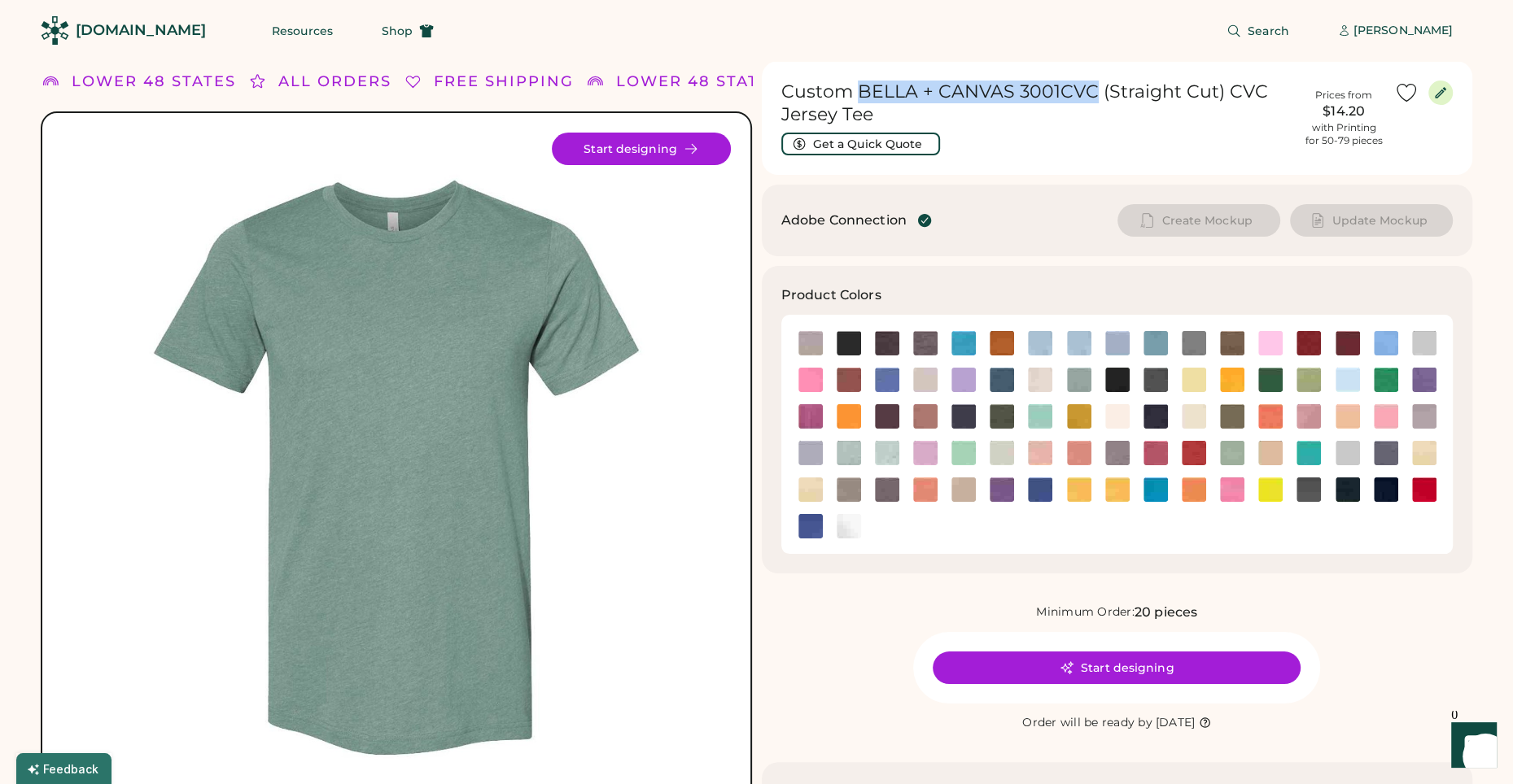
drag, startPoint x: 854, startPoint y: 93, endPoint x: 1090, endPoint y: 92, distance: 236.0
click at [1090, 92] on h1 "Custom BELLA + CANVAS 3001CVC (Straight Cut) CVC Jersey Tee" at bounding box center [1037, 103] width 513 height 45
copy h1 "BELLA + CANVAS 3001CVC"
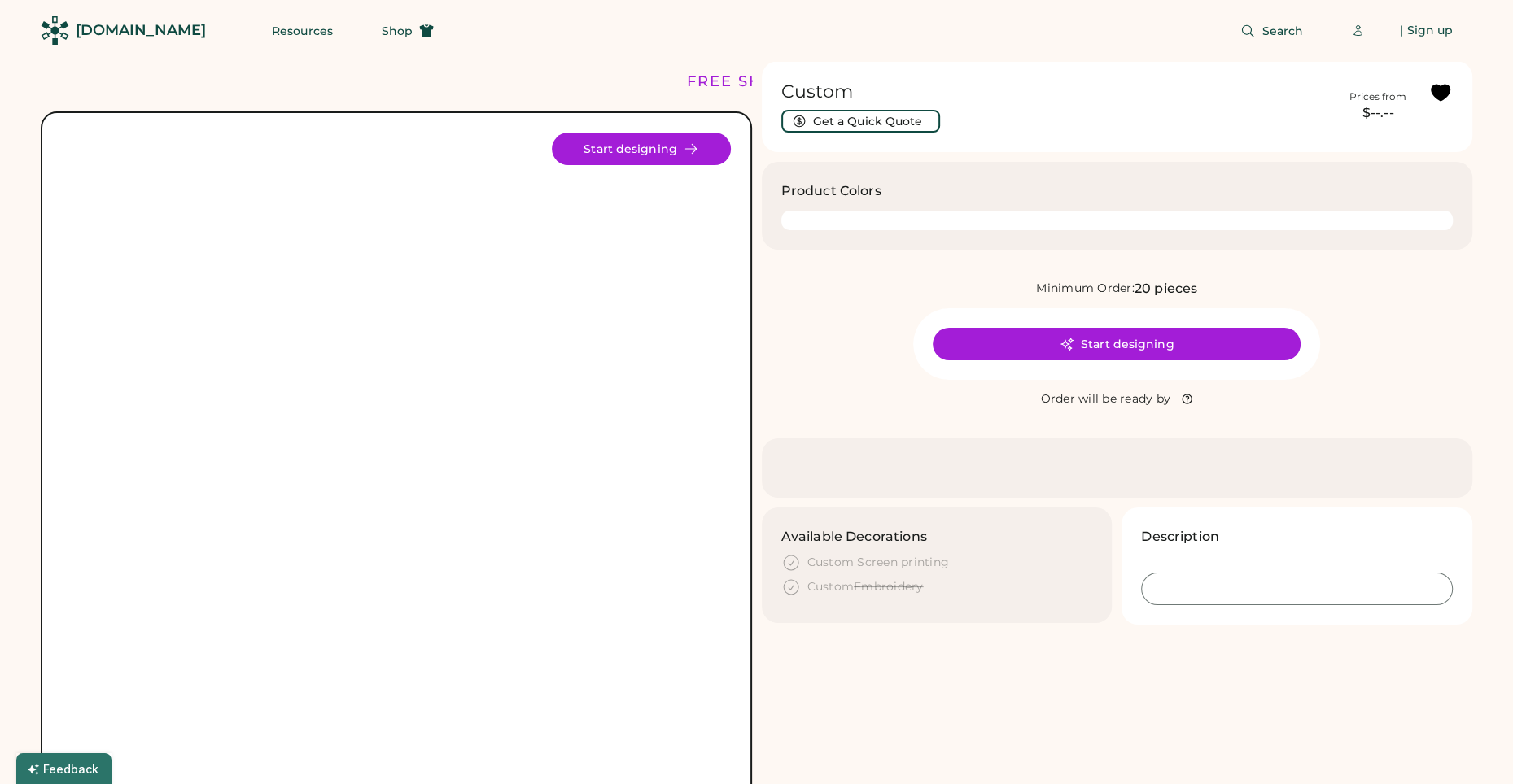
drag, startPoint x: 1061, startPoint y: 162, endPoint x: 541, endPoint y: 75, distance: 527.2
click at [1052, 159] on div "Custom Get a Quick Quote Prices from $--.-- Product Colors Minimum Order: 20 pi…" at bounding box center [1118, 343] width 712 height 564
click at [104, 30] on div "[DOMAIN_NAME]" at bounding box center [141, 31] width 130 height 21
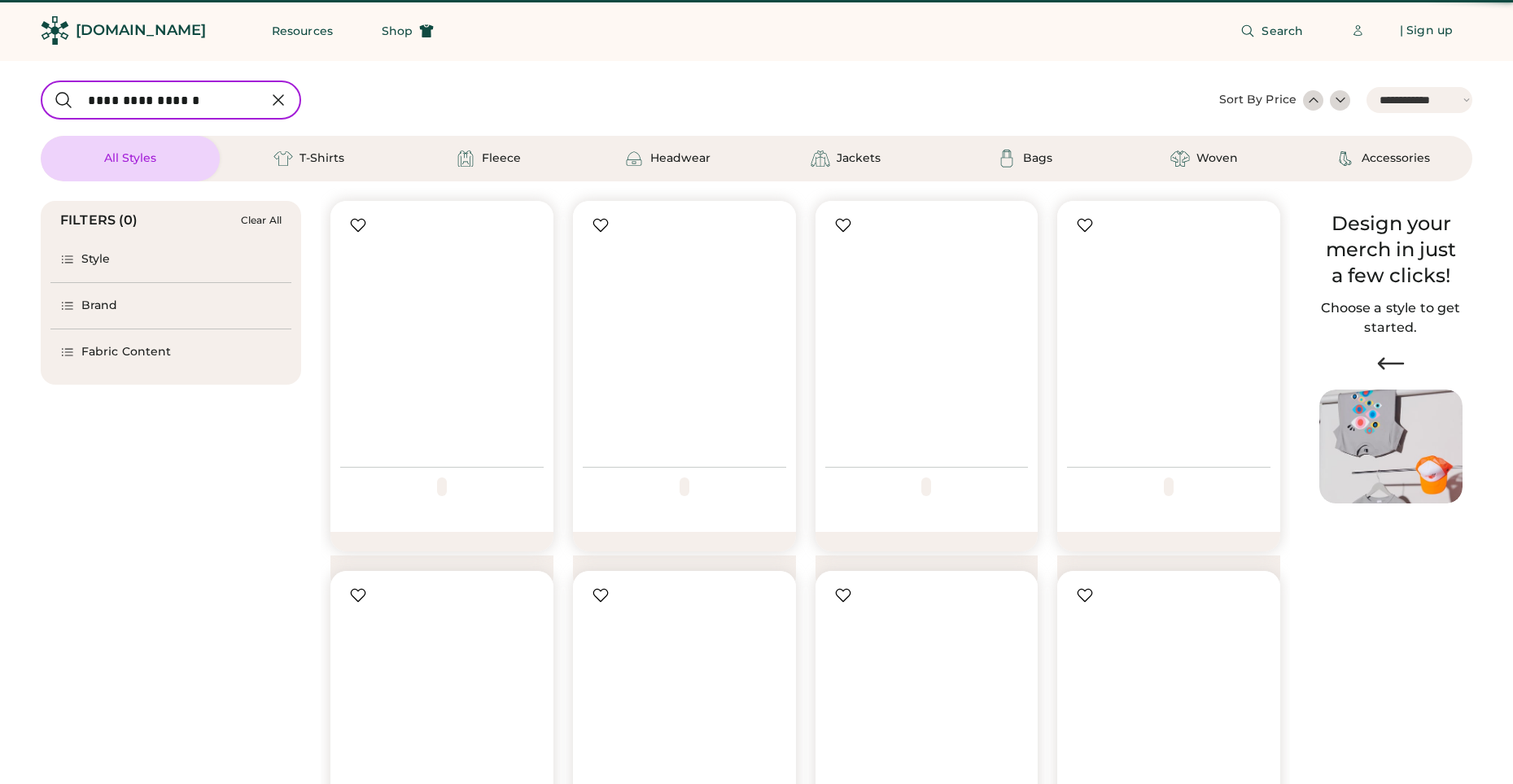
select select "*****"
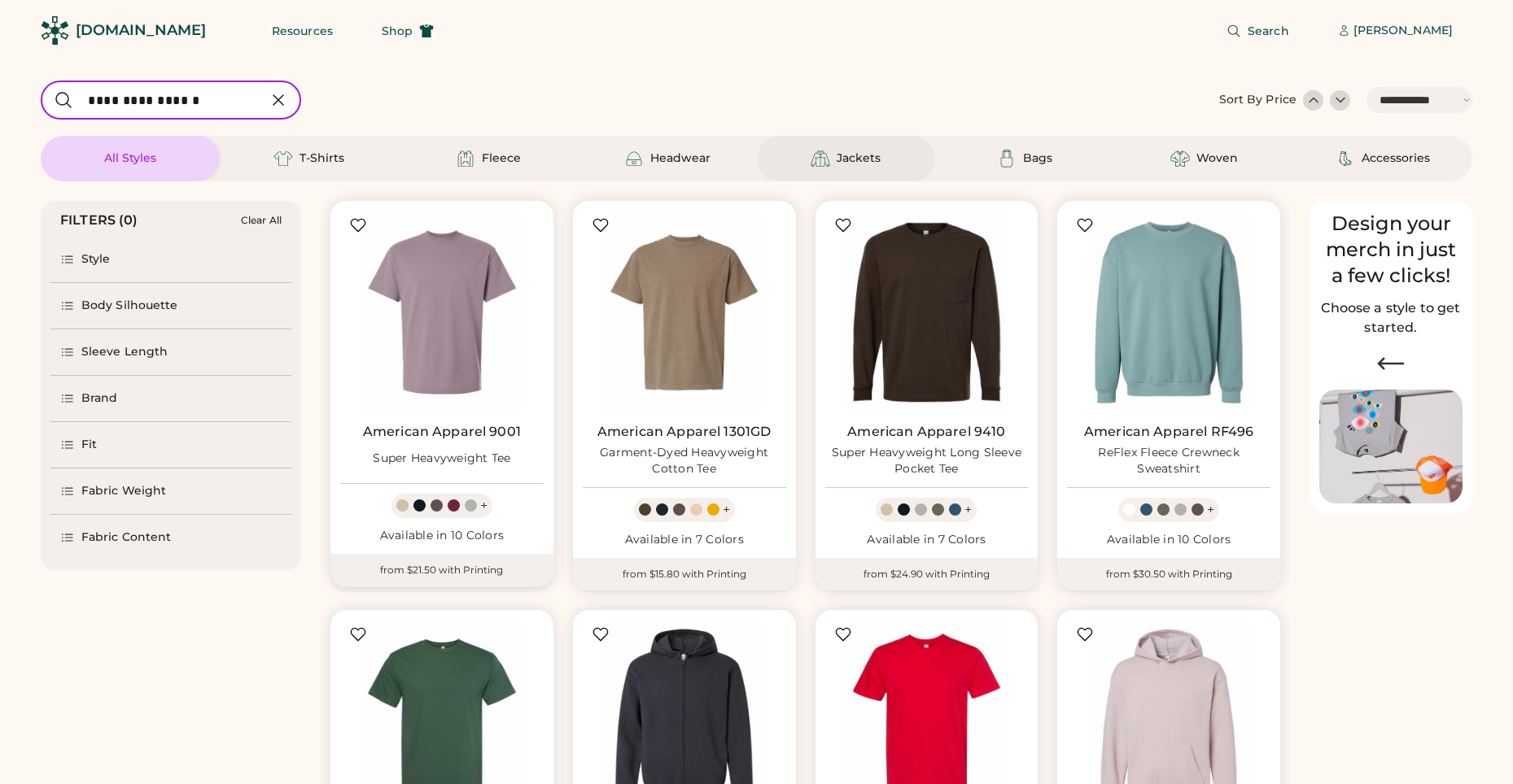
select select "*****"
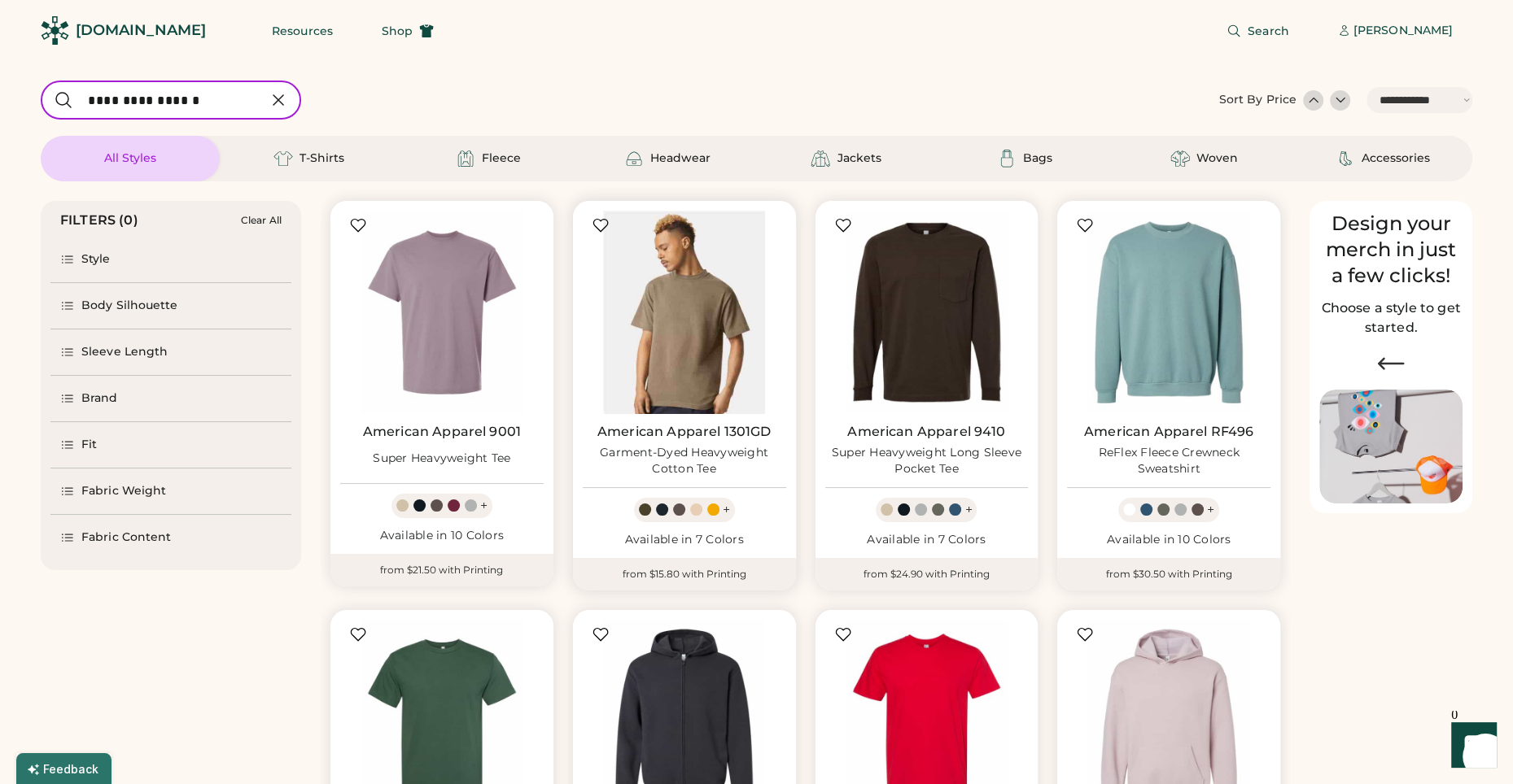
scroll to position [202, 0]
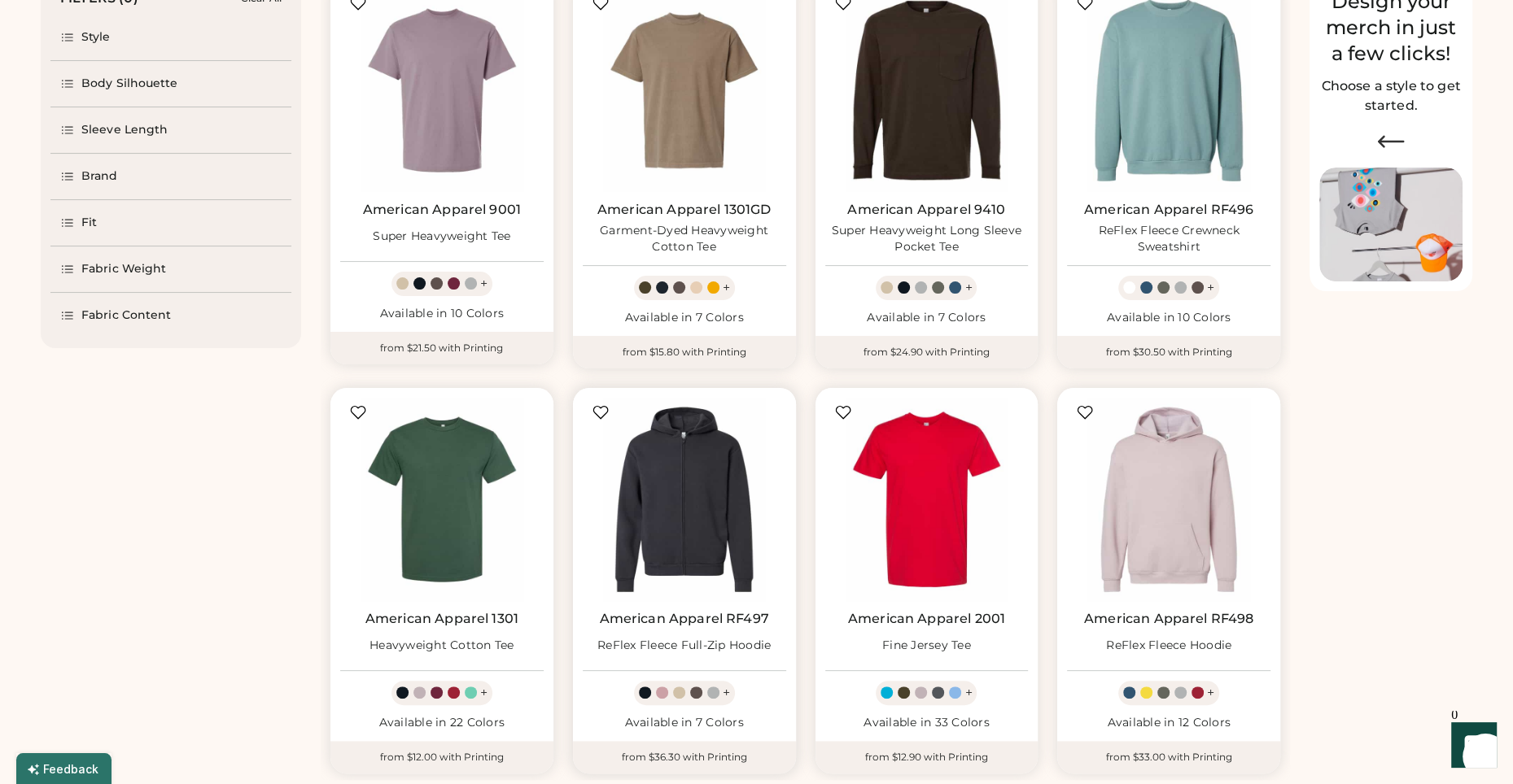
select select "*****"
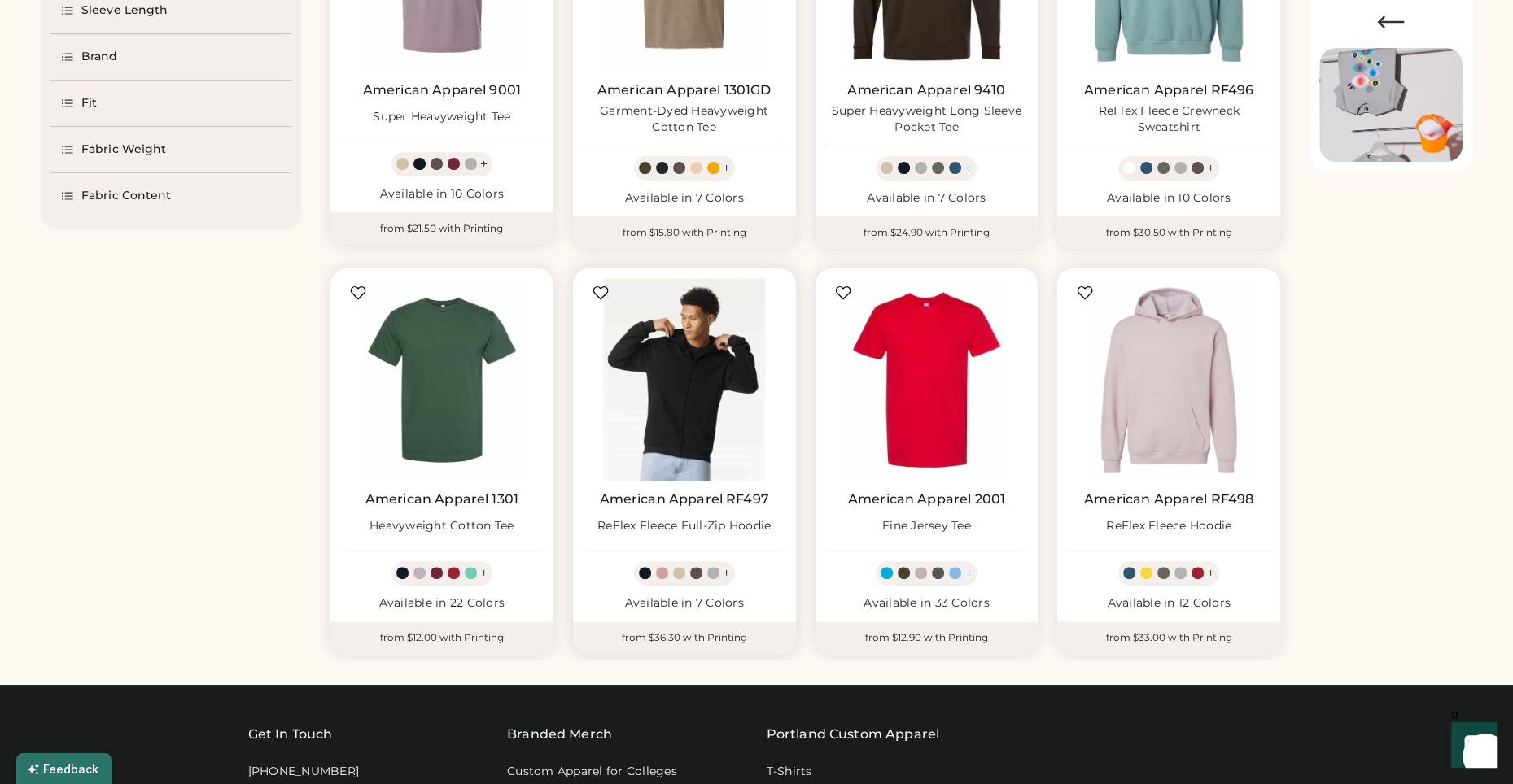
scroll to position [345, 0]
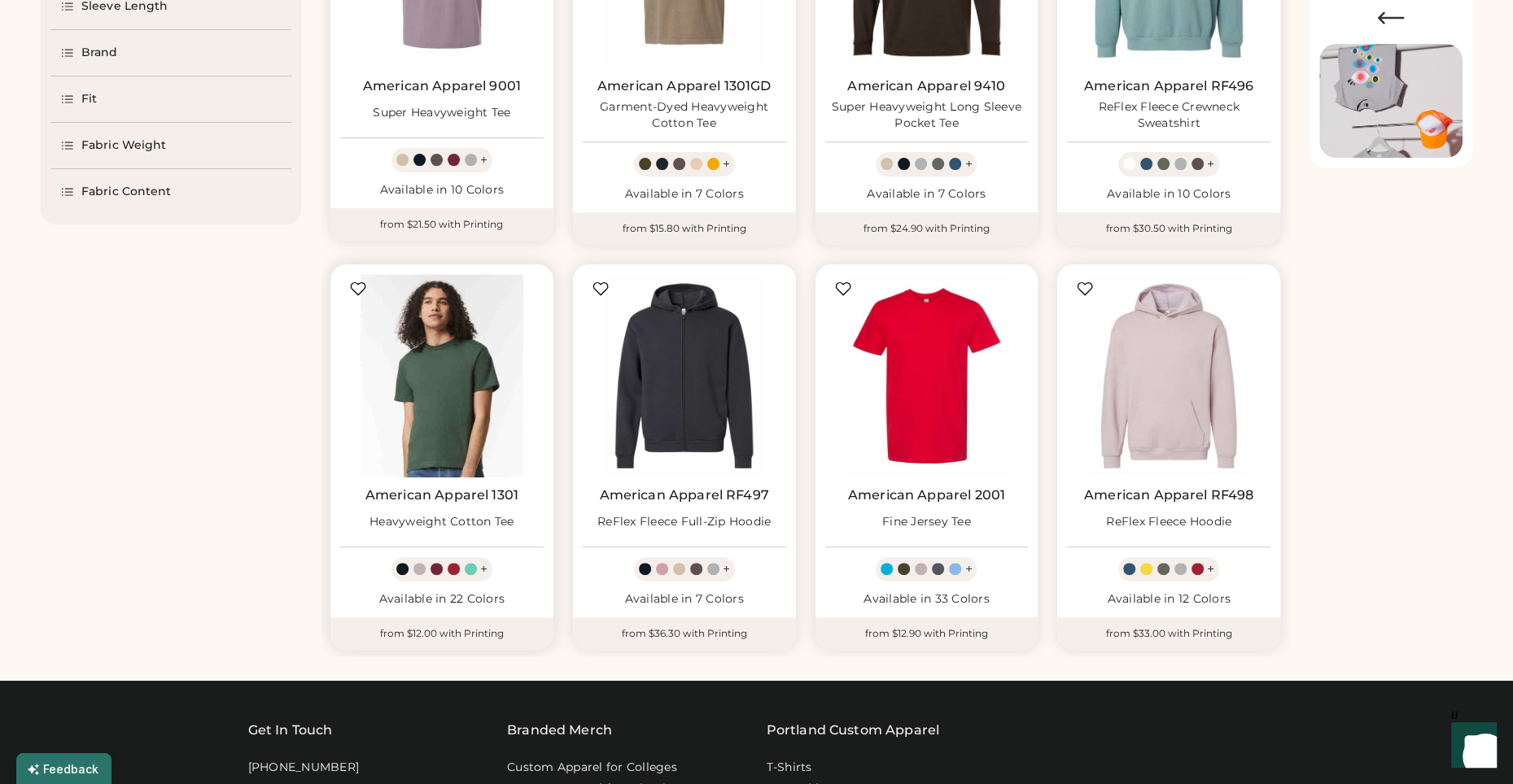
click at [474, 370] on img at bounding box center [442, 376] width 204 height 204
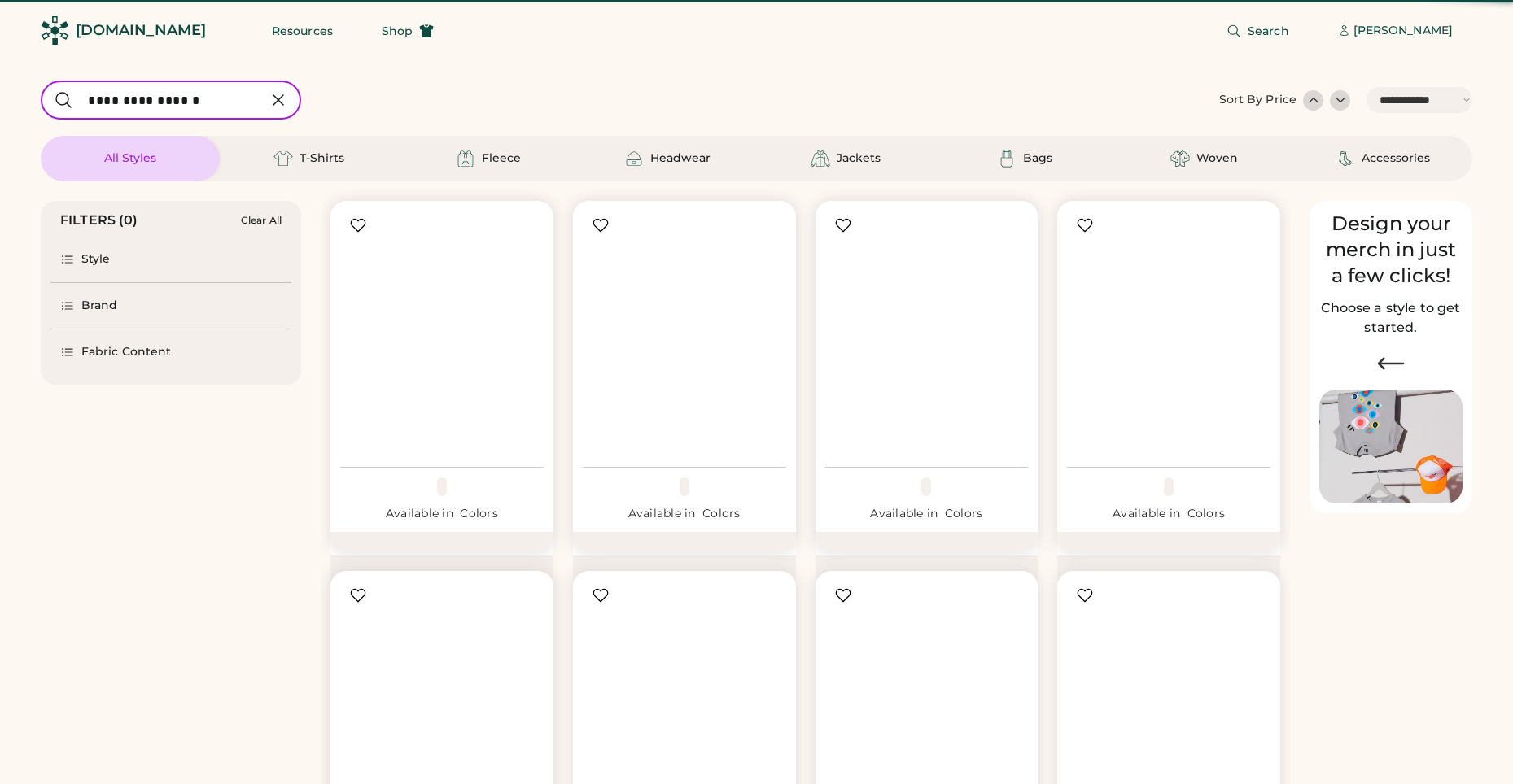
select select "*****"
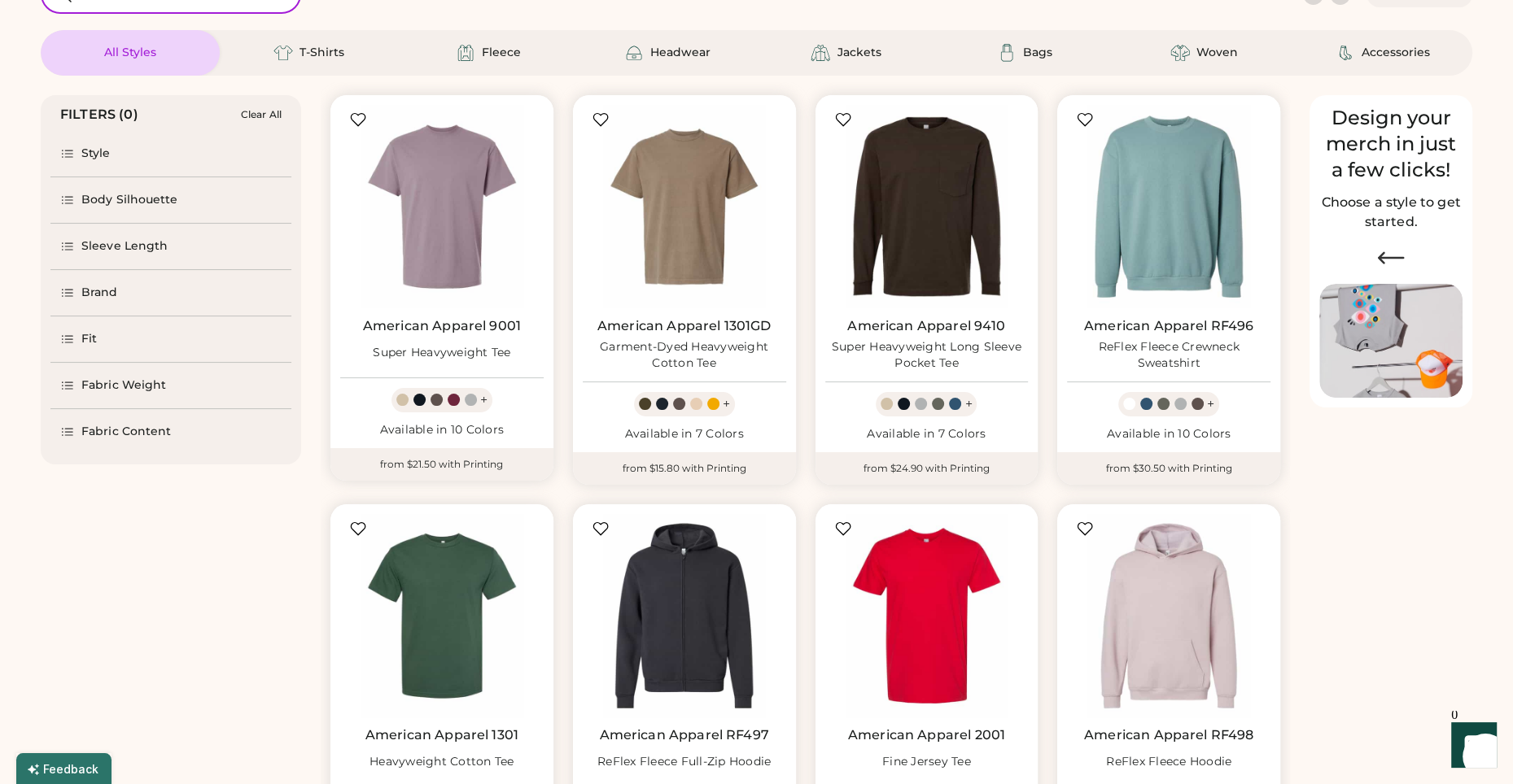
scroll to position [143, 0]
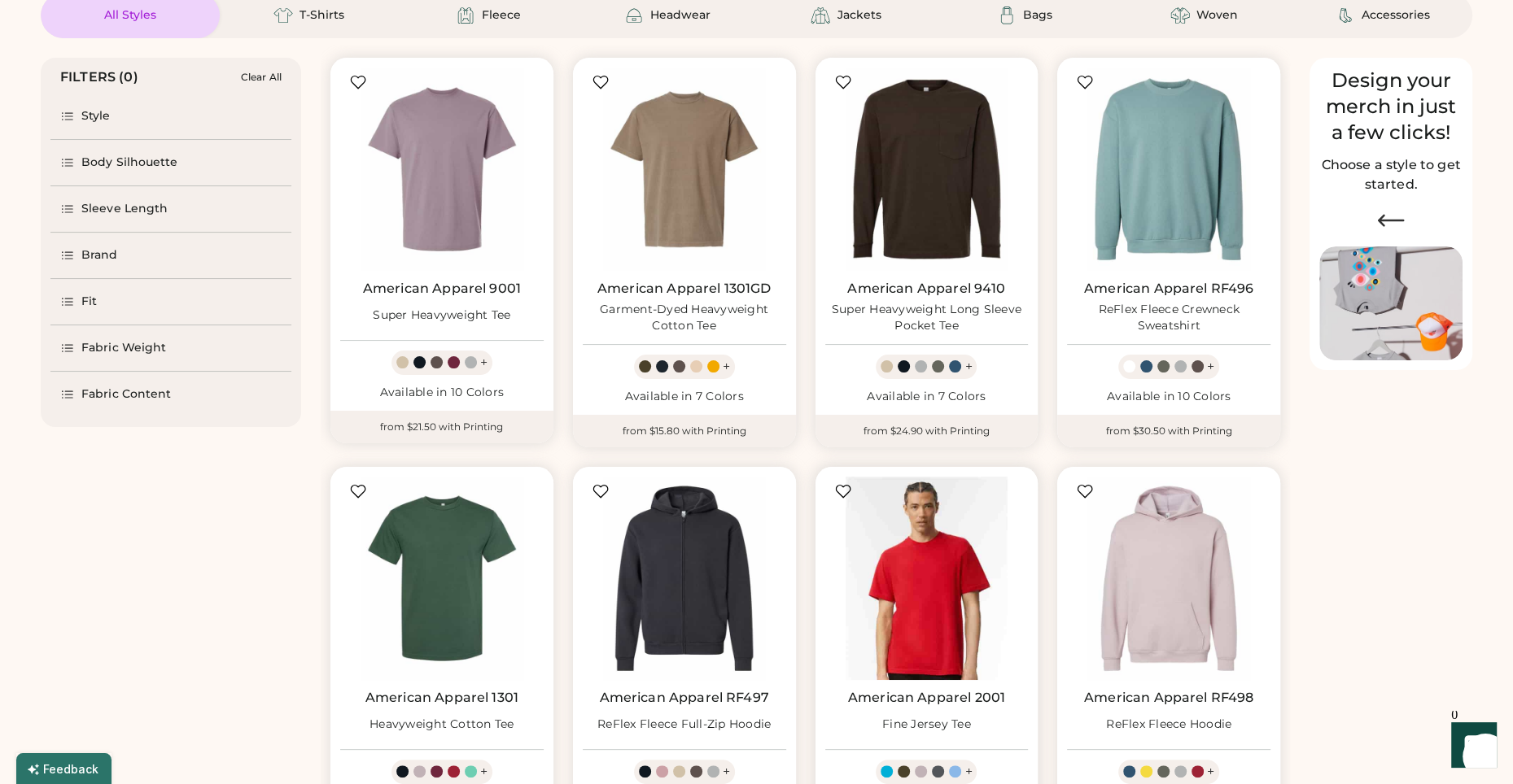
click at [913, 674] on img at bounding box center [927, 578] width 204 height 204
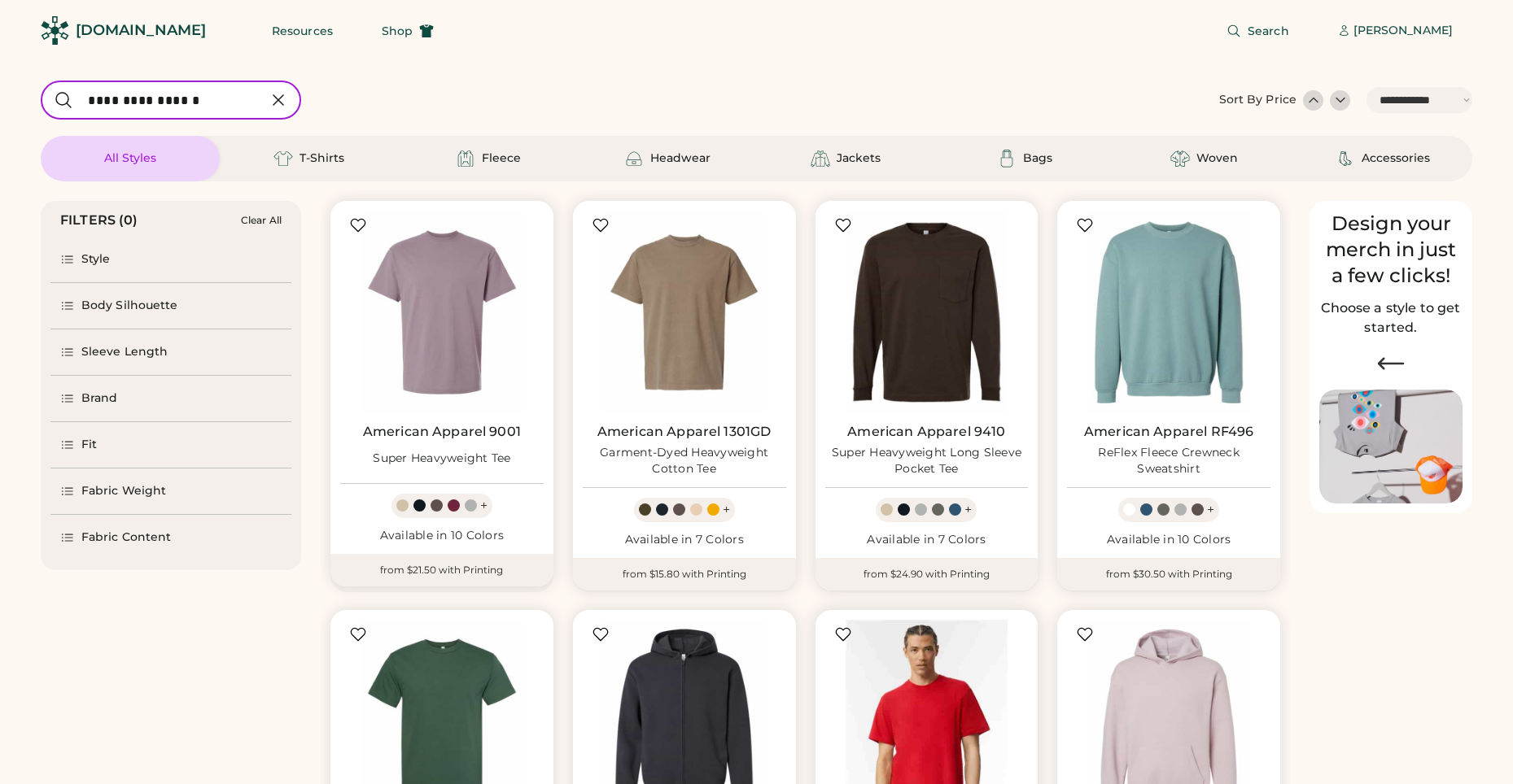
select select "*****"
